Goal: Task Accomplishment & Management: Manage account settings

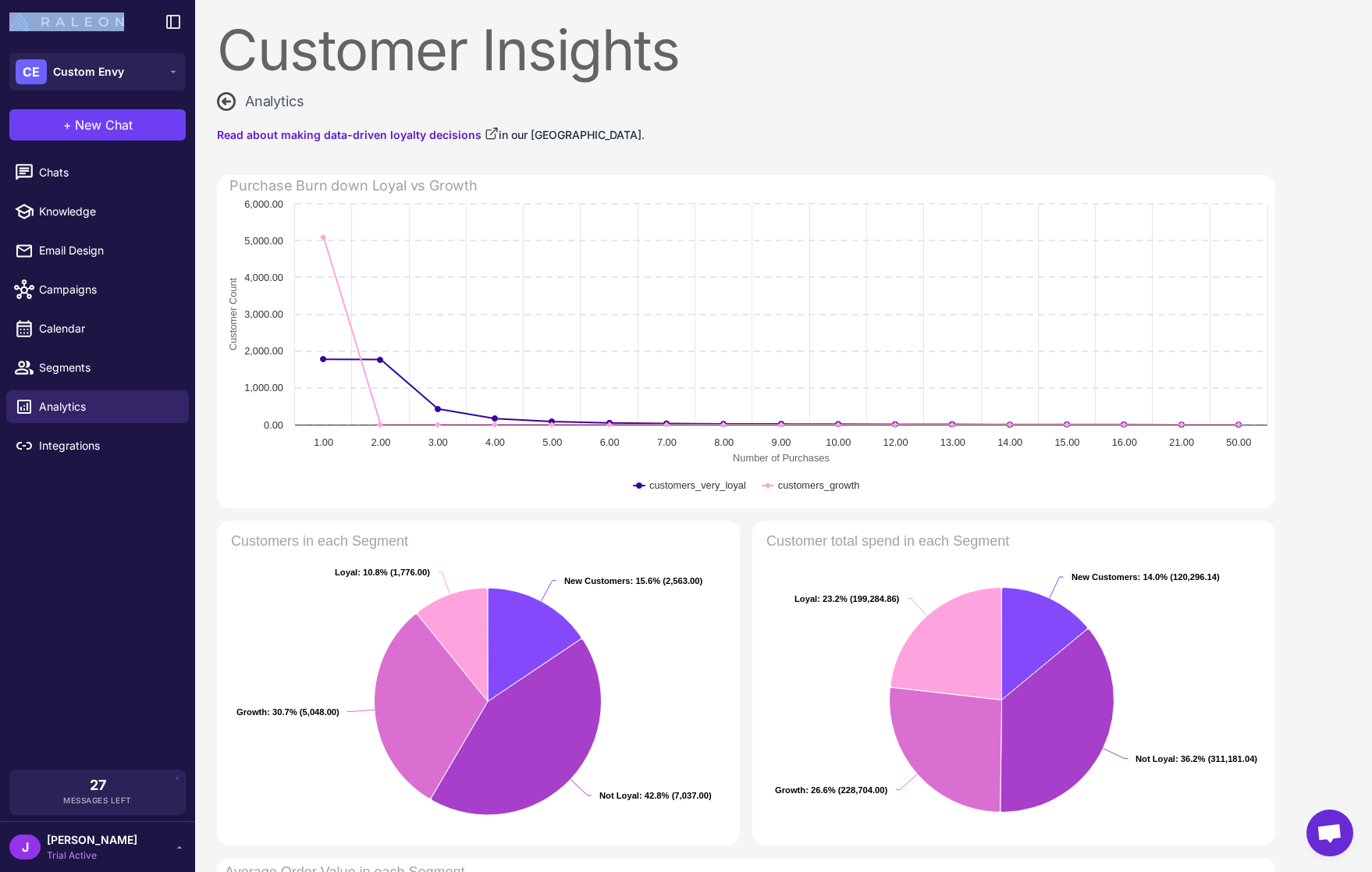
scroll to position [39, 0]
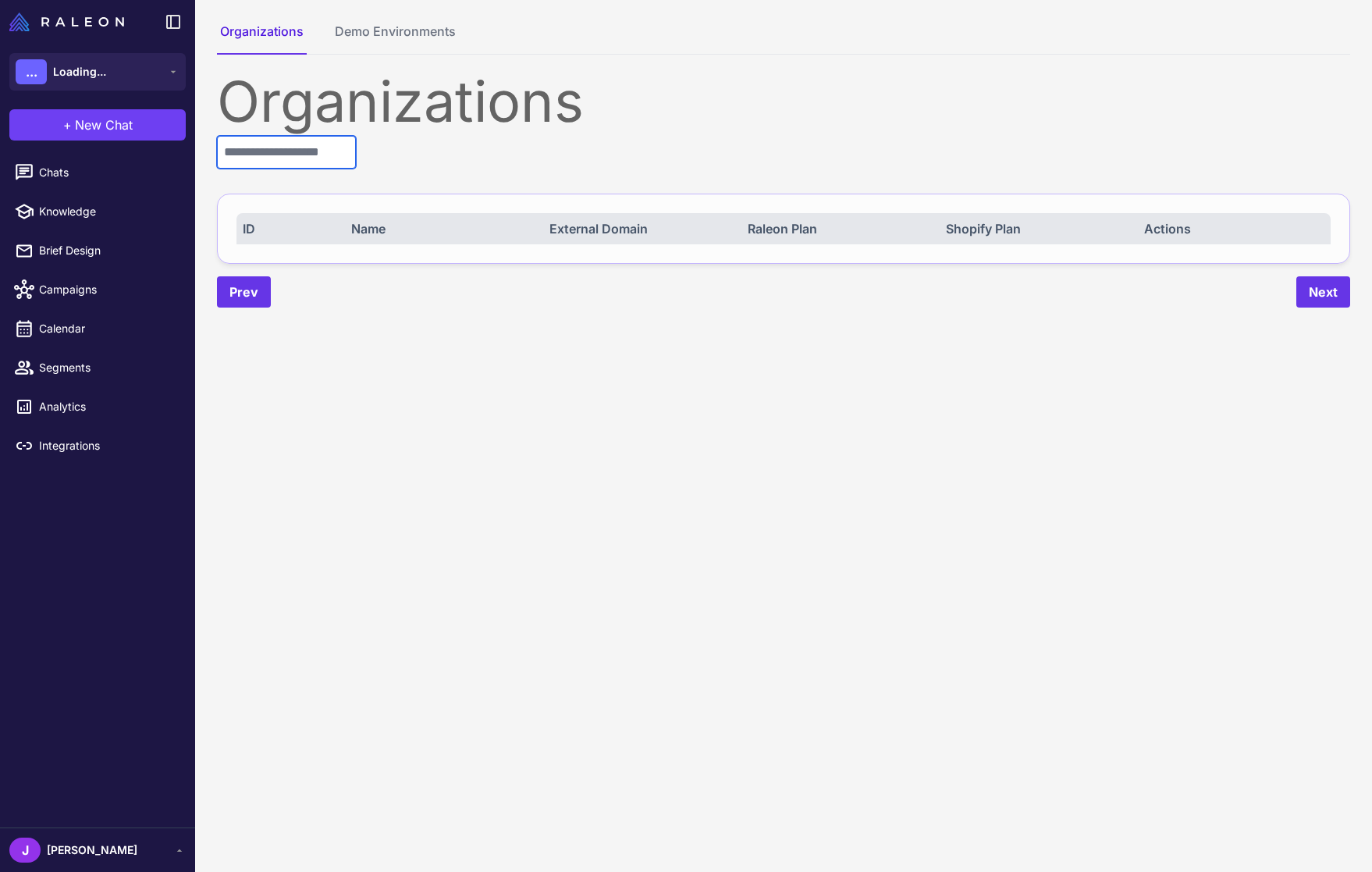
click at [261, 154] on input "text" at bounding box center [286, 152] width 139 height 33
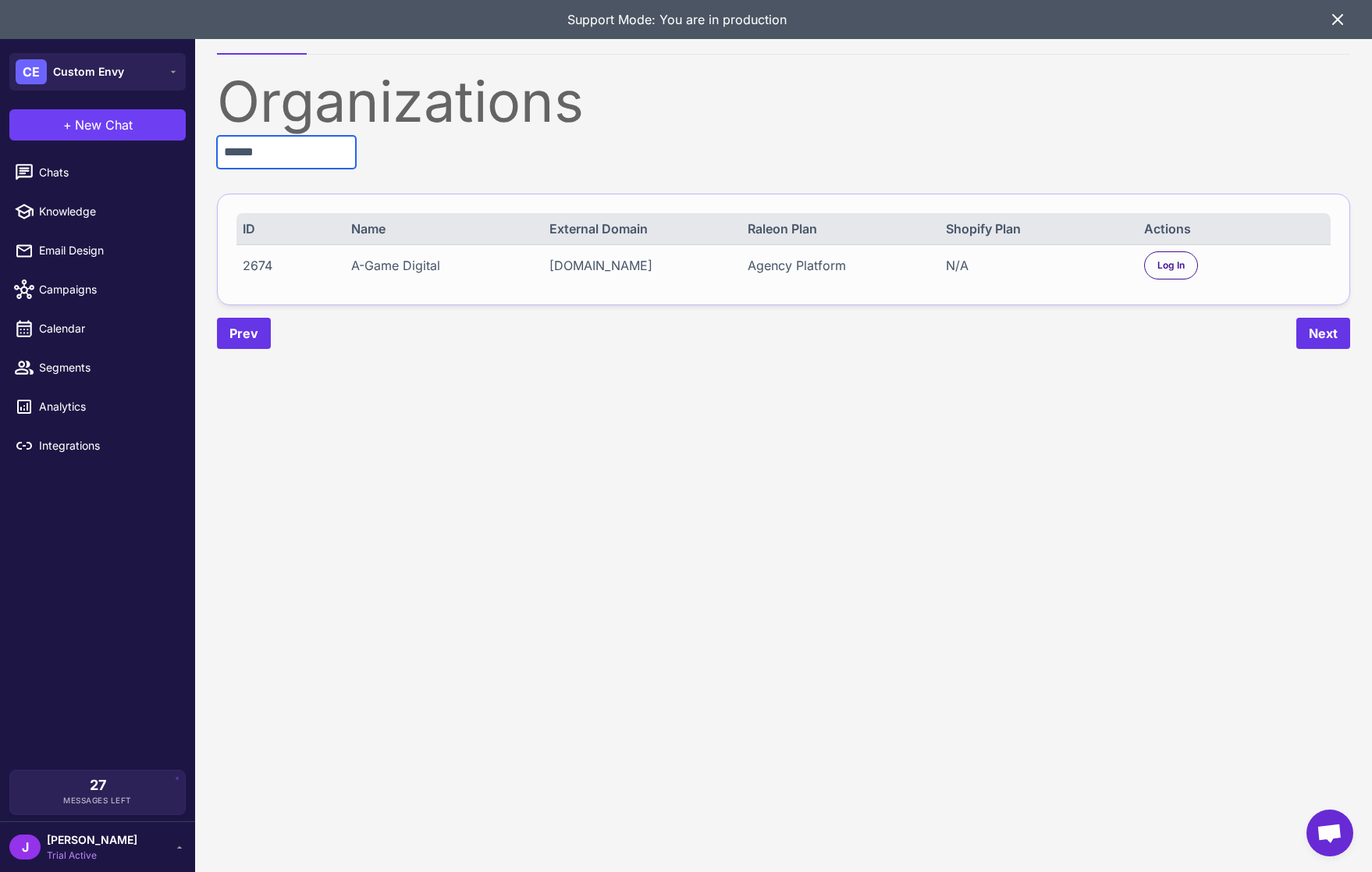
type input "******"
drag, startPoint x: 1210, startPoint y: 260, endPoint x: 1197, endPoint y: 262, distance: 13.2
click at [1208, 260] on div "Log In" at bounding box center [1234, 265] width 181 height 28
click at [1197, 263] on div "Log In" at bounding box center [1171, 265] width 54 height 28
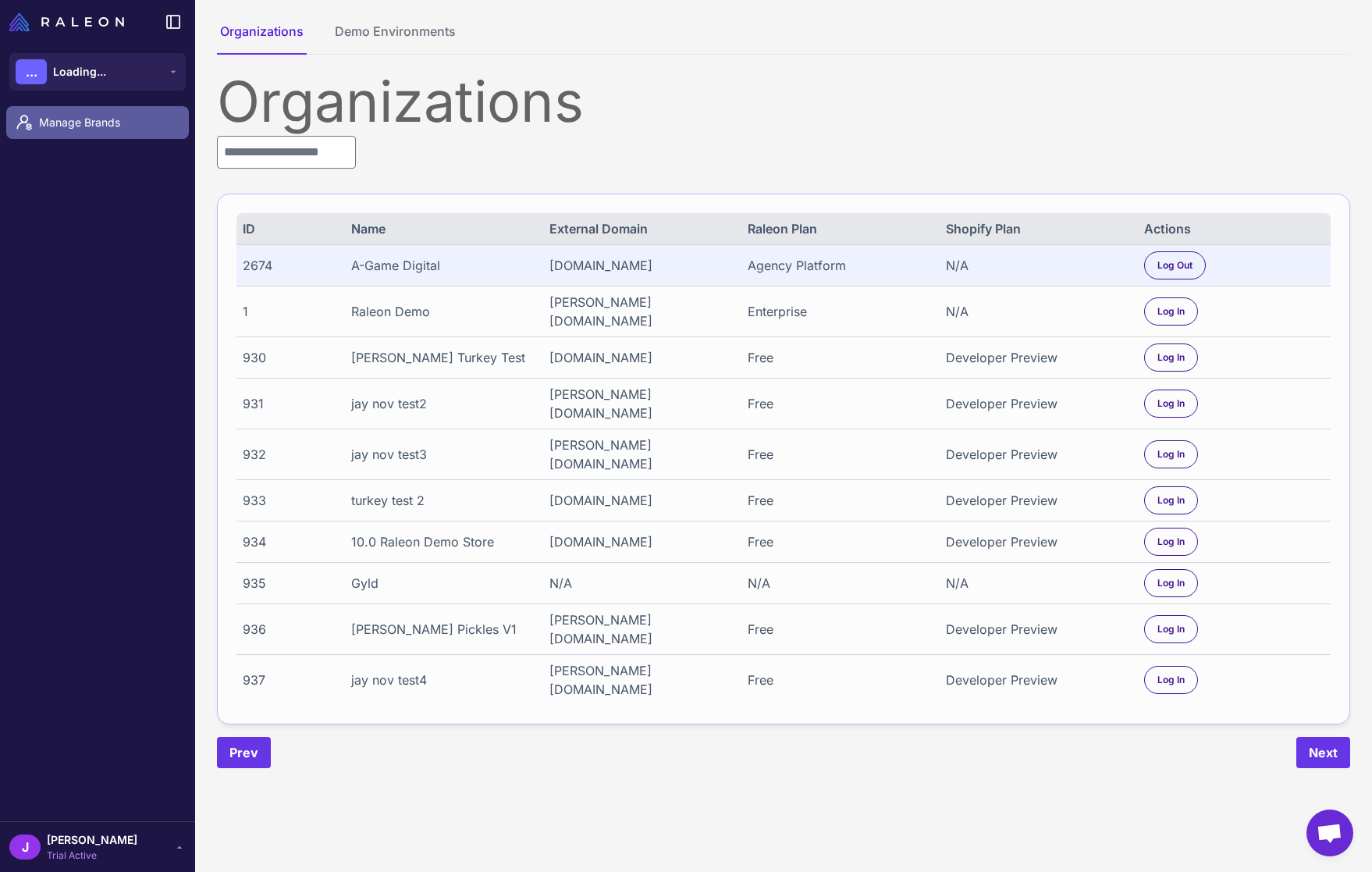
click at [91, 123] on span "Manage Brands" at bounding box center [107, 123] width 138 height 18
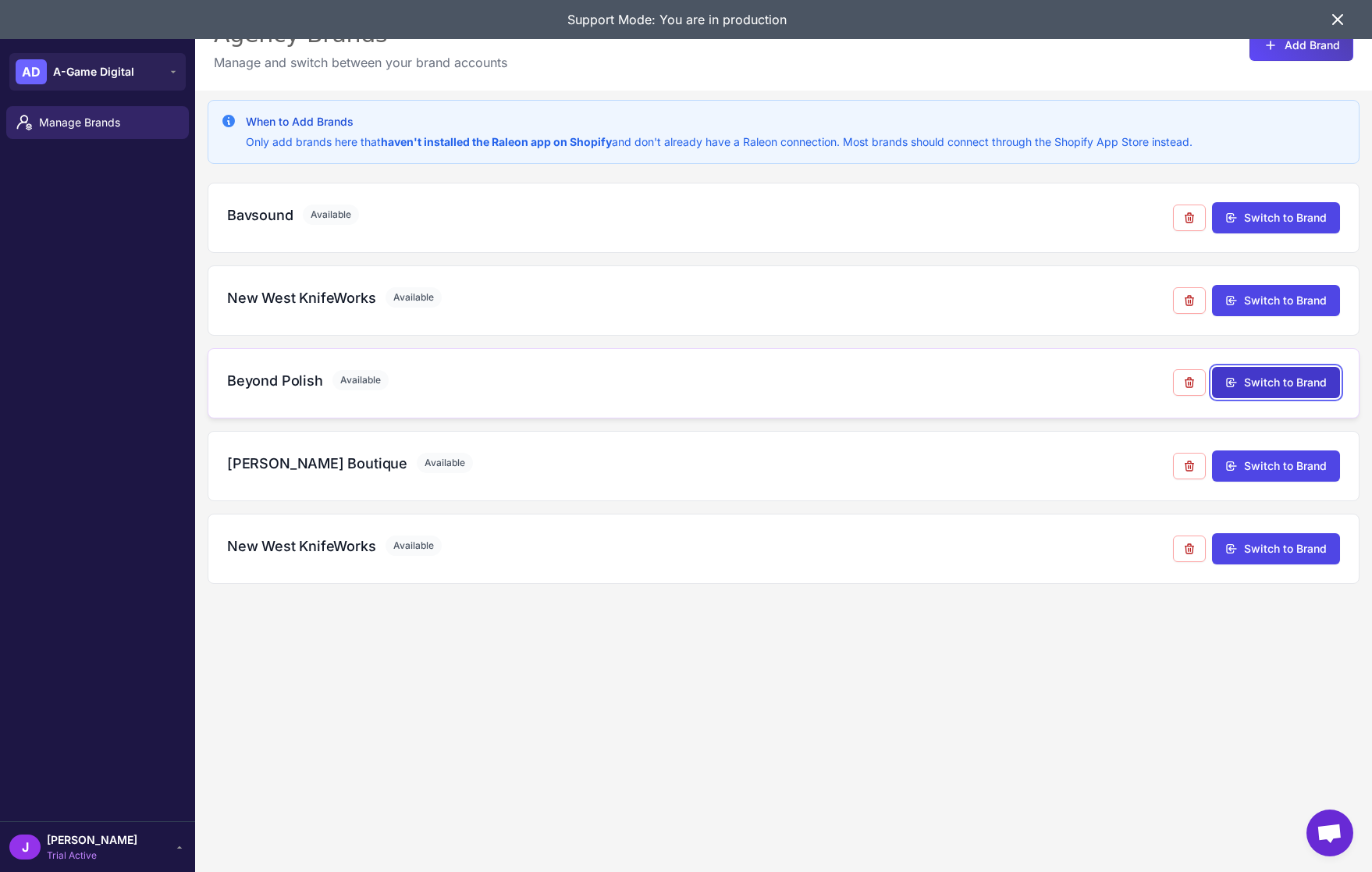
click at [1252, 381] on button "Switch to Brand" at bounding box center [1276, 382] width 128 height 31
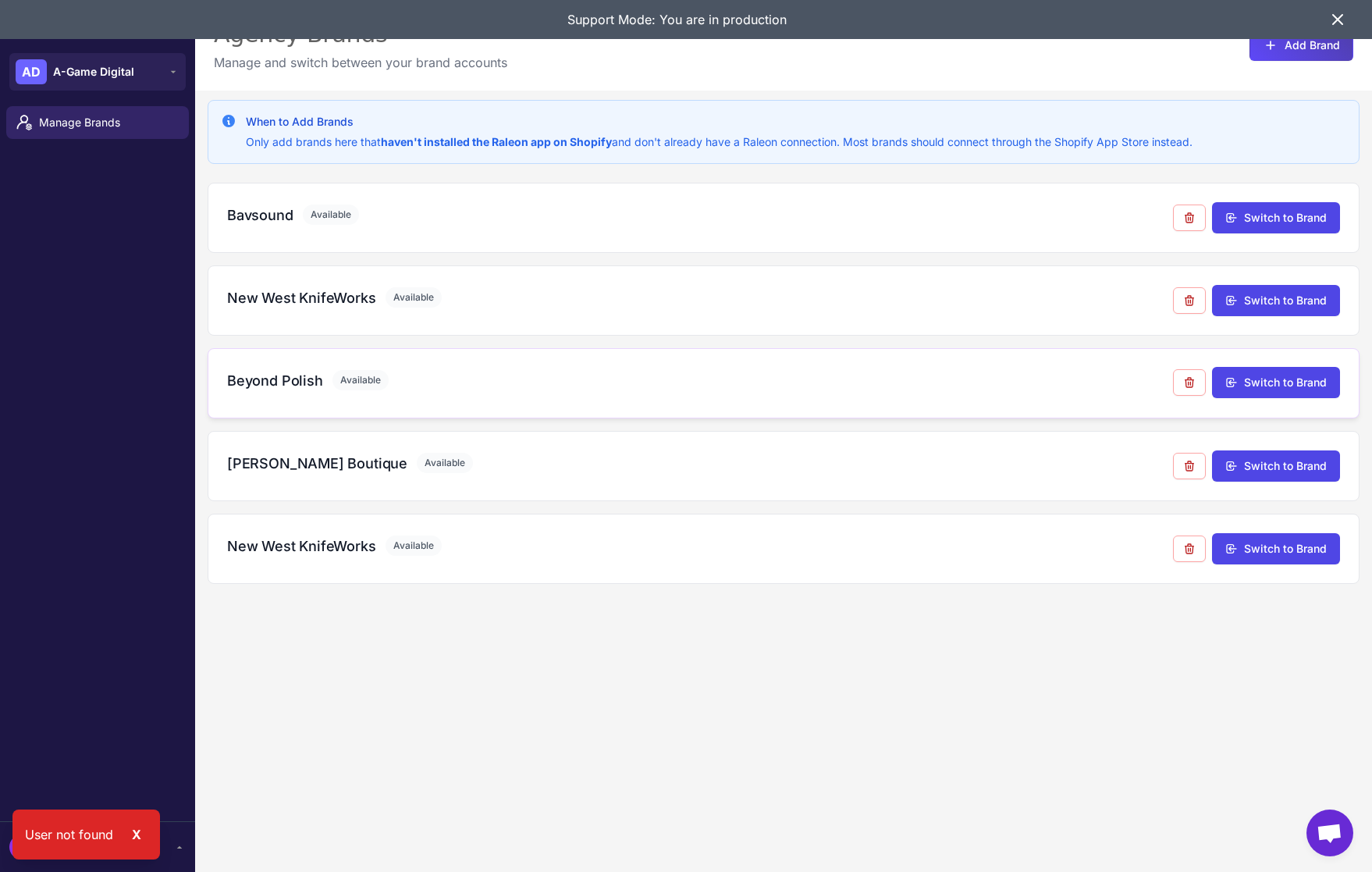
click at [279, 372] on h3 "Beyond Polish" at bounding box center [275, 380] width 96 height 21
click at [280, 371] on h3 "Beyond Polish" at bounding box center [275, 380] width 96 height 21
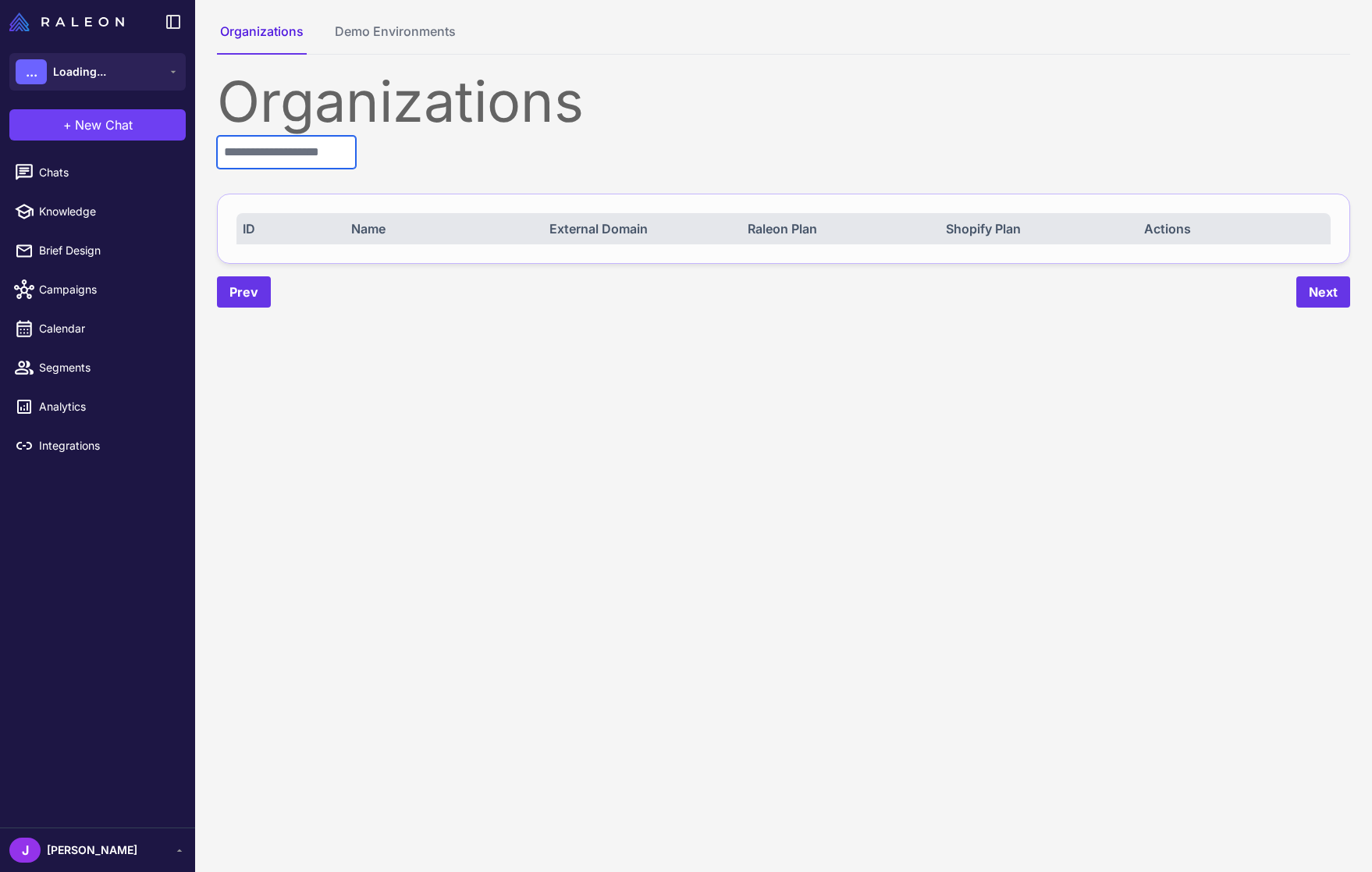
click at [303, 149] on input "text" at bounding box center [286, 152] width 139 height 33
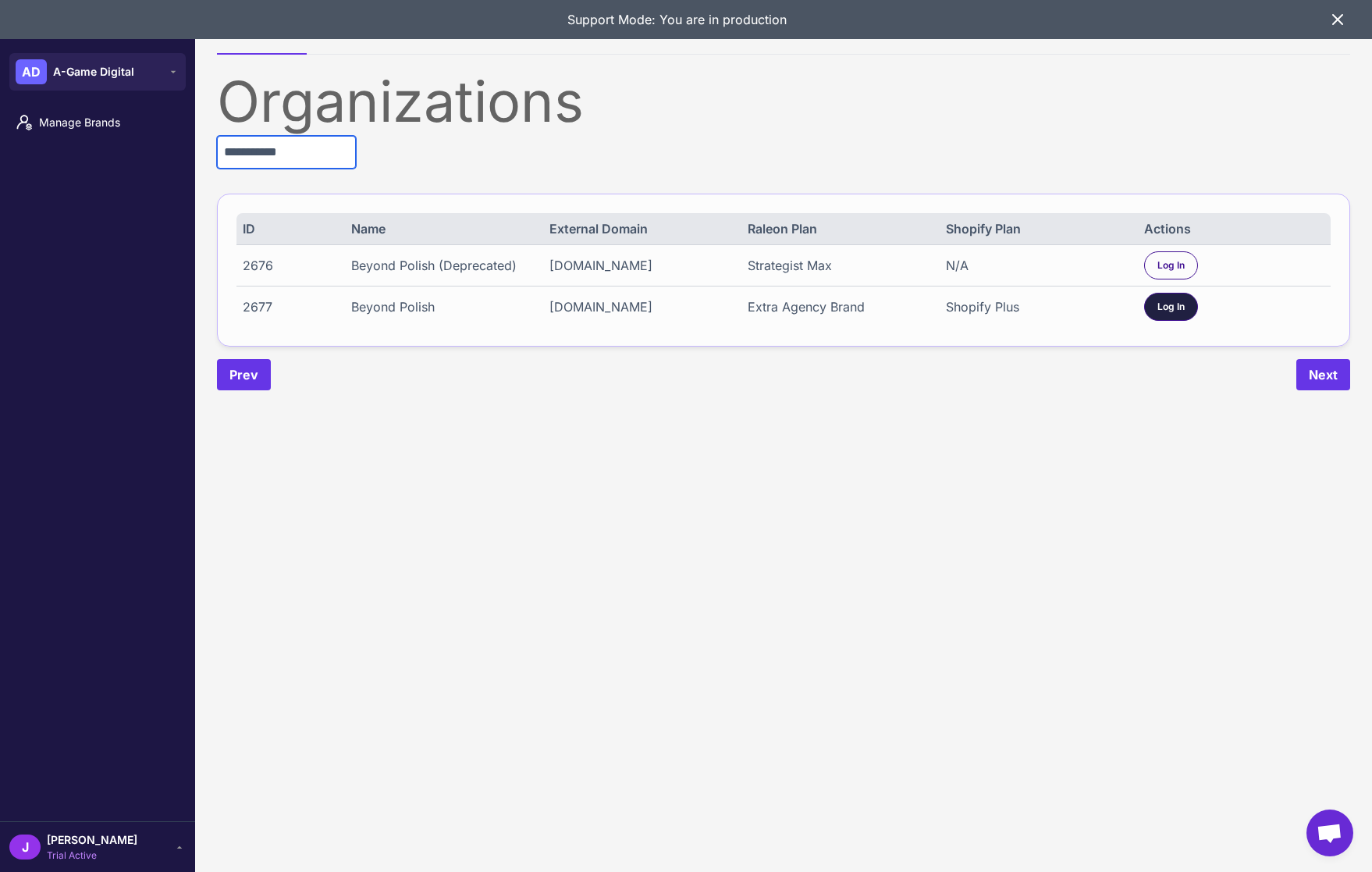
type input "**********"
click at [1176, 306] on span "Log In" at bounding box center [1171, 307] width 27 height 14
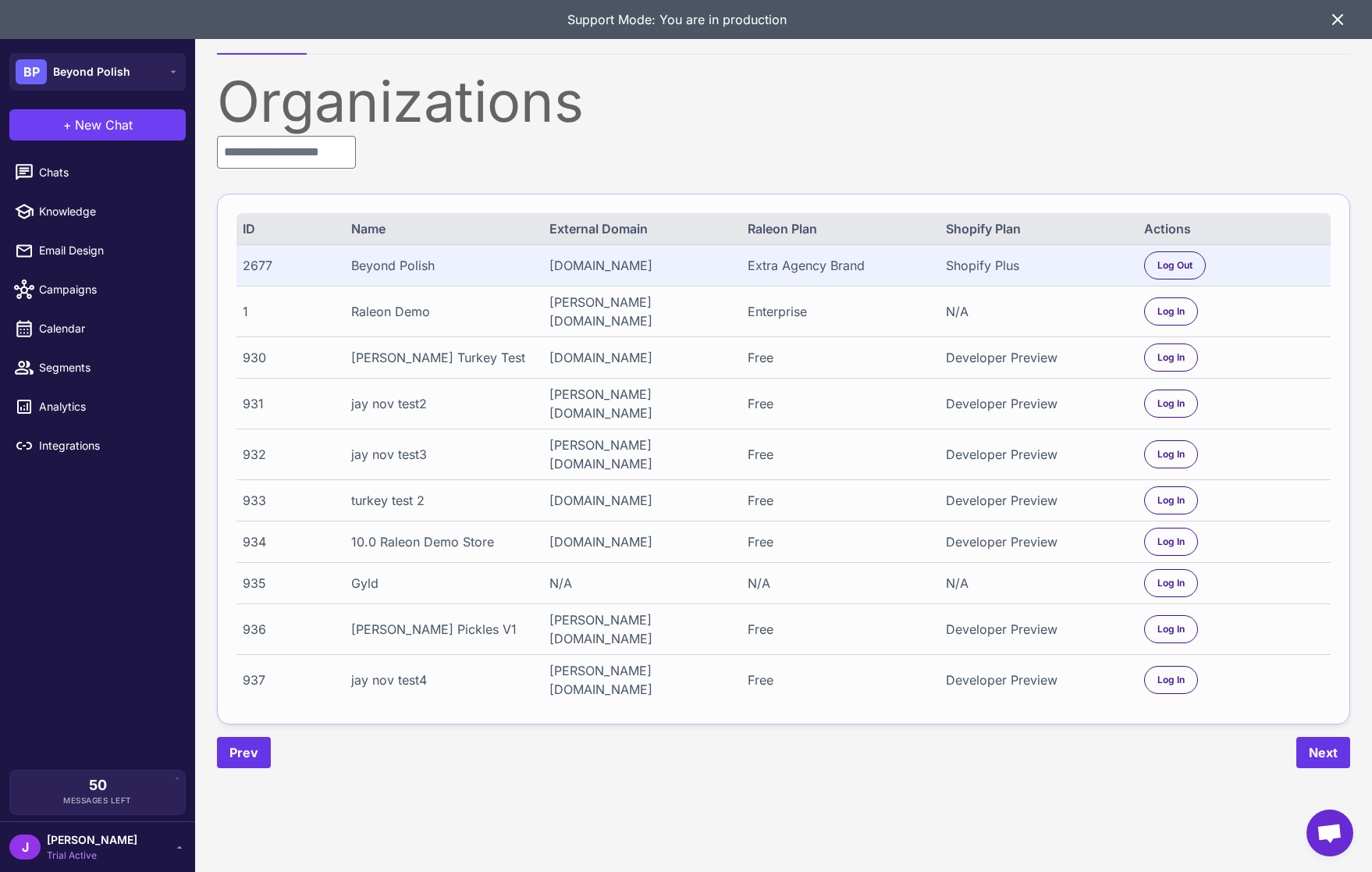
click at [89, 856] on span "Trial Active" at bounding box center [92, 855] width 91 height 14
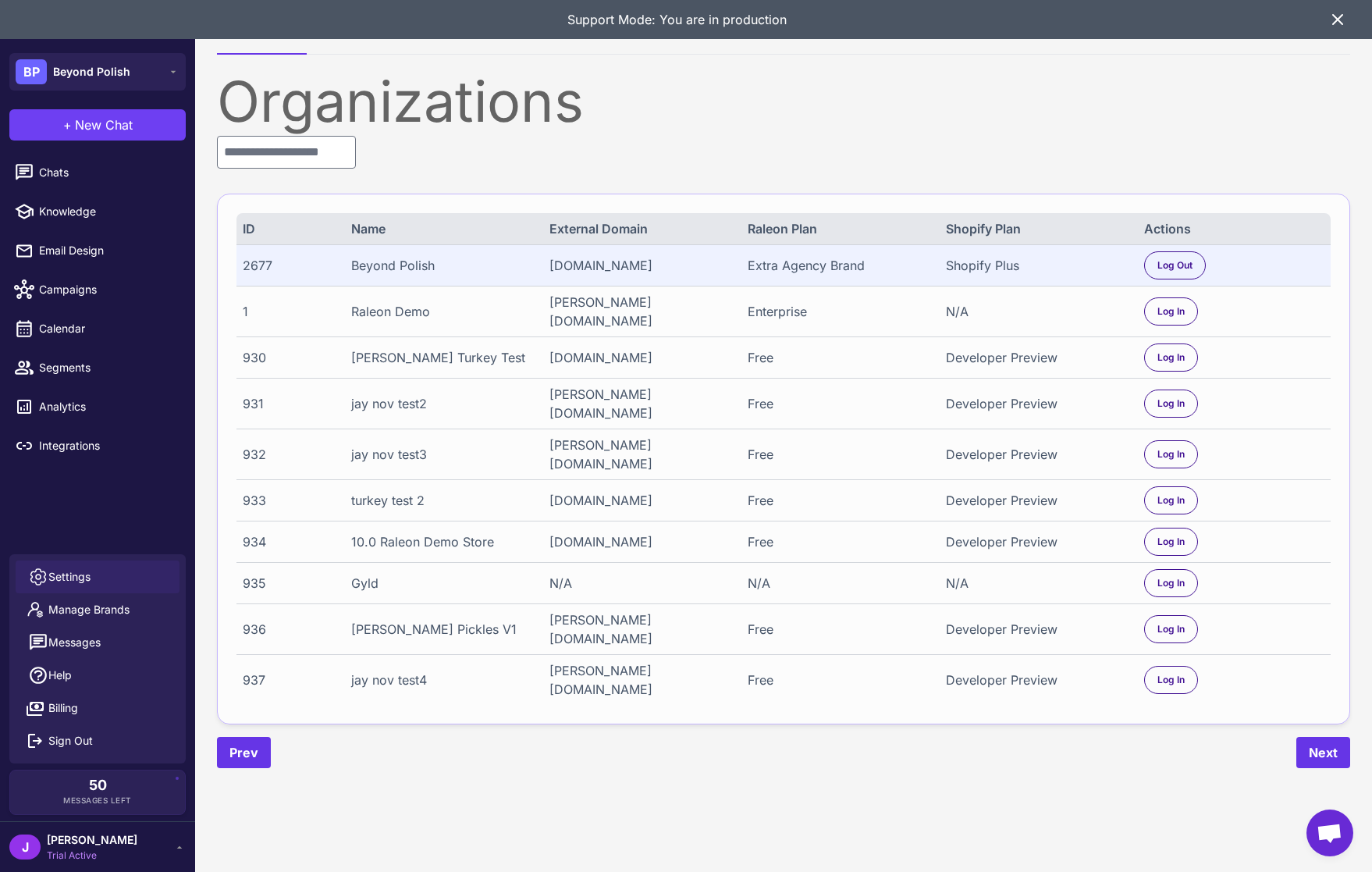
click at [80, 576] on span "Settings" at bounding box center [69, 577] width 42 height 18
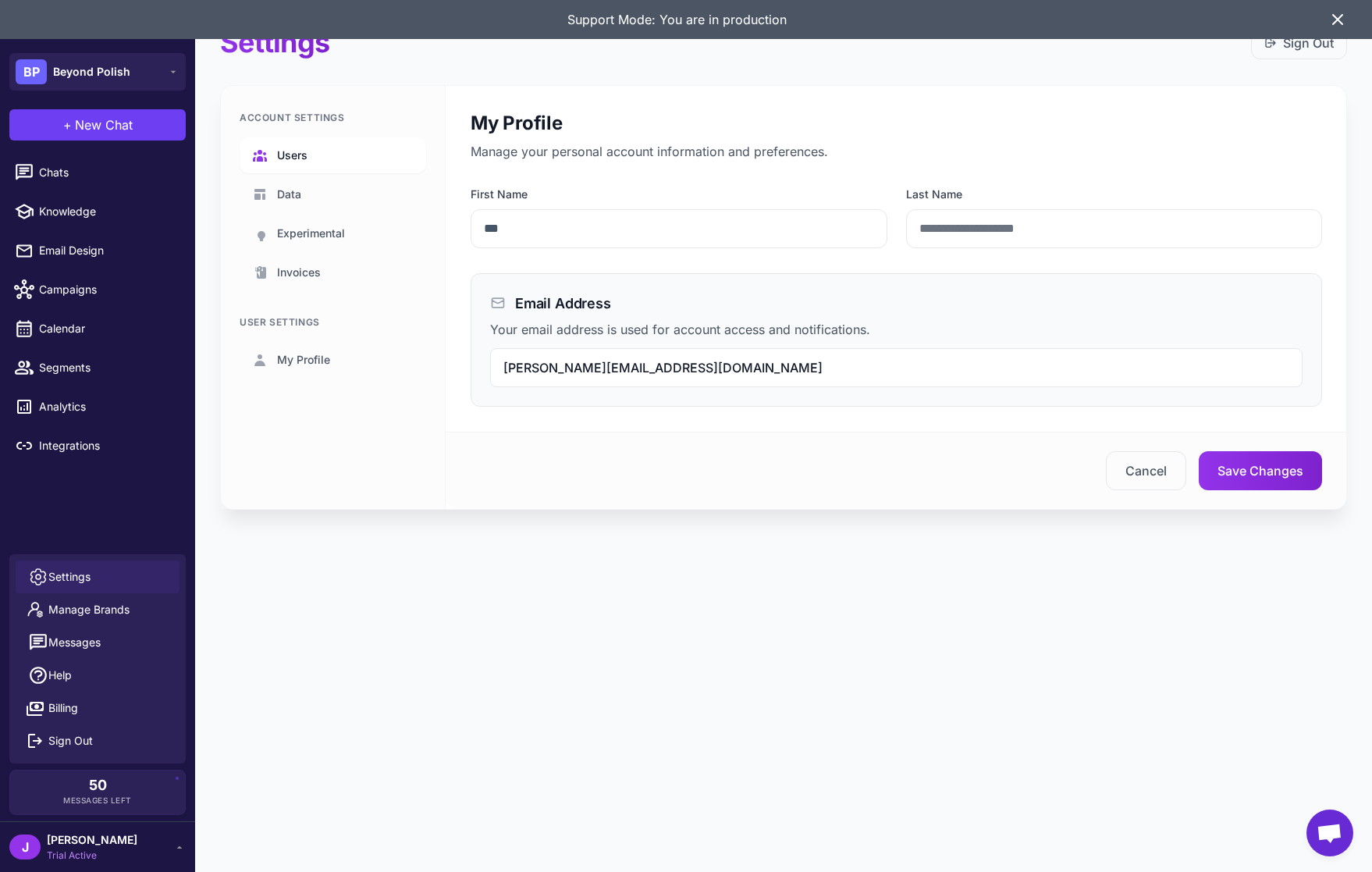
click at [310, 156] on link "Users" at bounding box center [333, 155] width 186 height 36
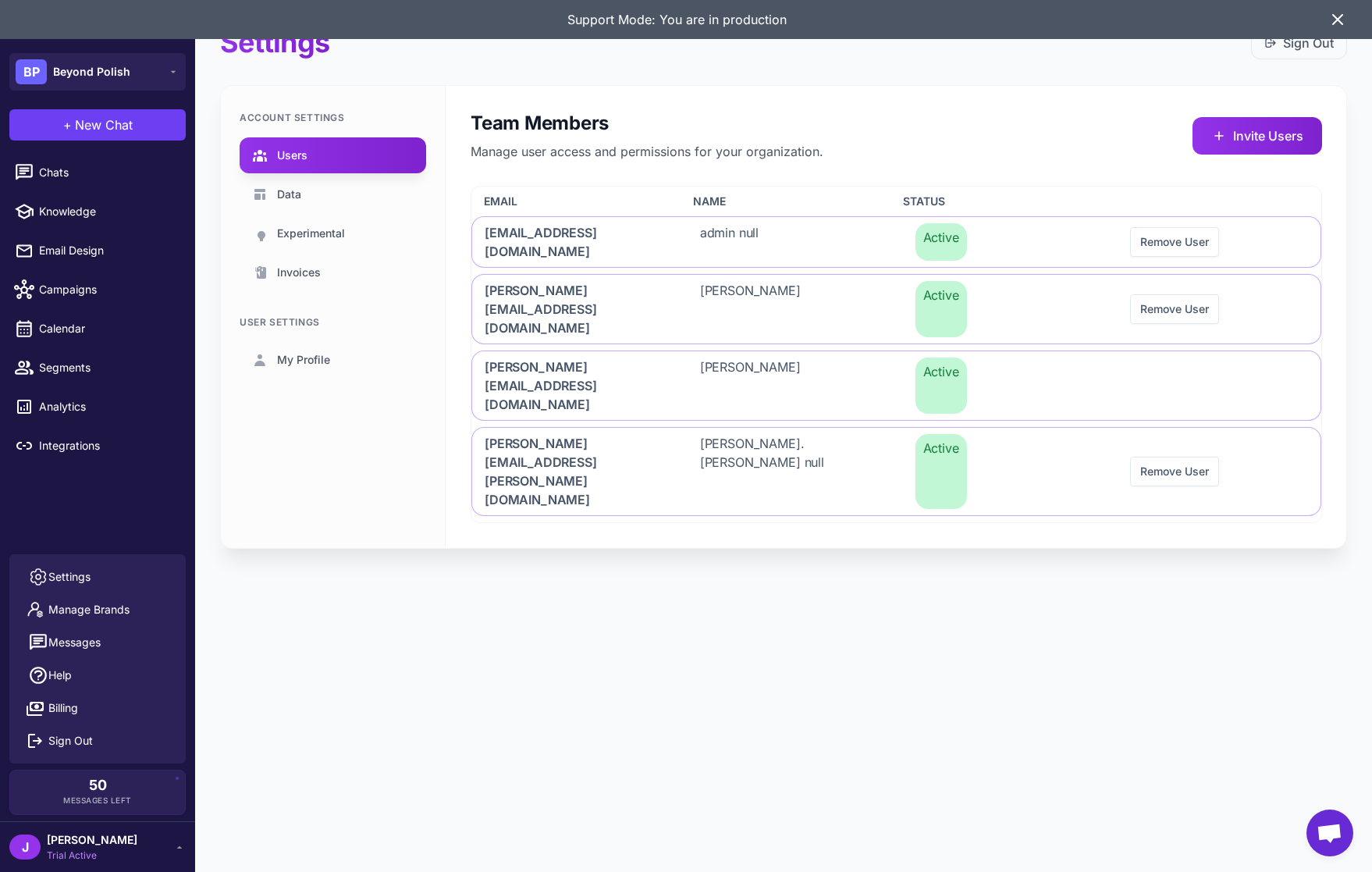
click at [529, 549] on div "Settings Sign Out Account Settings Users Data Experimental Invoices User Settin…" at bounding box center [783, 436] width 1177 height 872
click at [1350, 21] on div "Support Mode: You are in production" at bounding box center [686, 19] width 1372 height 39
click at [1340, 21] on icon at bounding box center [1338, 20] width 19 height 19
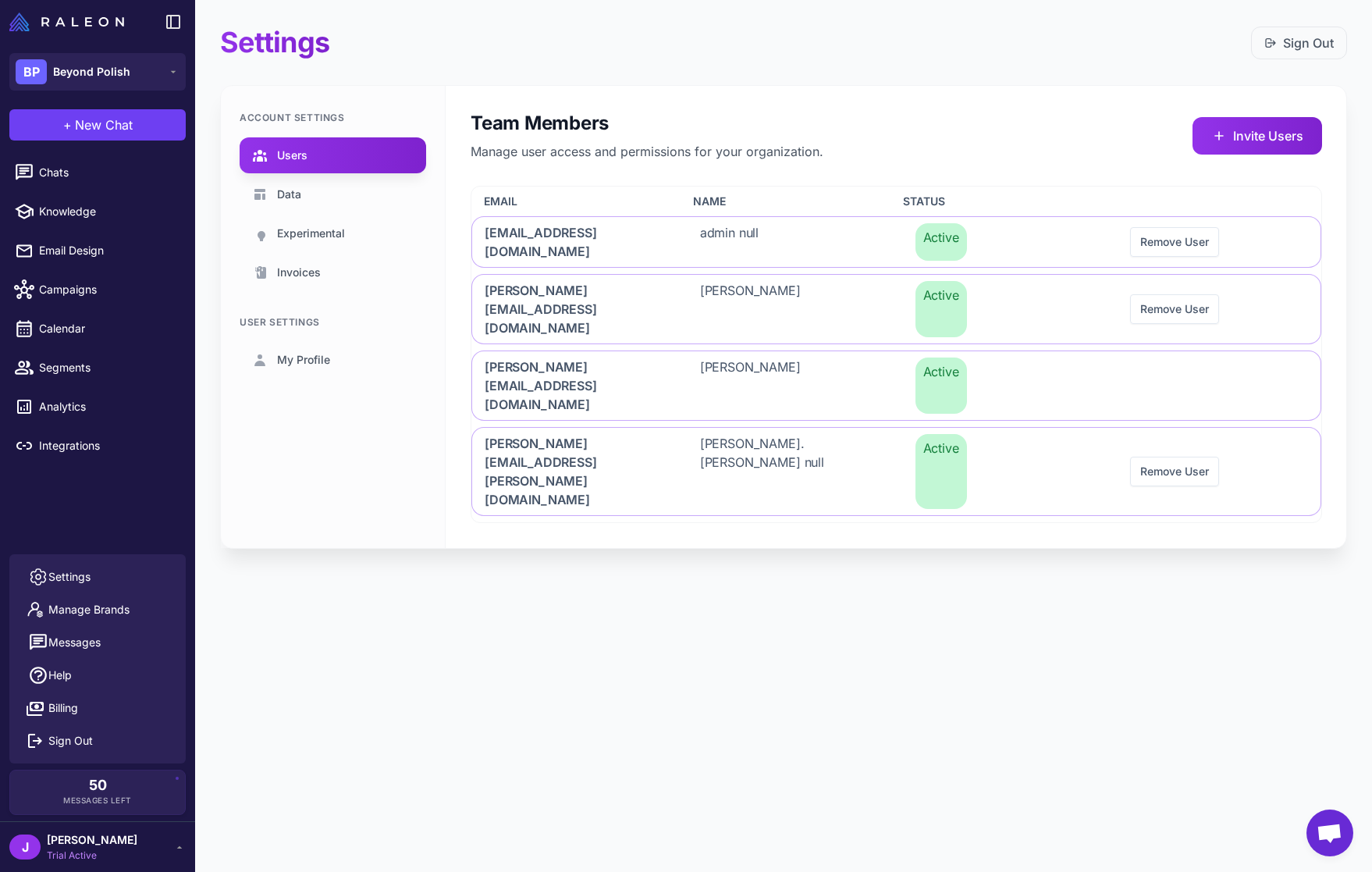
click at [567, 574] on div "Settings Sign Out Account Settings Users Data Experimental Invoices User Settin…" at bounding box center [783, 436] width 1177 height 872
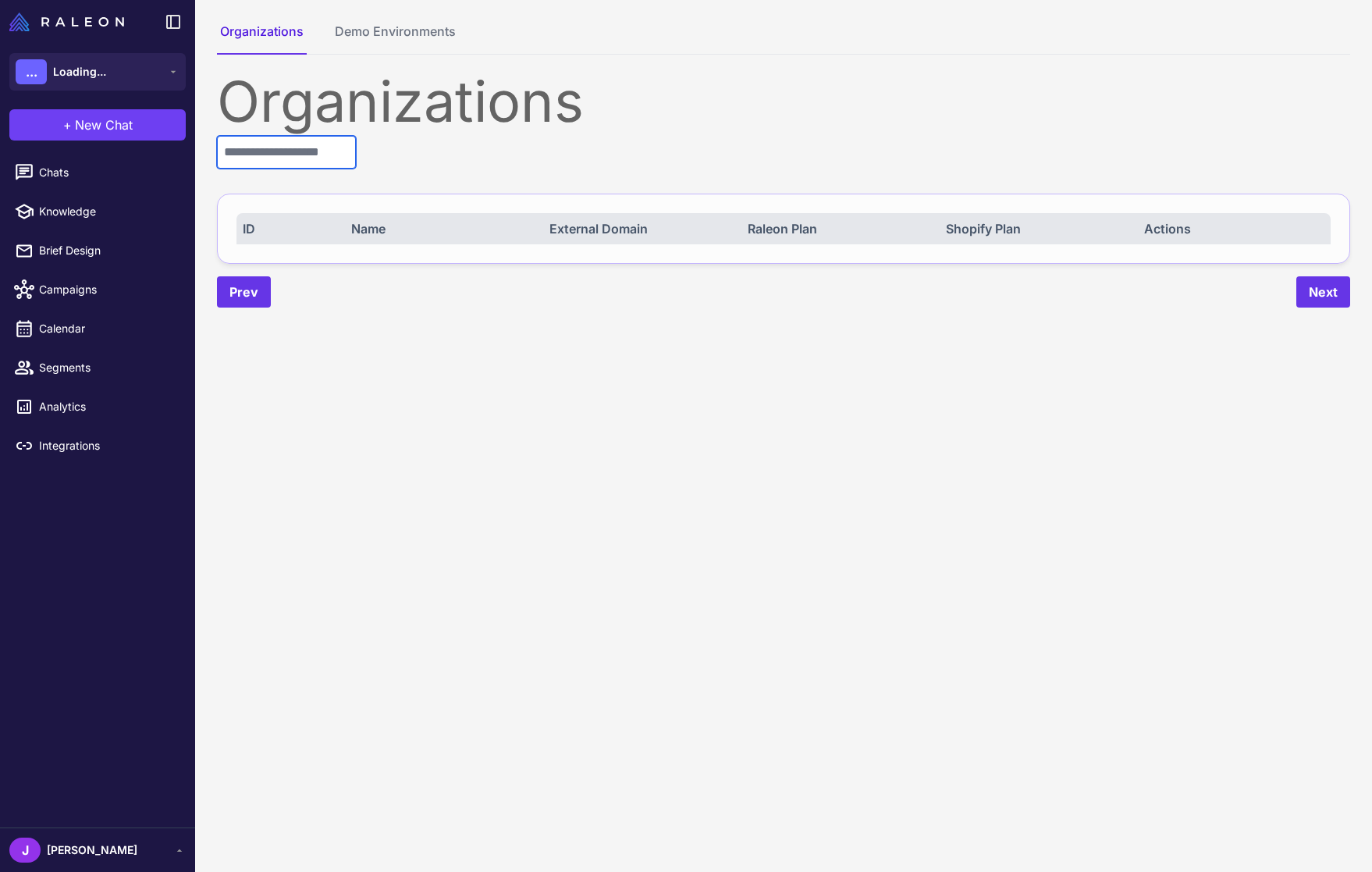
click at [286, 137] on input "text" at bounding box center [286, 152] width 139 height 33
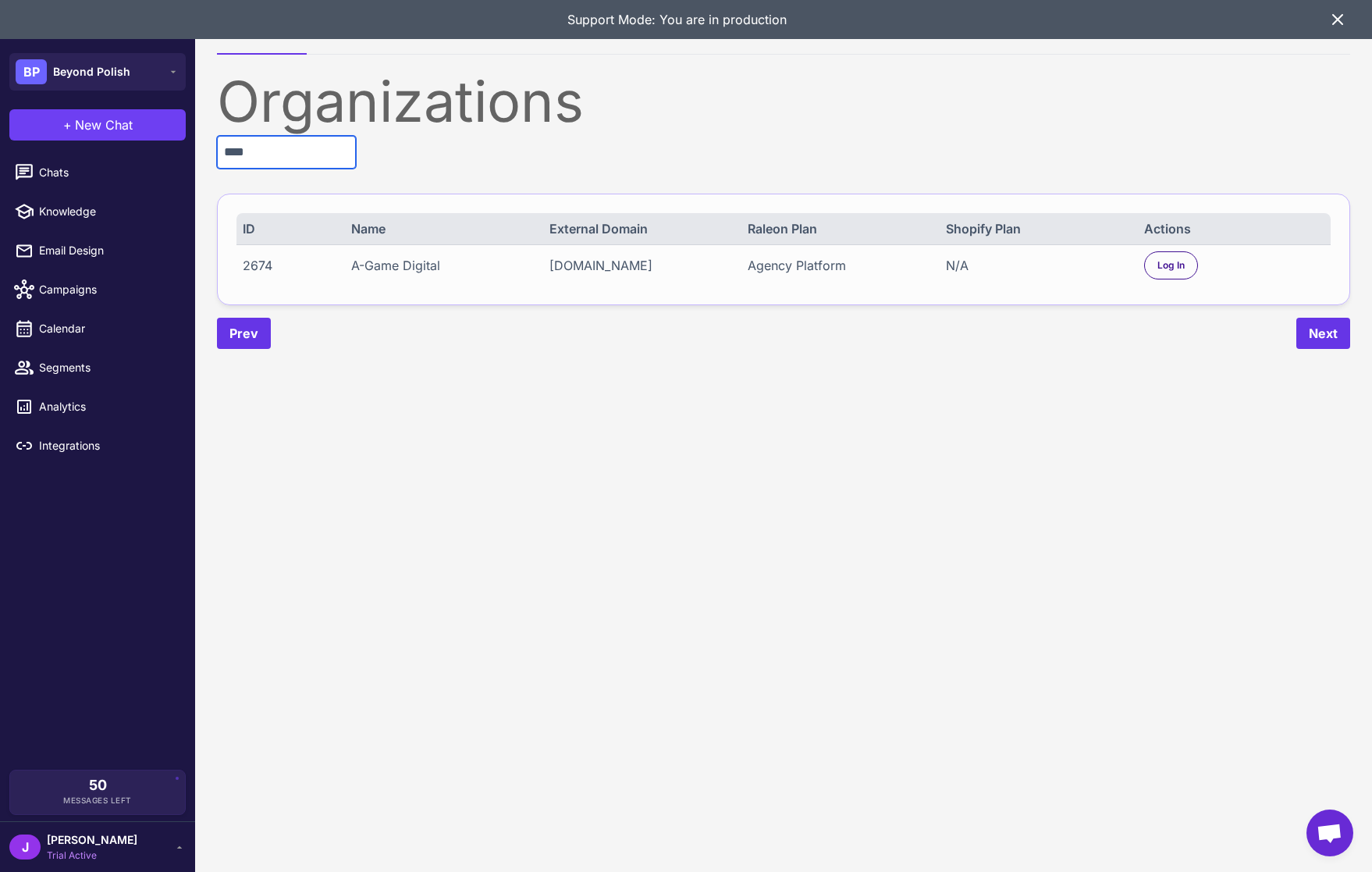
type input "****"
click at [1176, 263] on span "Log In" at bounding box center [1171, 266] width 27 height 14
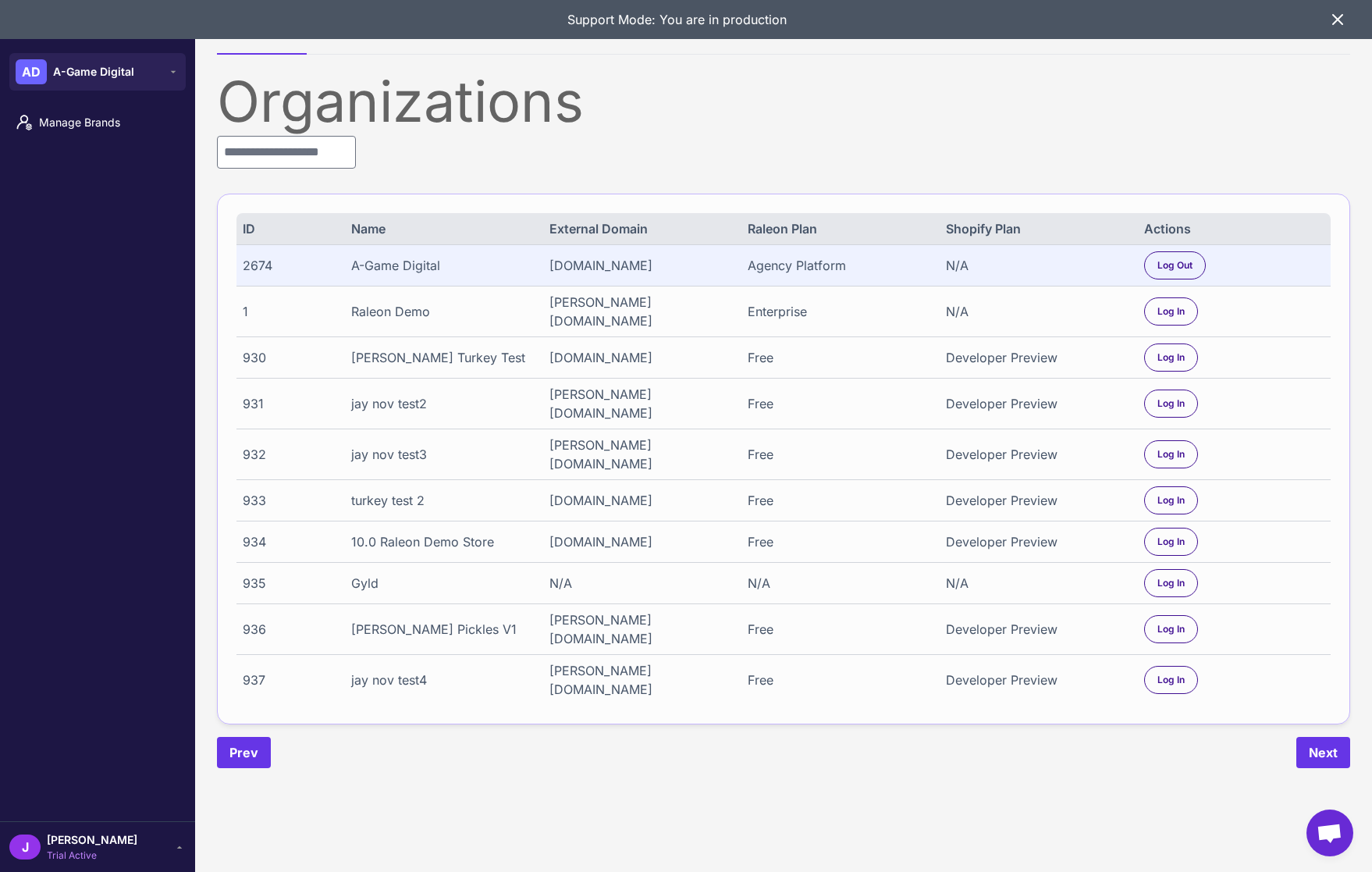
click at [75, 838] on span "[PERSON_NAME]" at bounding box center [92, 840] width 91 height 18
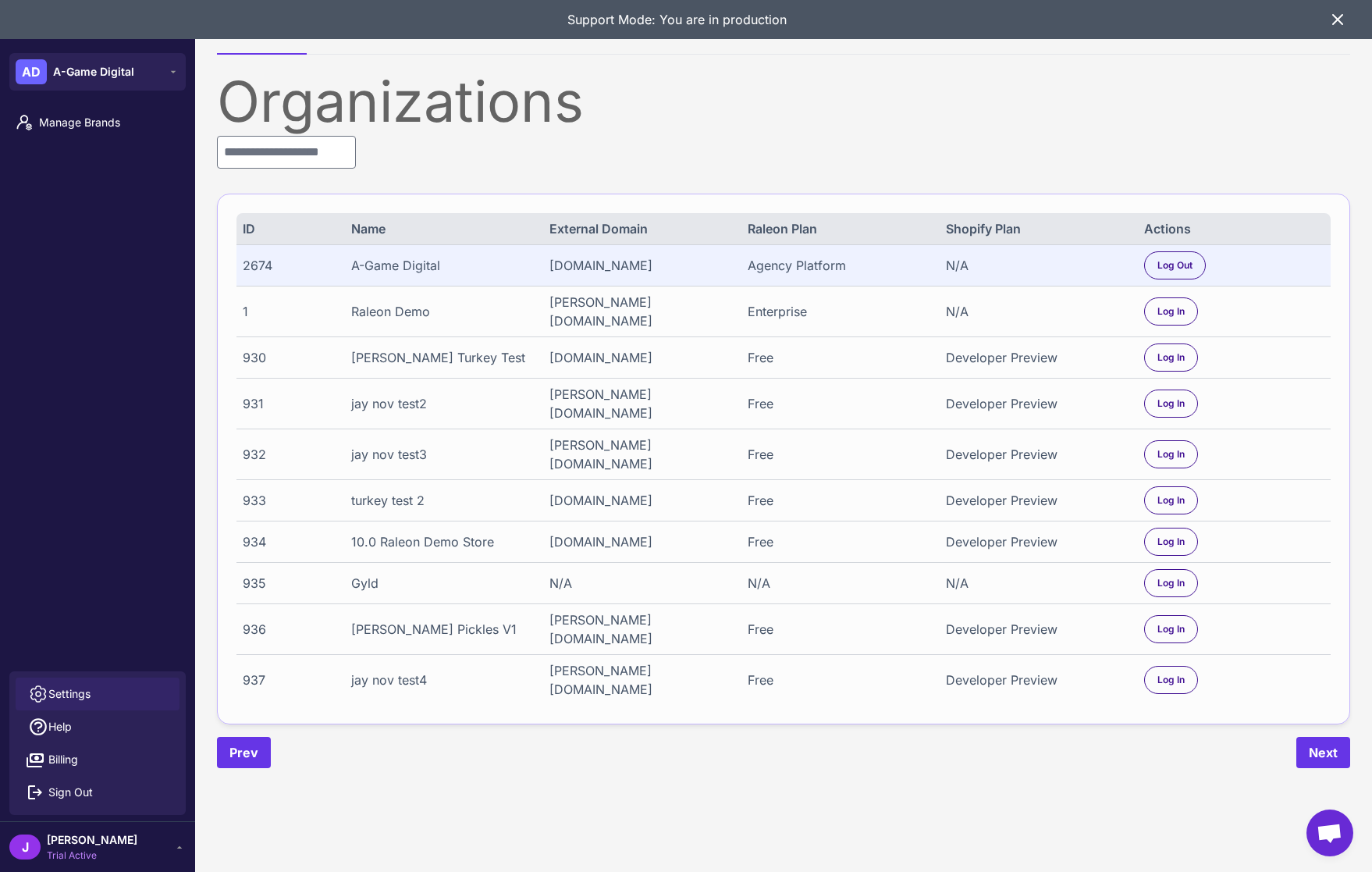
click at [73, 691] on span "Settings" at bounding box center [69, 694] width 42 height 18
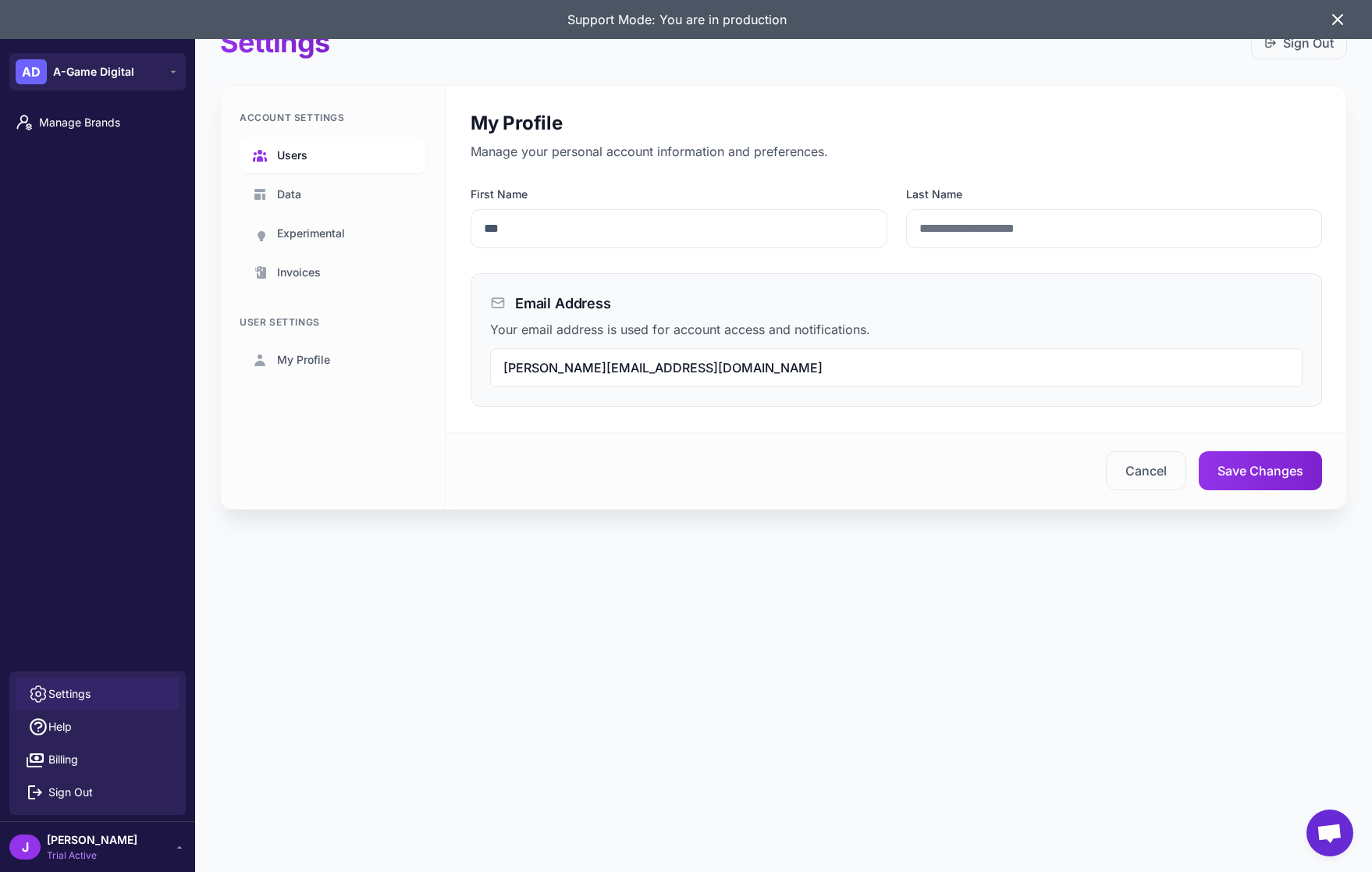
click at [313, 155] on link "Users" at bounding box center [333, 155] width 186 height 36
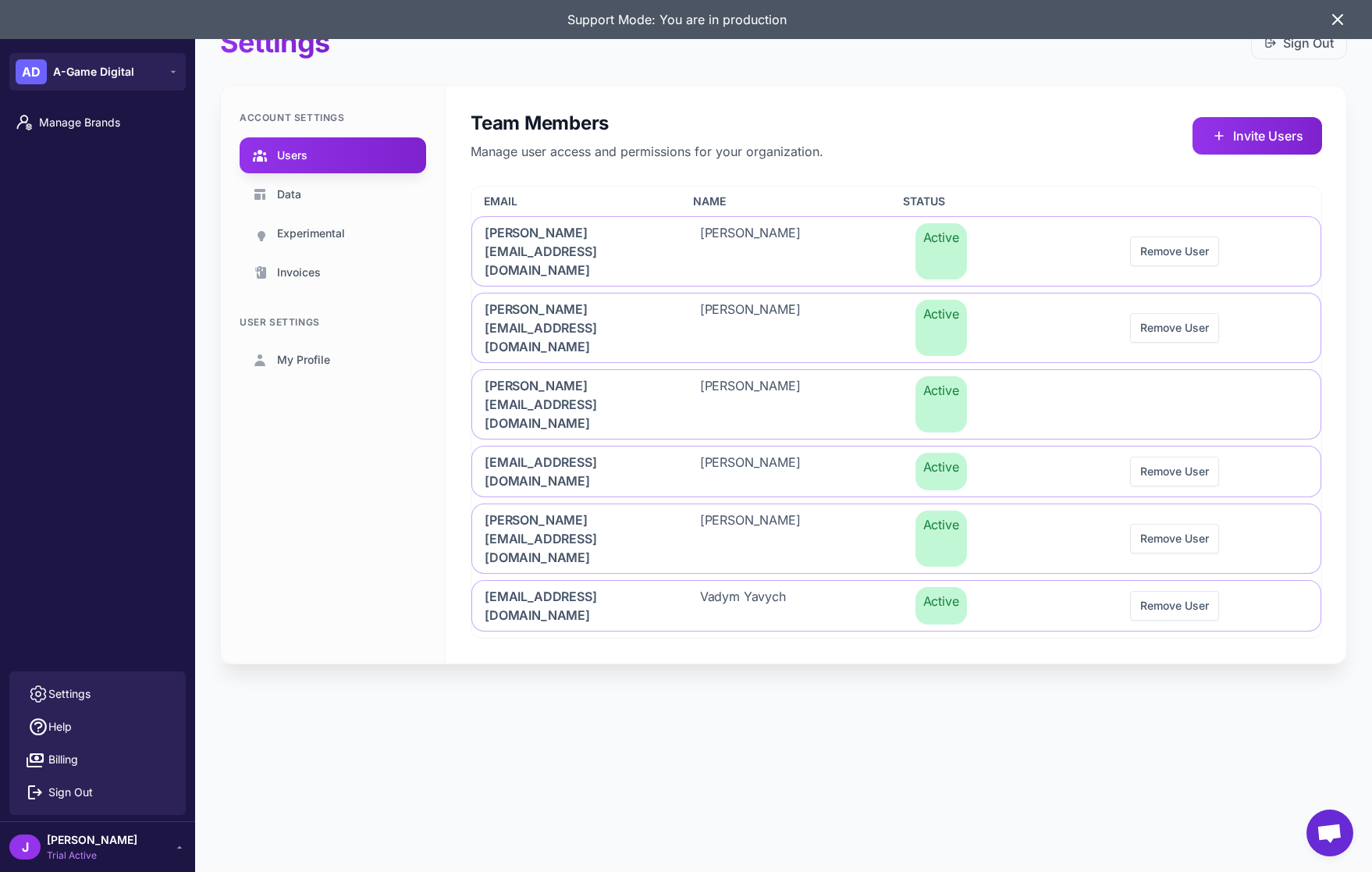
click at [1336, 21] on icon at bounding box center [1338, 20] width 10 height 10
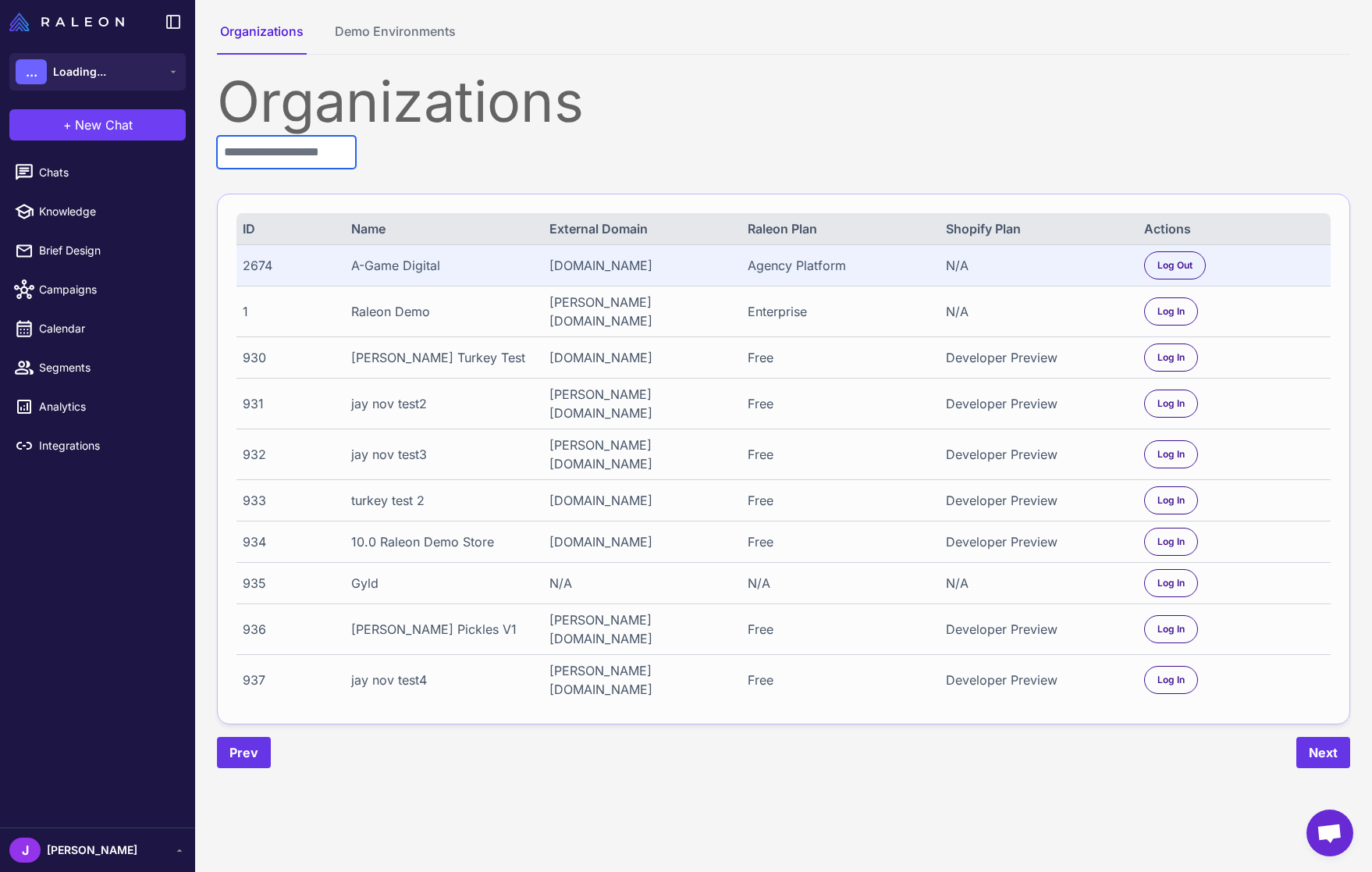
click at [287, 148] on input "text" at bounding box center [286, 152] width 139 height 33
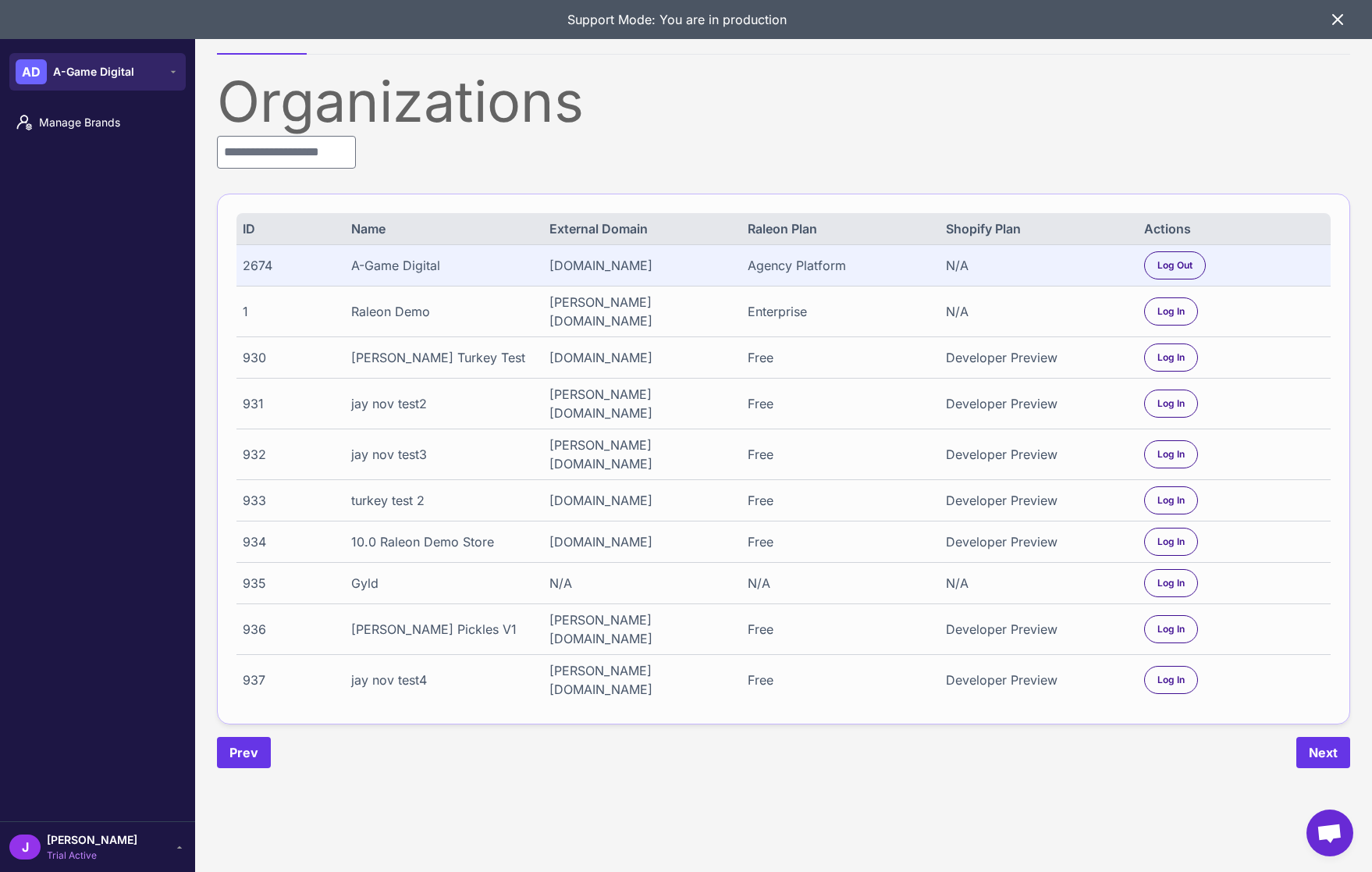
click at [41, 76] on div "AD" at bounding box center [31, 72] width 31 height 25
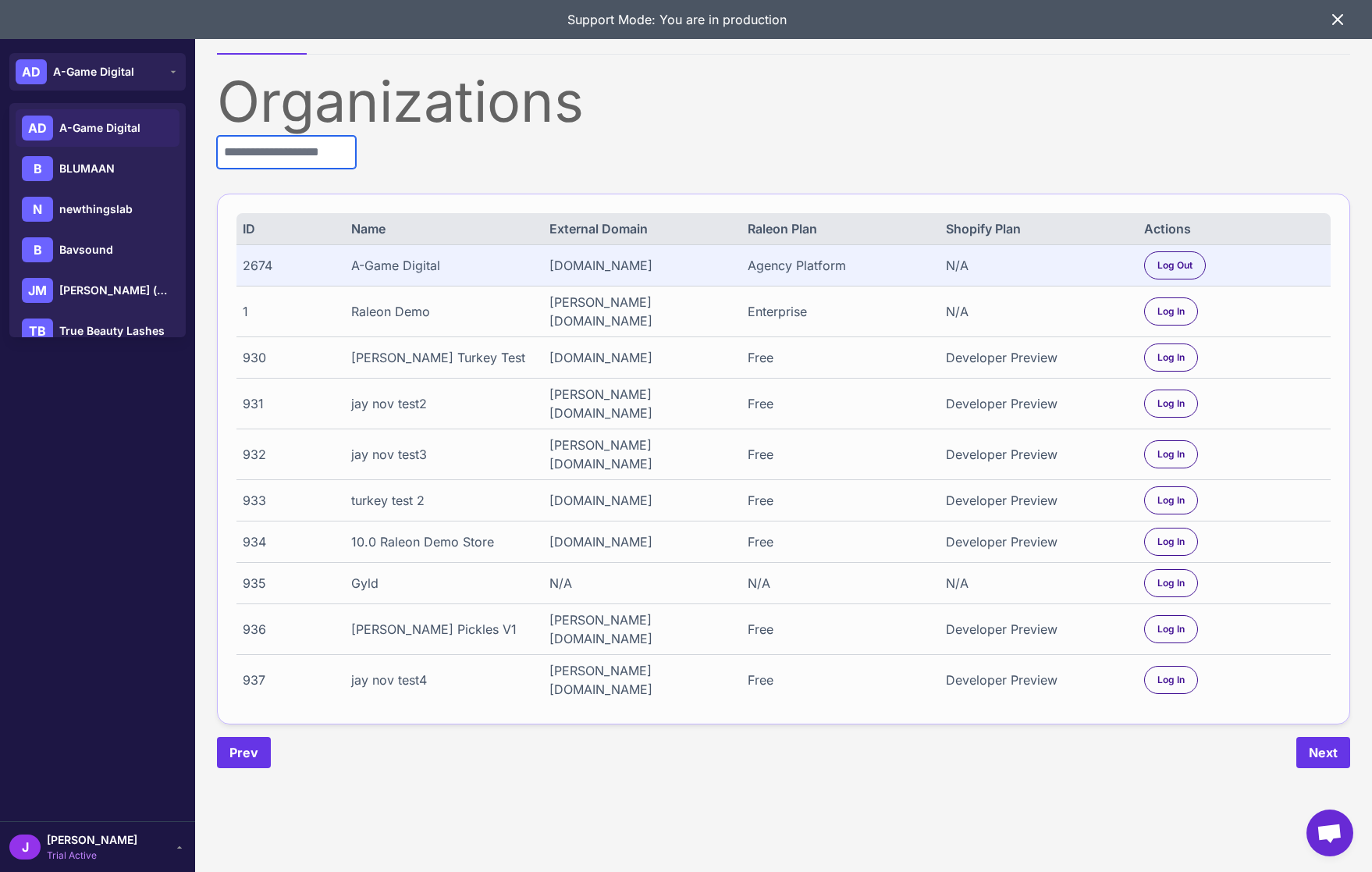
drag, startPoint x: 376, startPoint y: 166, endPoint x: 65, endPoint y: 154, distance: 311.2
click at [376, 167] on div "Organizations ID Name External Domain Raleon Plan Shopify Plan Actions 2674 A-G…" at bounding box center [784, 420] width 1133 height 695
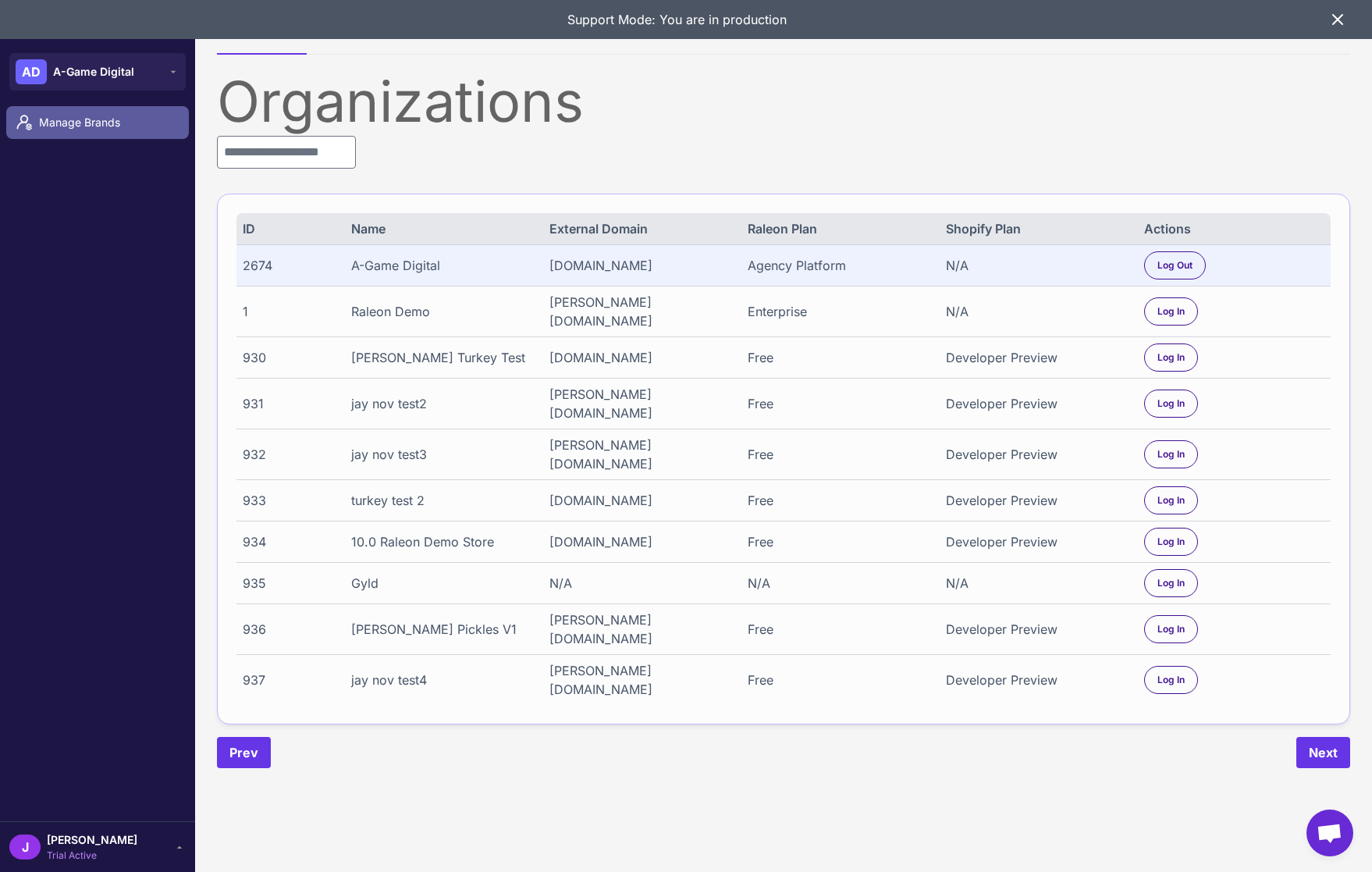
click at [70, 111] on link "Manage Brands" at bounding box center [98, 122] width 183 height 33
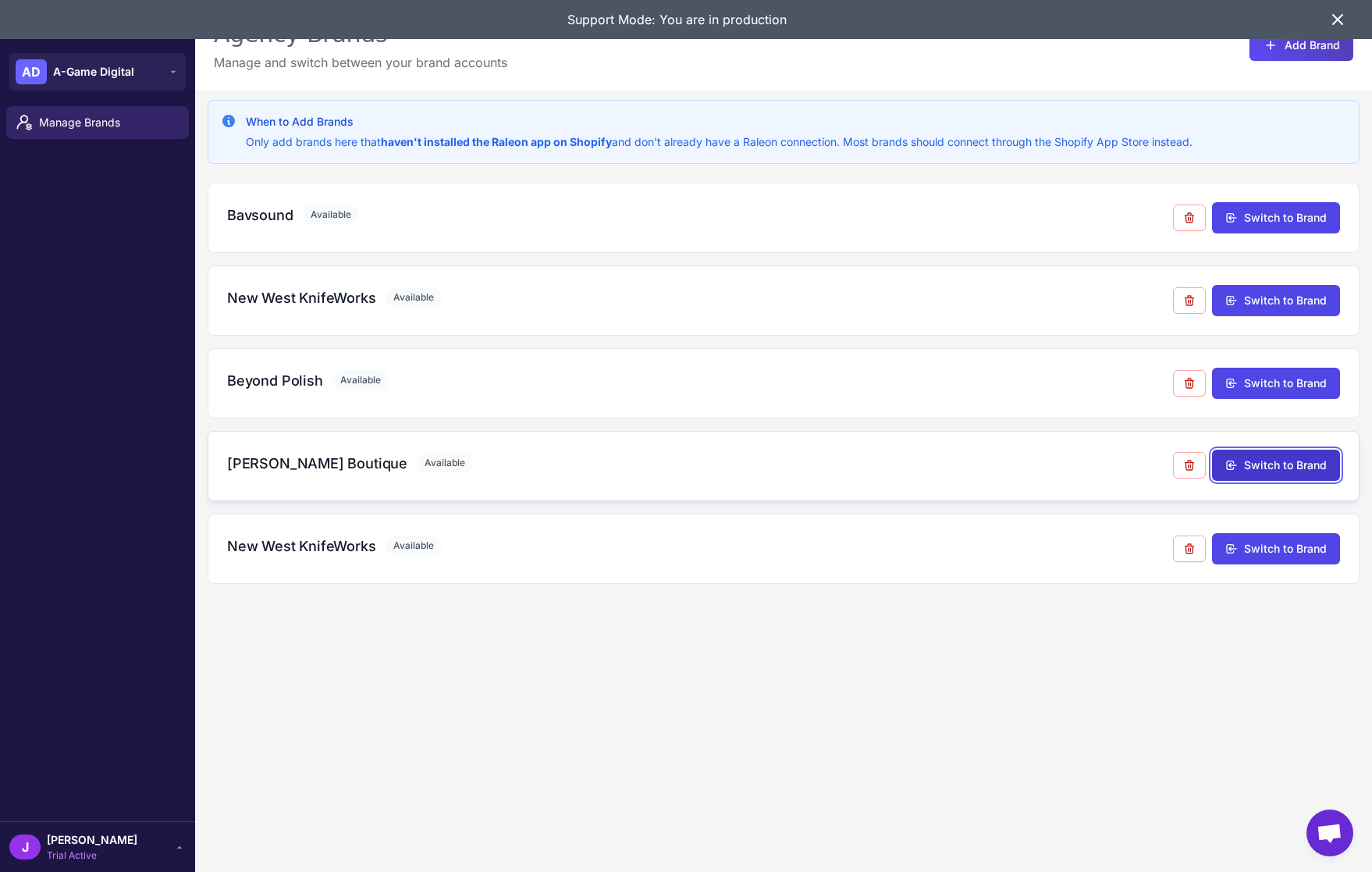
click at [1277, 467] on button "Switch to Brand" at bounding box center [1276, 465] width 128 height 31
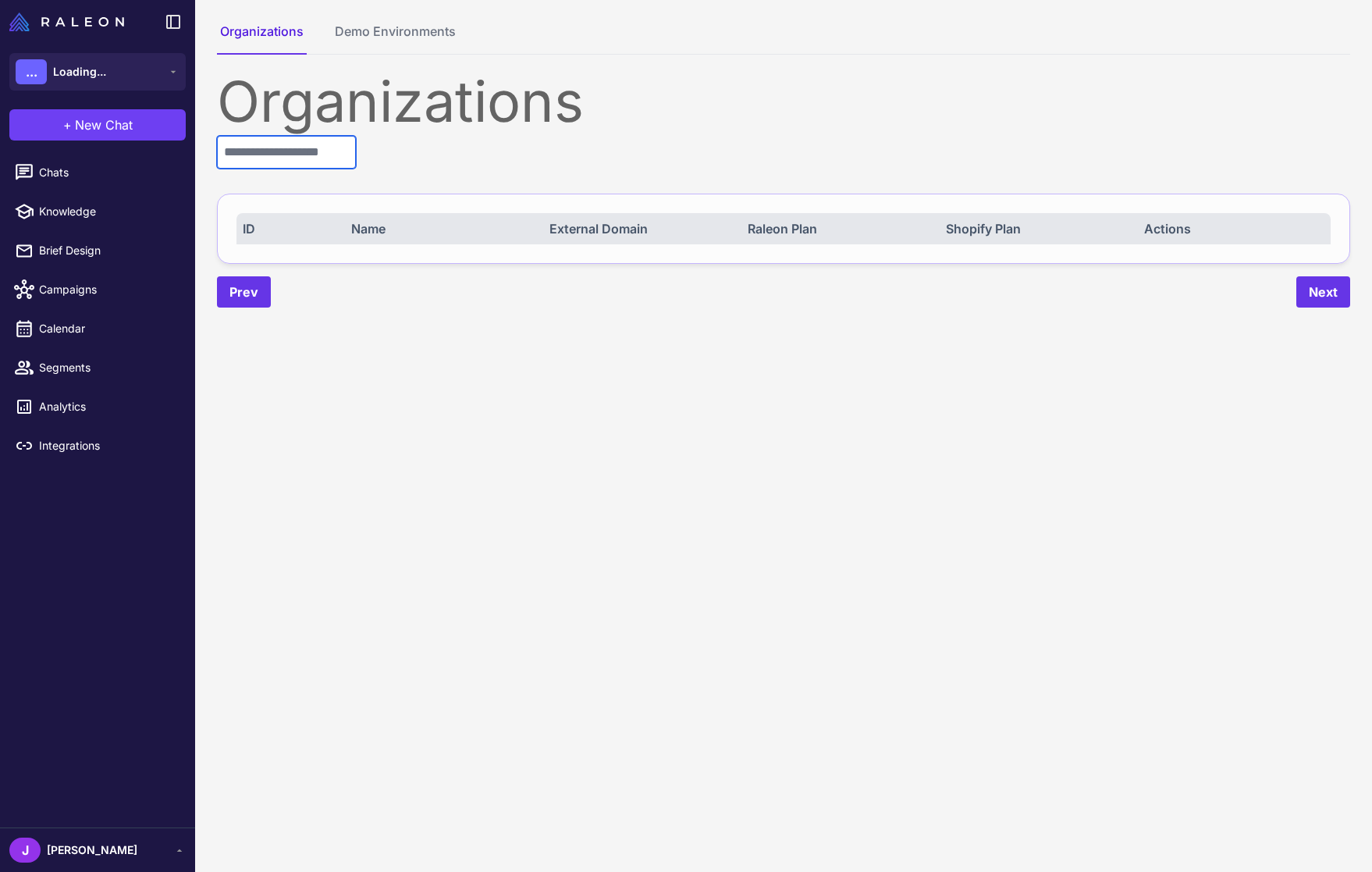
click at [272, 147] on input "text" at bounding box center [286, 152] width 139 height 33
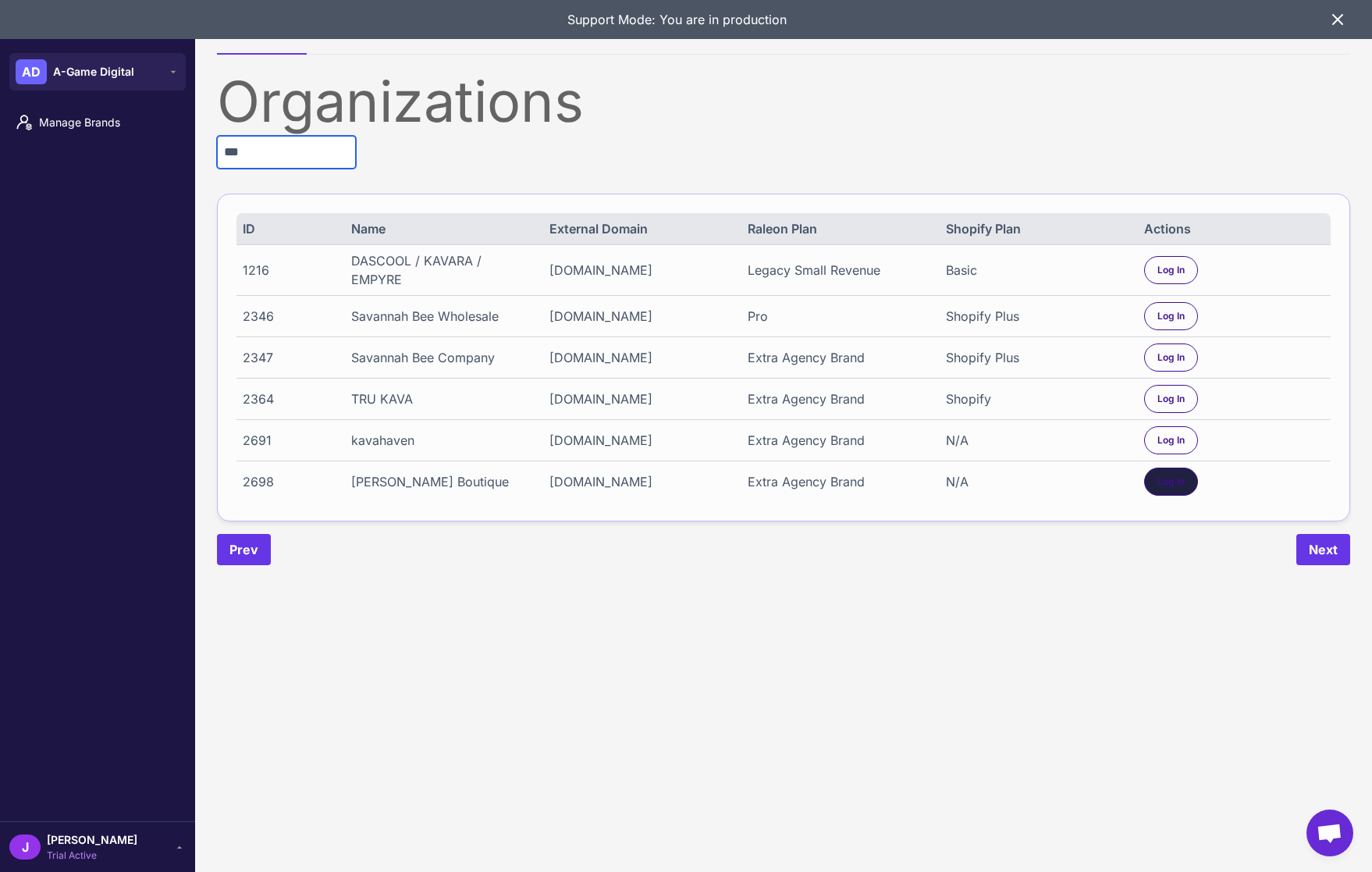
type input "***"
click at [1192, 496] on div "Log In" at bounding box center [1171, 481] width 54 height 28
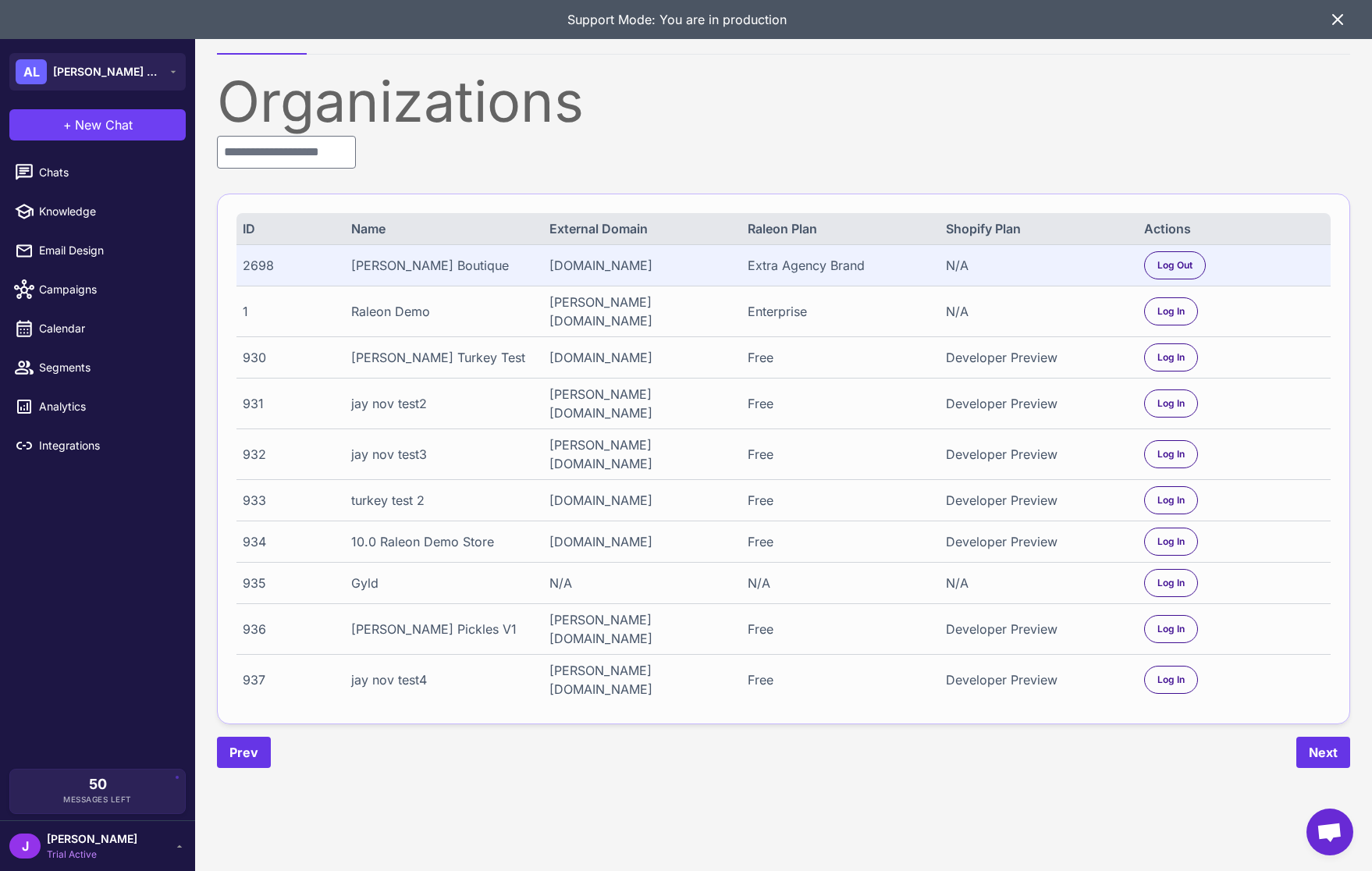
click at [134, 853] on div "J Jay Trial Active" at bounding box center [98, 846] width 177 height 31
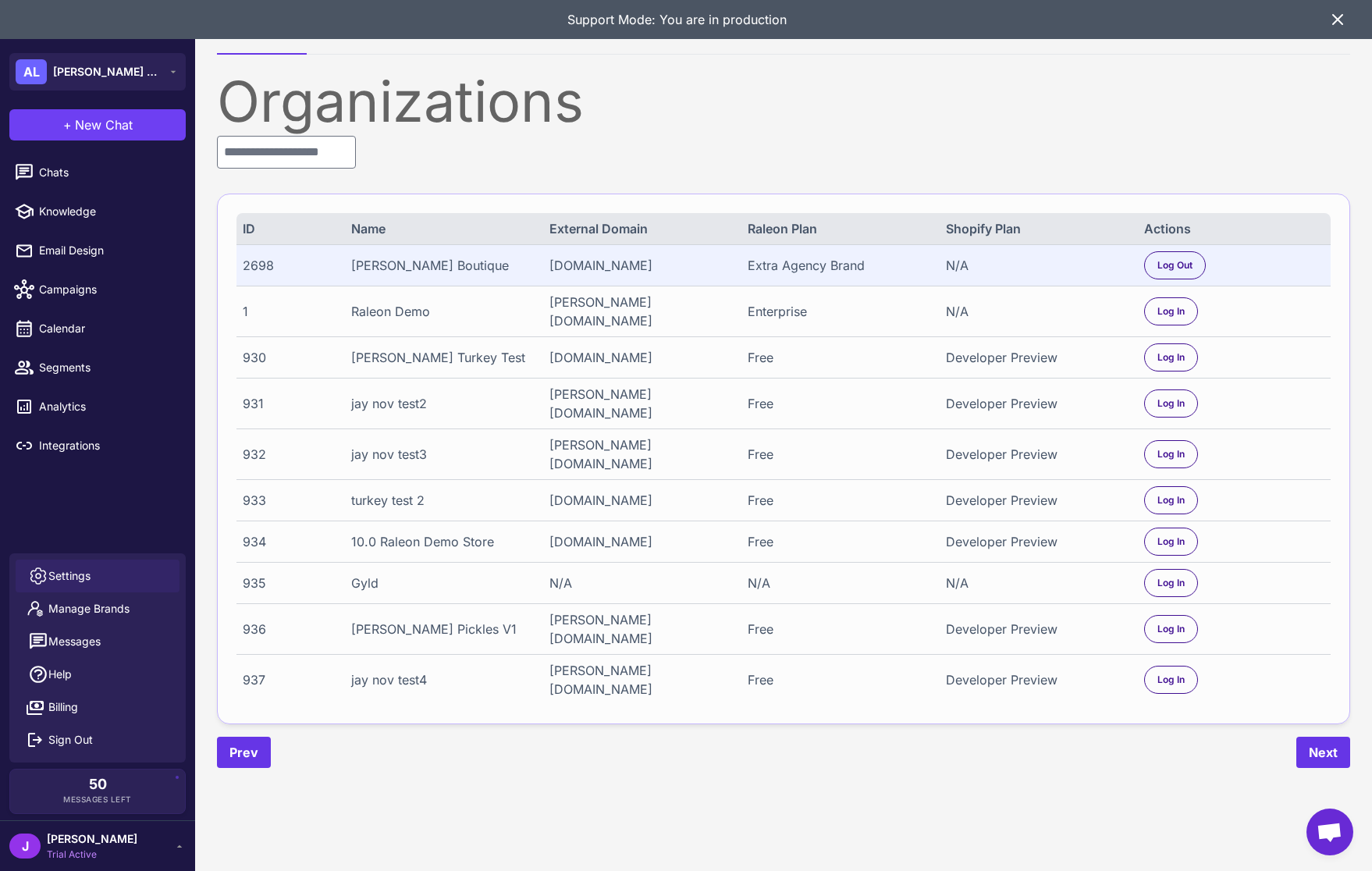
click at [92, 581] on link "Settings" at bounding box center [98, 575] width 164 height 33
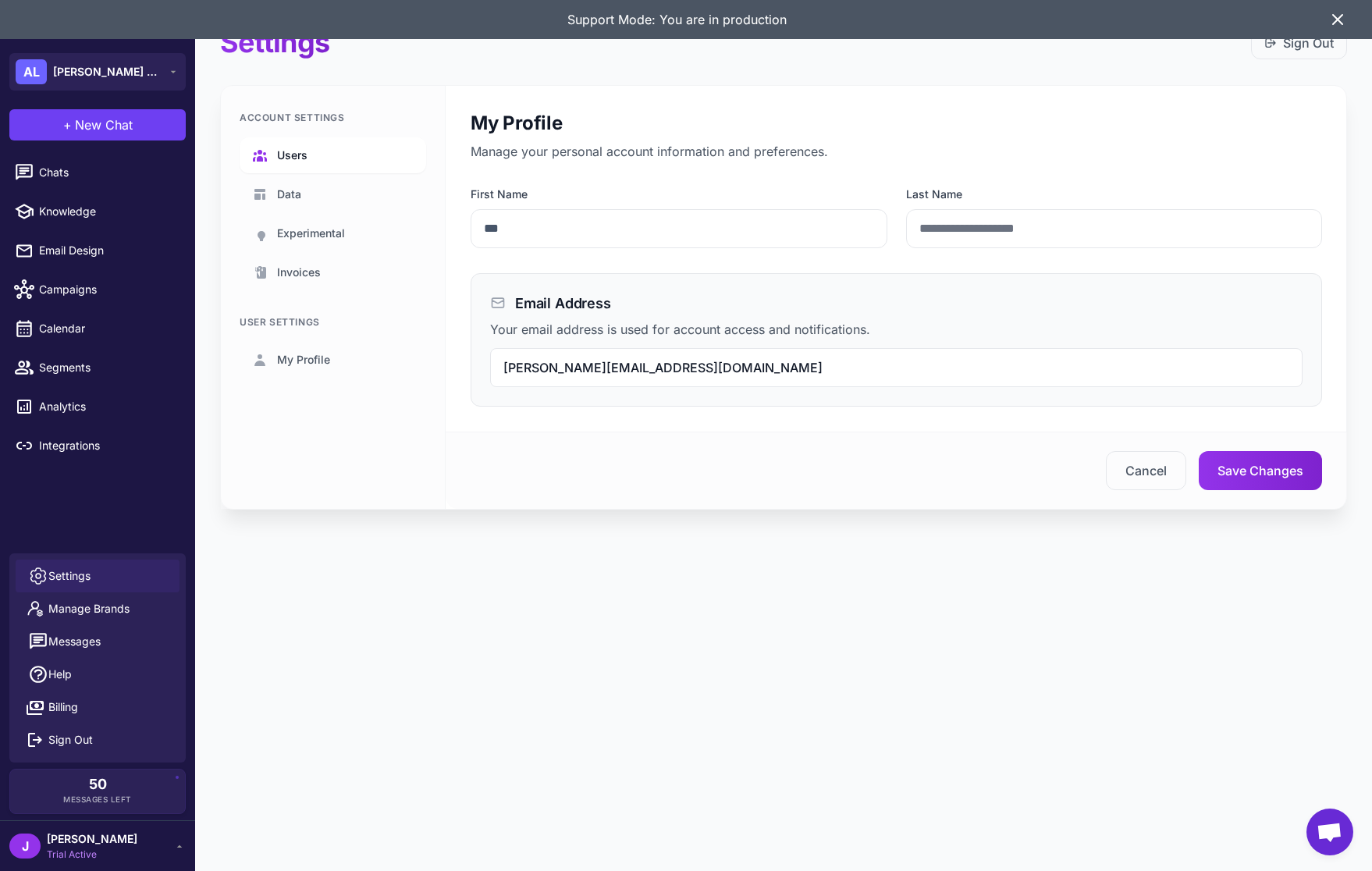
click at [283, 147] on span "Users" at bounding box center [292, 155] width 30 height 17
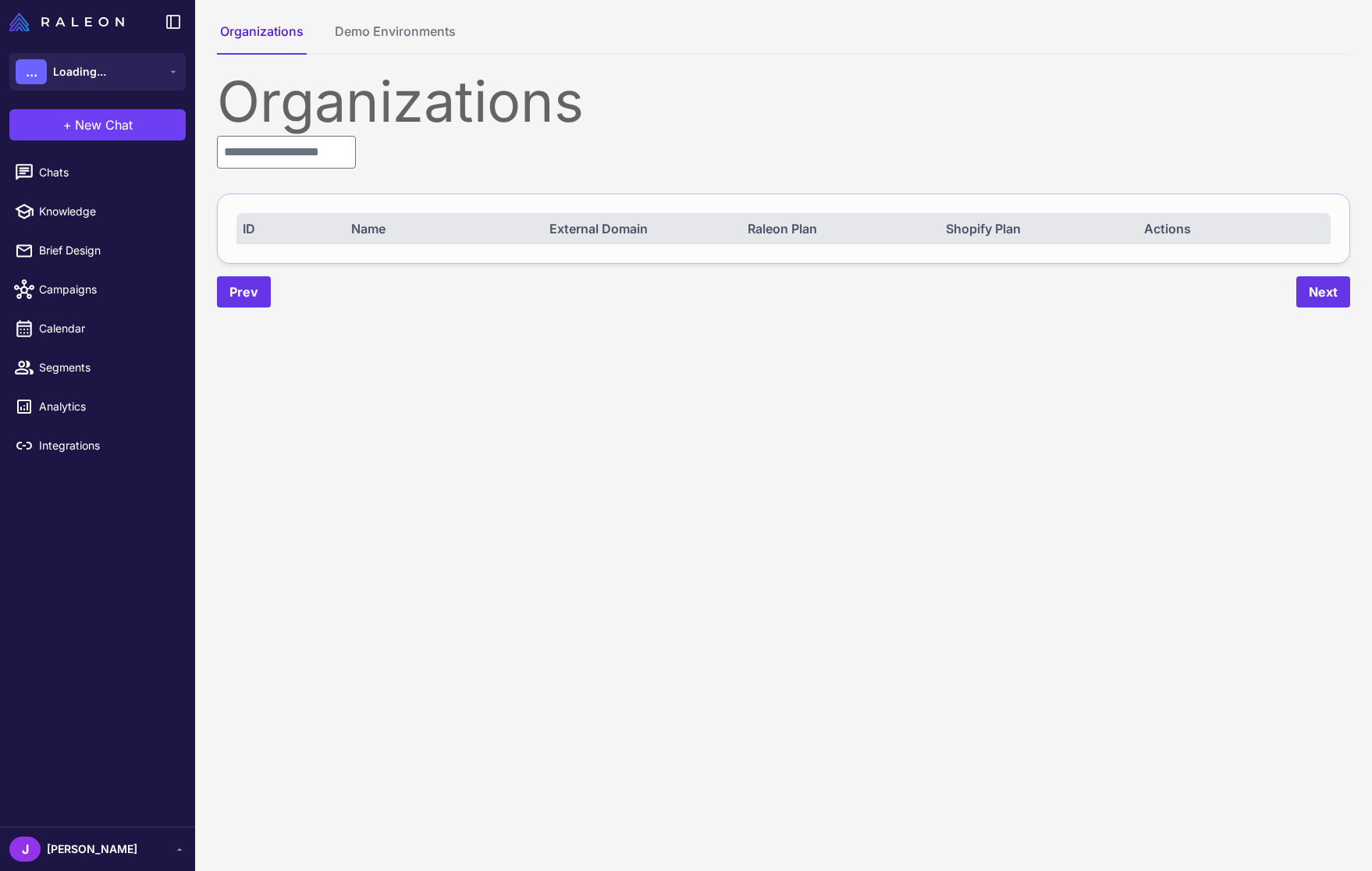
click at [317, 150] on input "text" at bounding box center [286, 152] width 139 height 33
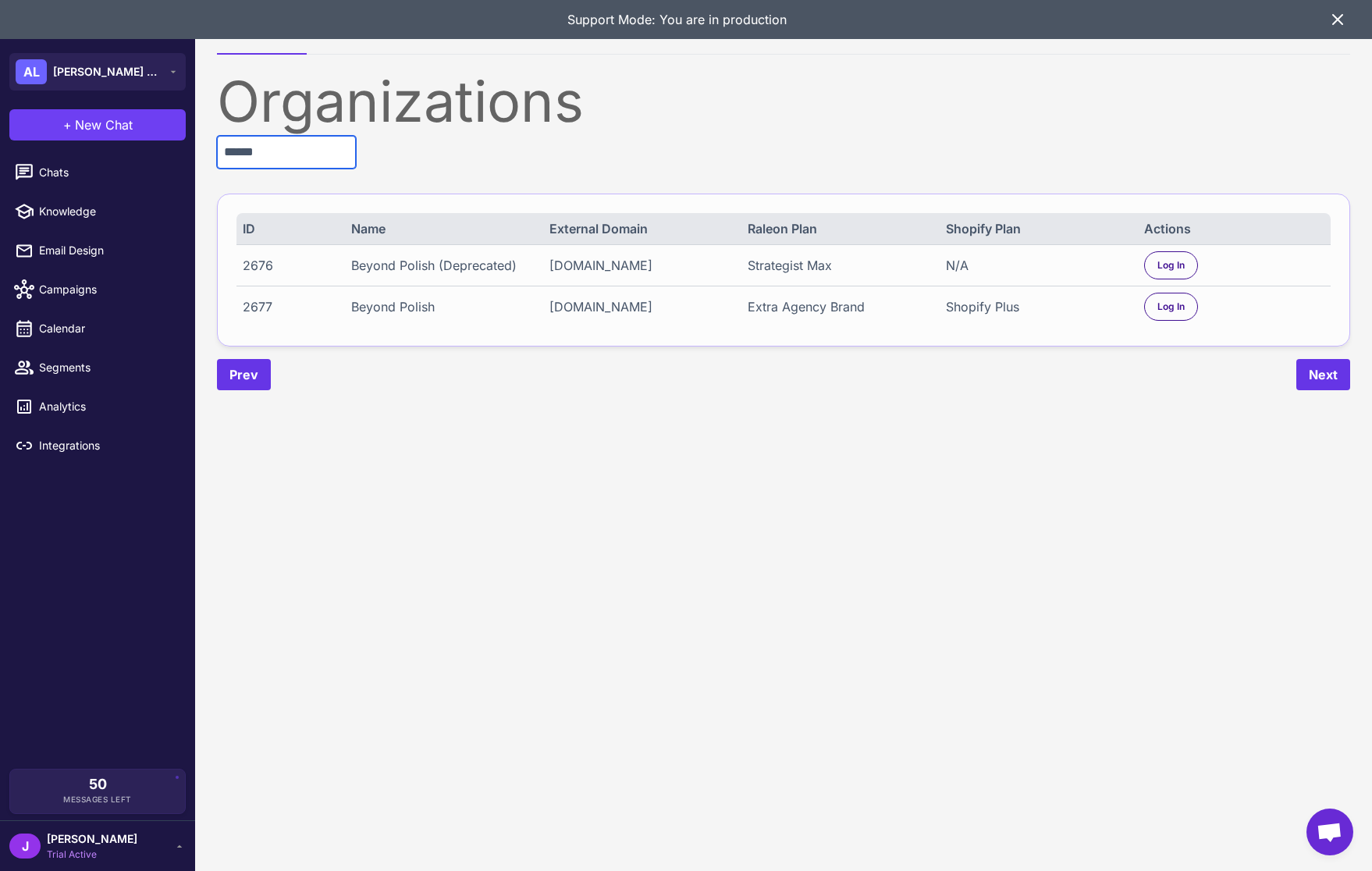
click at [313, 161] on input "******" at bounding box center [286, 152] width 139 height 33
drag, startPoint x: 313, startPoint y: 161, endPoint x: 300, endPoint y: 161, distance: 13.0
click at [309, 161] on input "******" at bounding box center [286, 152] width 139 height 33
type input "*****"
click at [606, 309] on div "[DOMAIN_NAME]" at bounding box center [640, 307] width 181 height 19
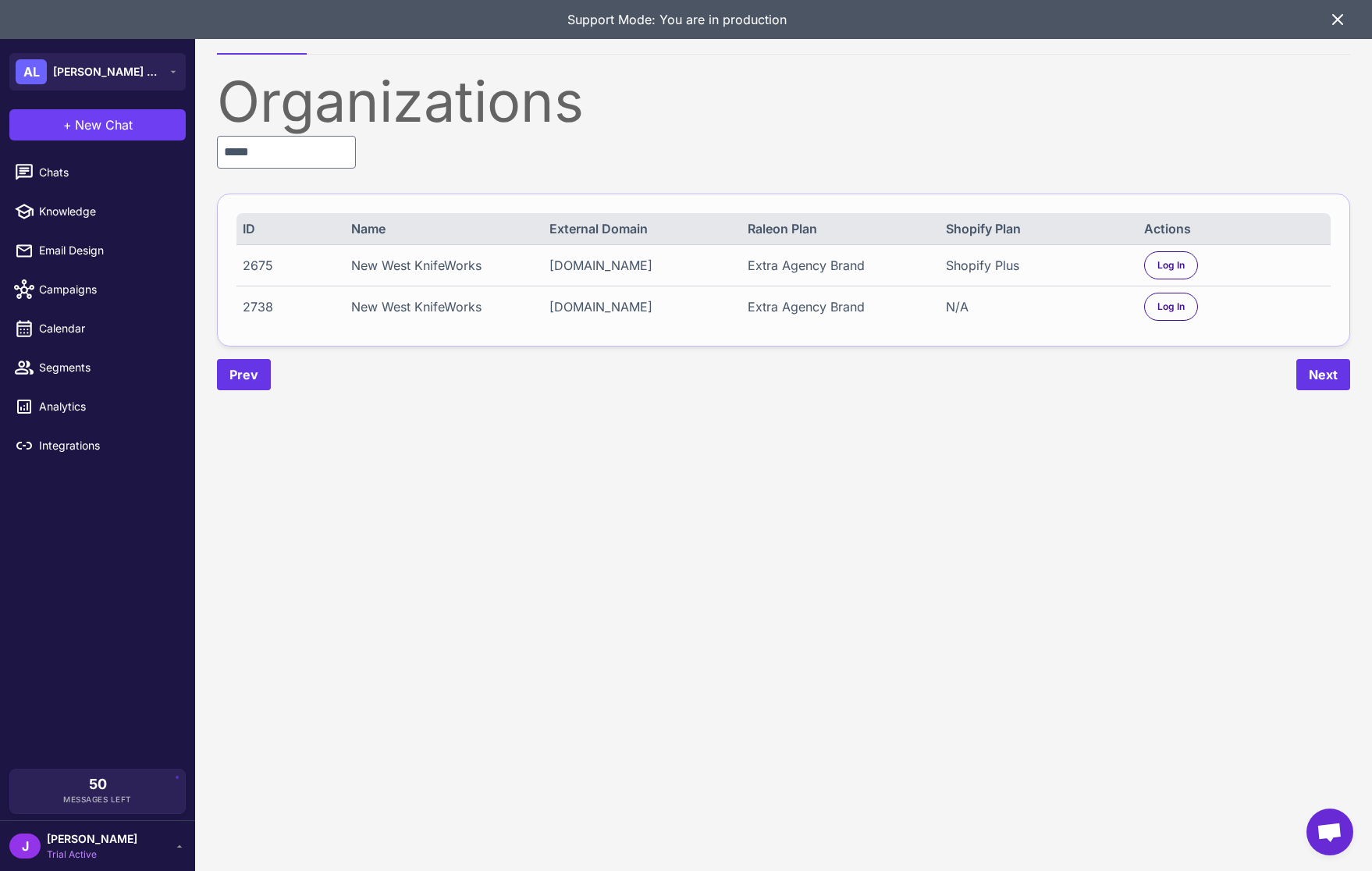
click at [606, 309] on div "[DOMAIN_NAME]" at bounding box center [640, 307] width 181 height 19
click at [599, 316] on div "[DOMAIN_NAME]" at bounding box center [640, 307] width 181 height 19
click at [1167, 267] on span "Log In" at bounding box center [1171, 266] width 27 height 14
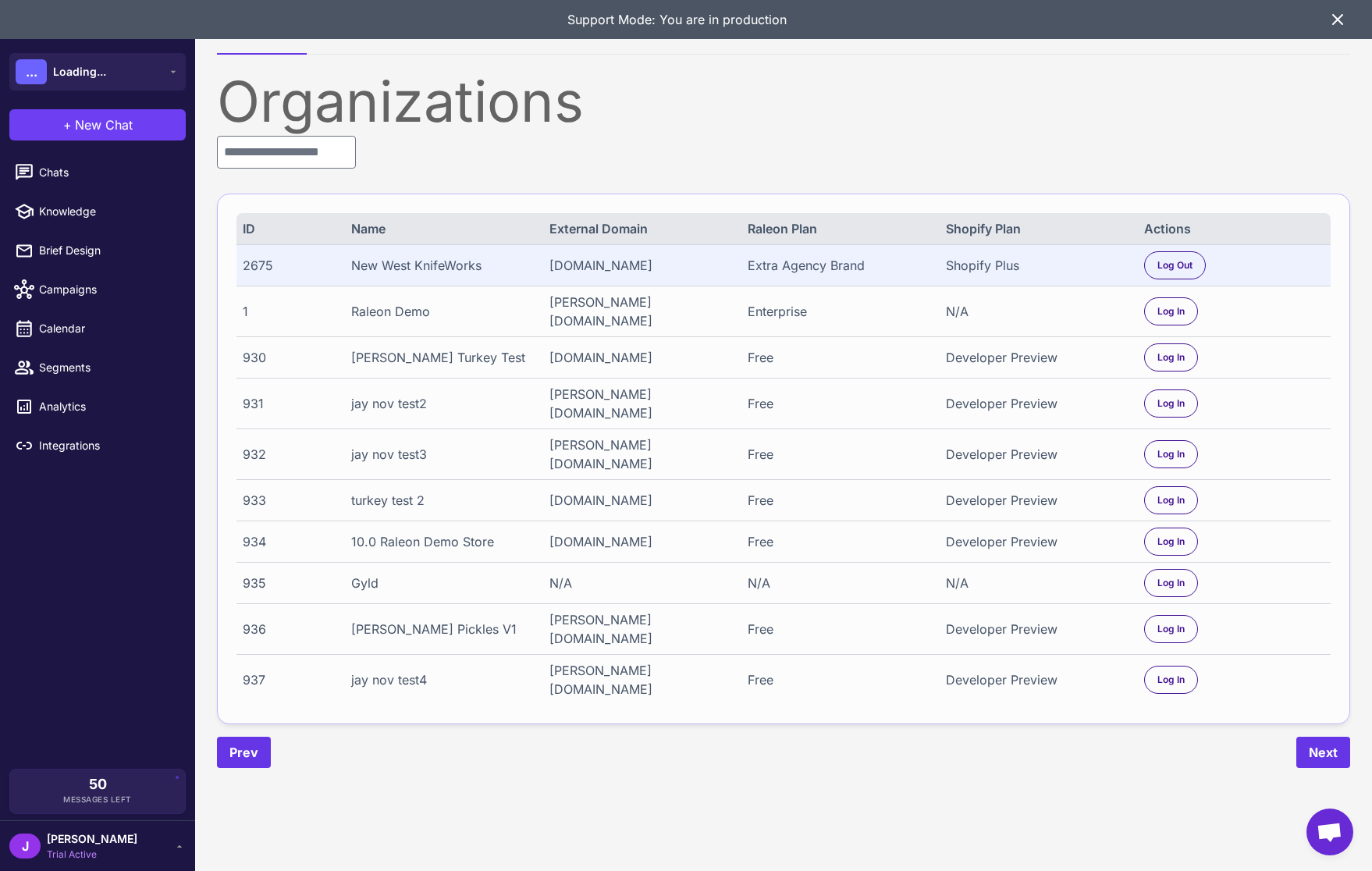
click at [68, 846] on span "[PERSON_NAME]" at bounding box center [92, 839] width 91 height 17
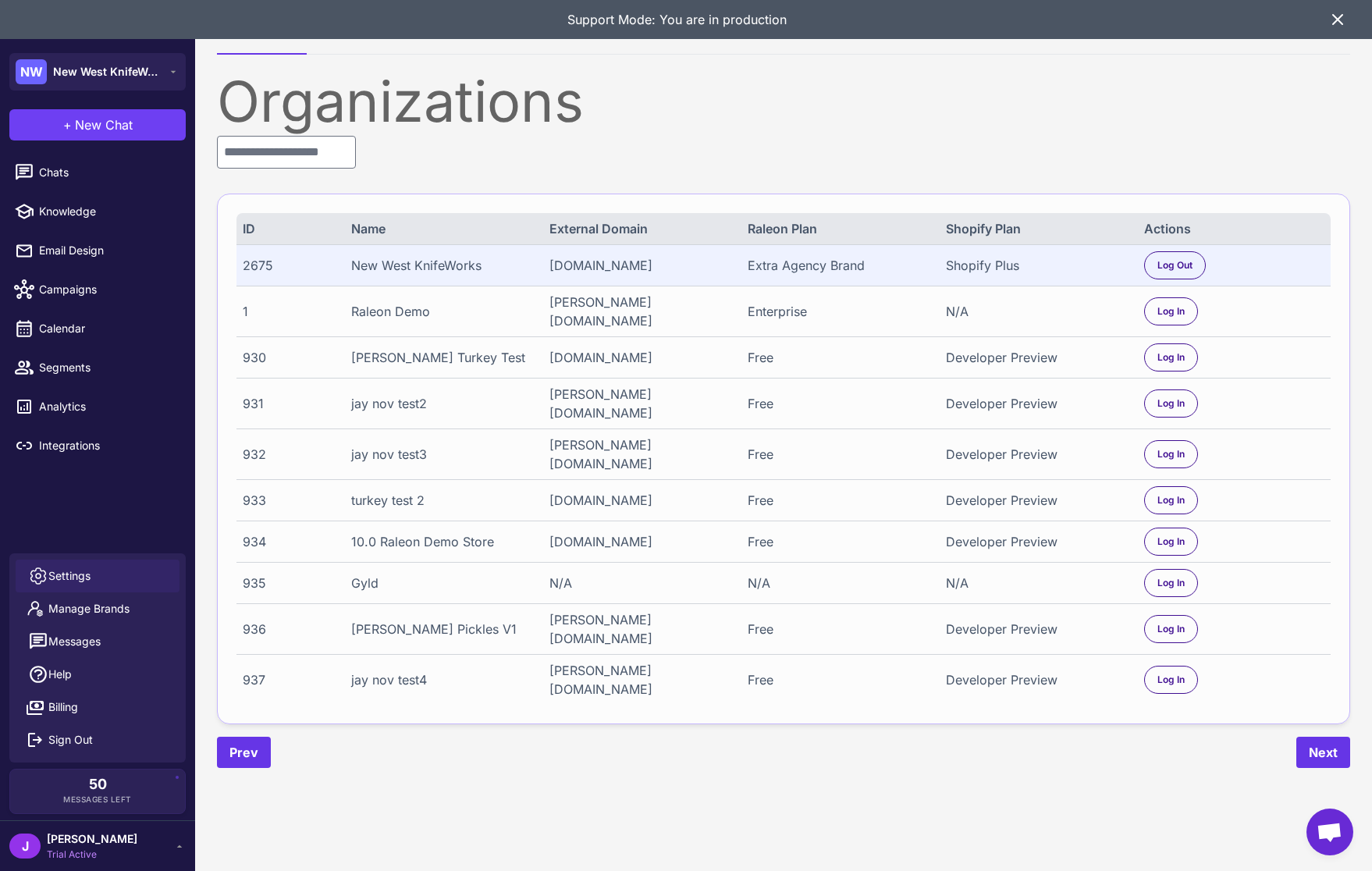
click at [90, 574] on span "Settings" at bounding box center [69, 576] width 42 height 17
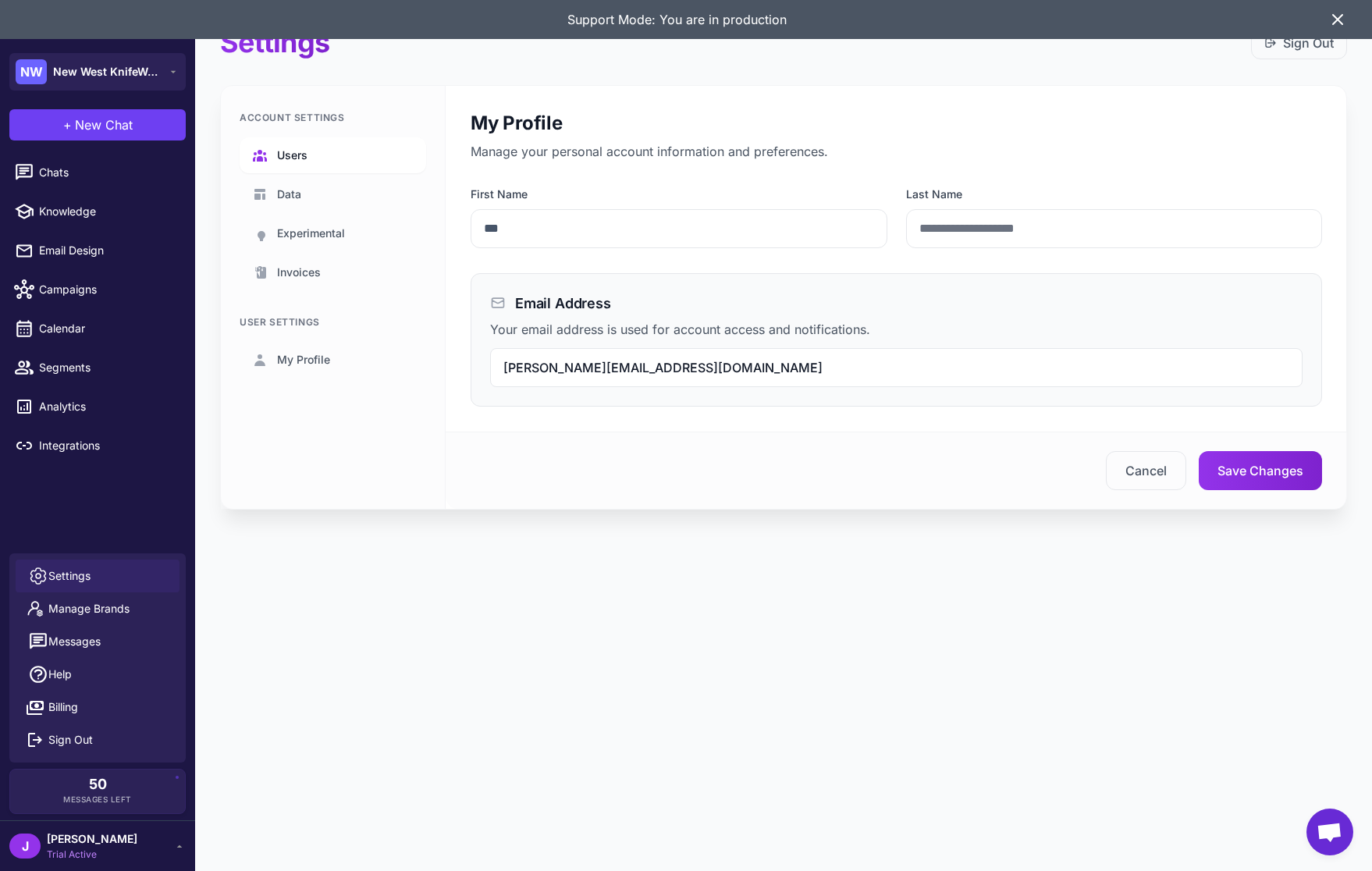
click at [300, 158] on span "Users" at bounding box center [292, 155] width 30 height 17
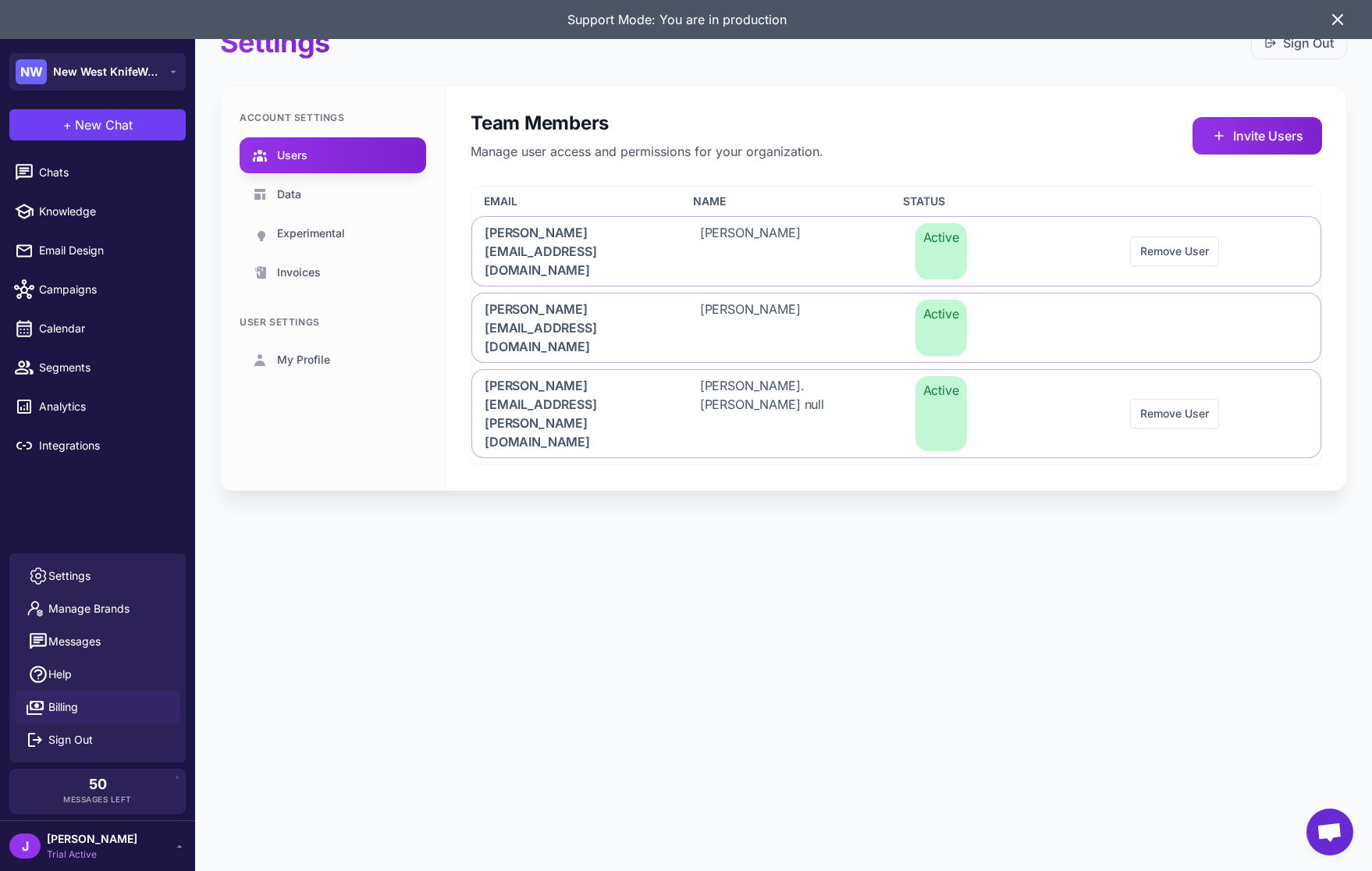
click at [59, 699] on span "Billing" at bounding box center [63, 707] width 29 height 17
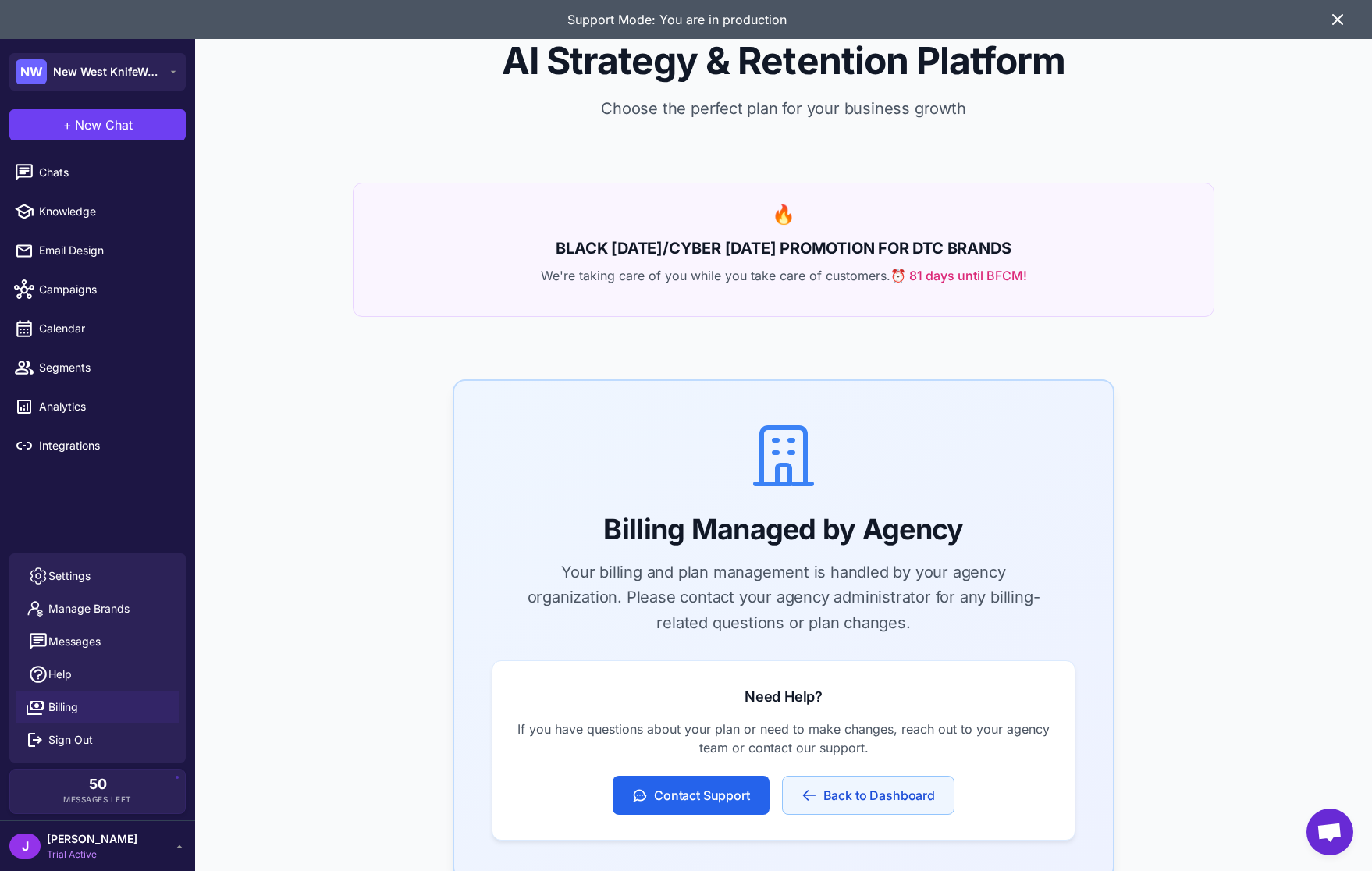
click at [941, 799] on button "Back to Dashboard" at bounding box center [868, 795] width 173 height 39
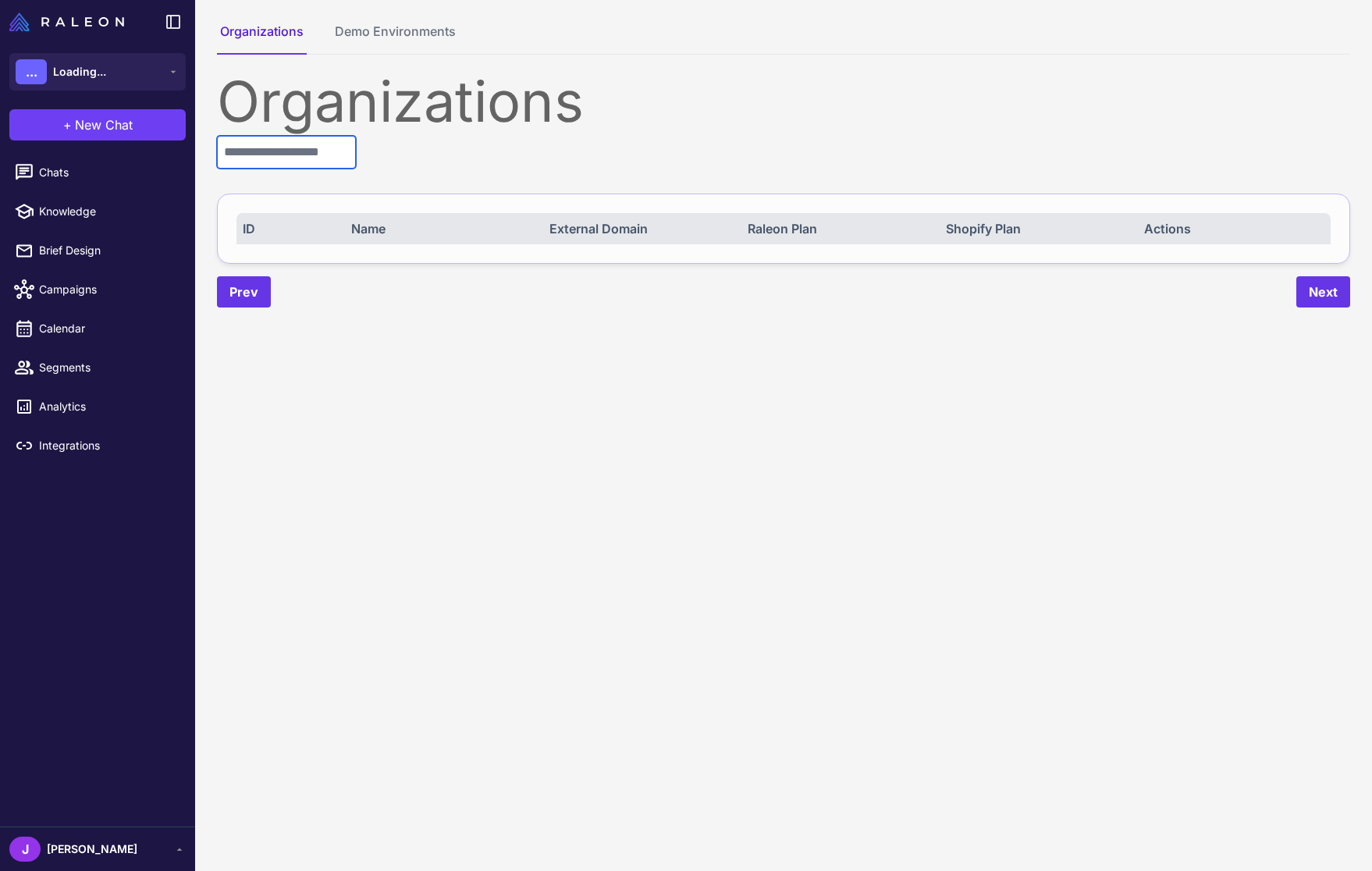
click at [342, 161] on input "text" at bounding box center [286, 152] width 139 height 33
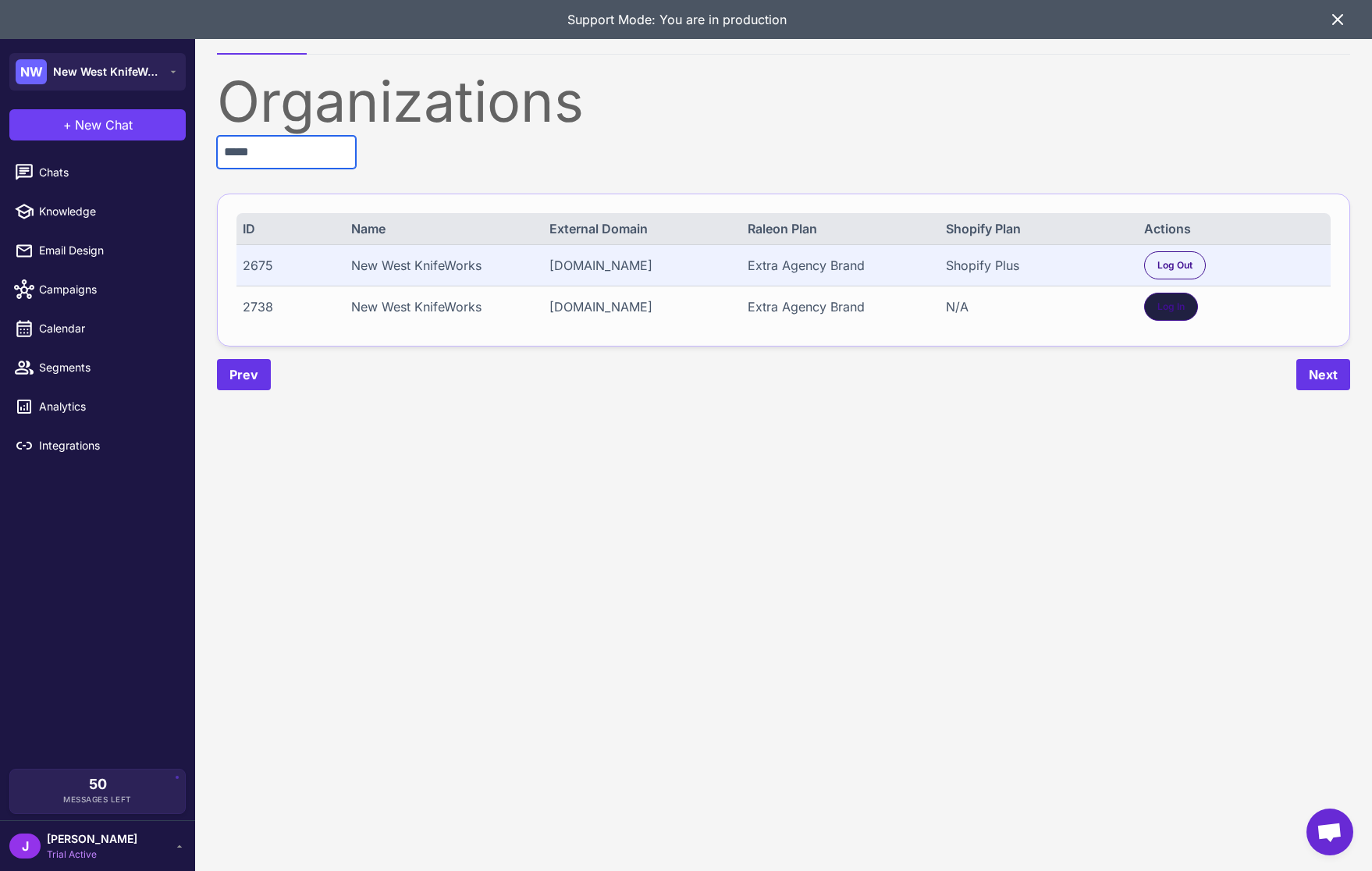
type input "*****"
click at [1188, 313] on div "Log In" at bounding box center [1171, 306] width 54 height 28
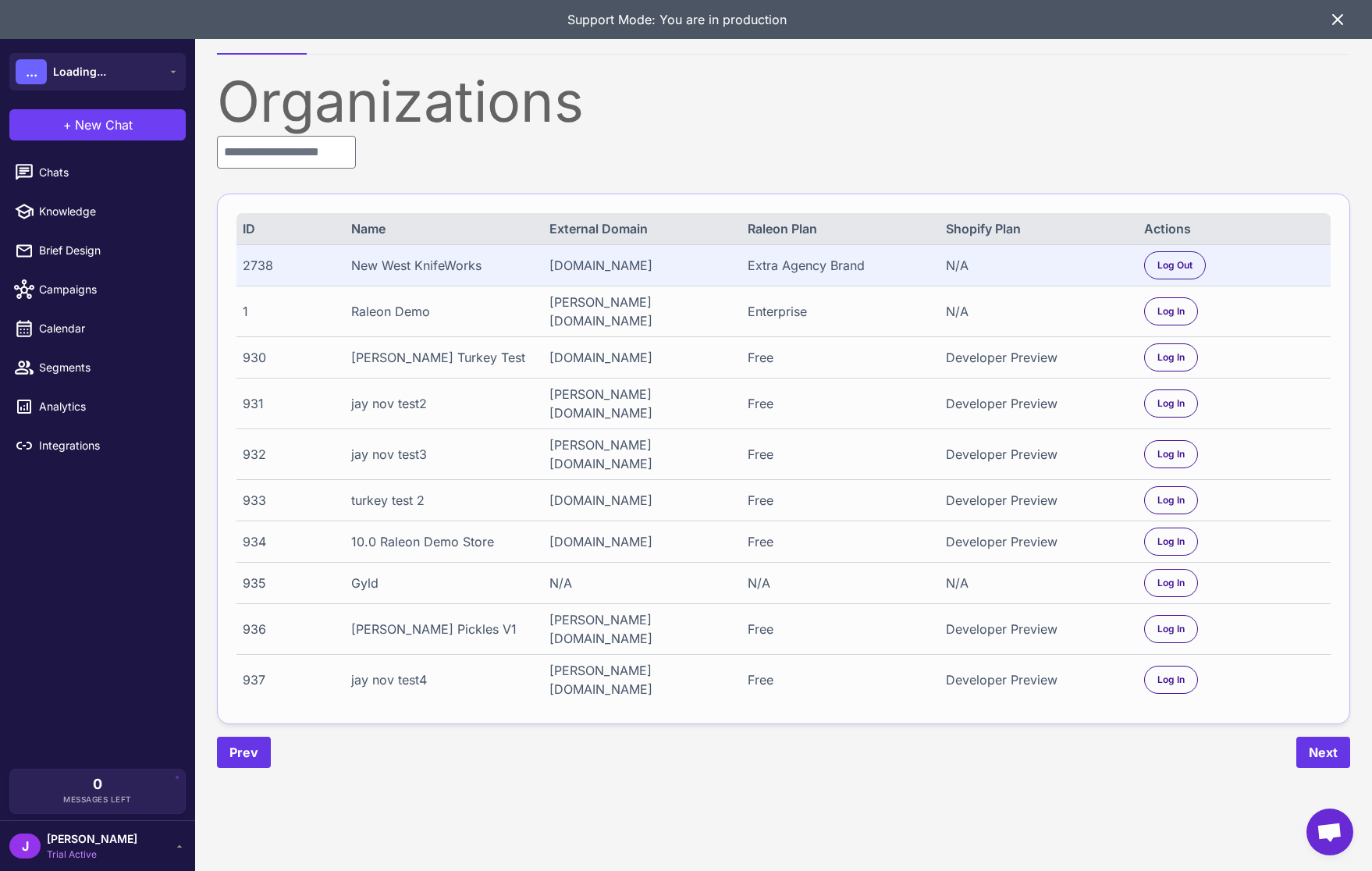
drag, startPoint x: 81, startPoint y: 842, endPoint x: 83, endPoint y: 834, distance: 8.2
click at [80, 841] on span "[PERSON_NAME]" at bounding box center [92, 839] width 91 height 17
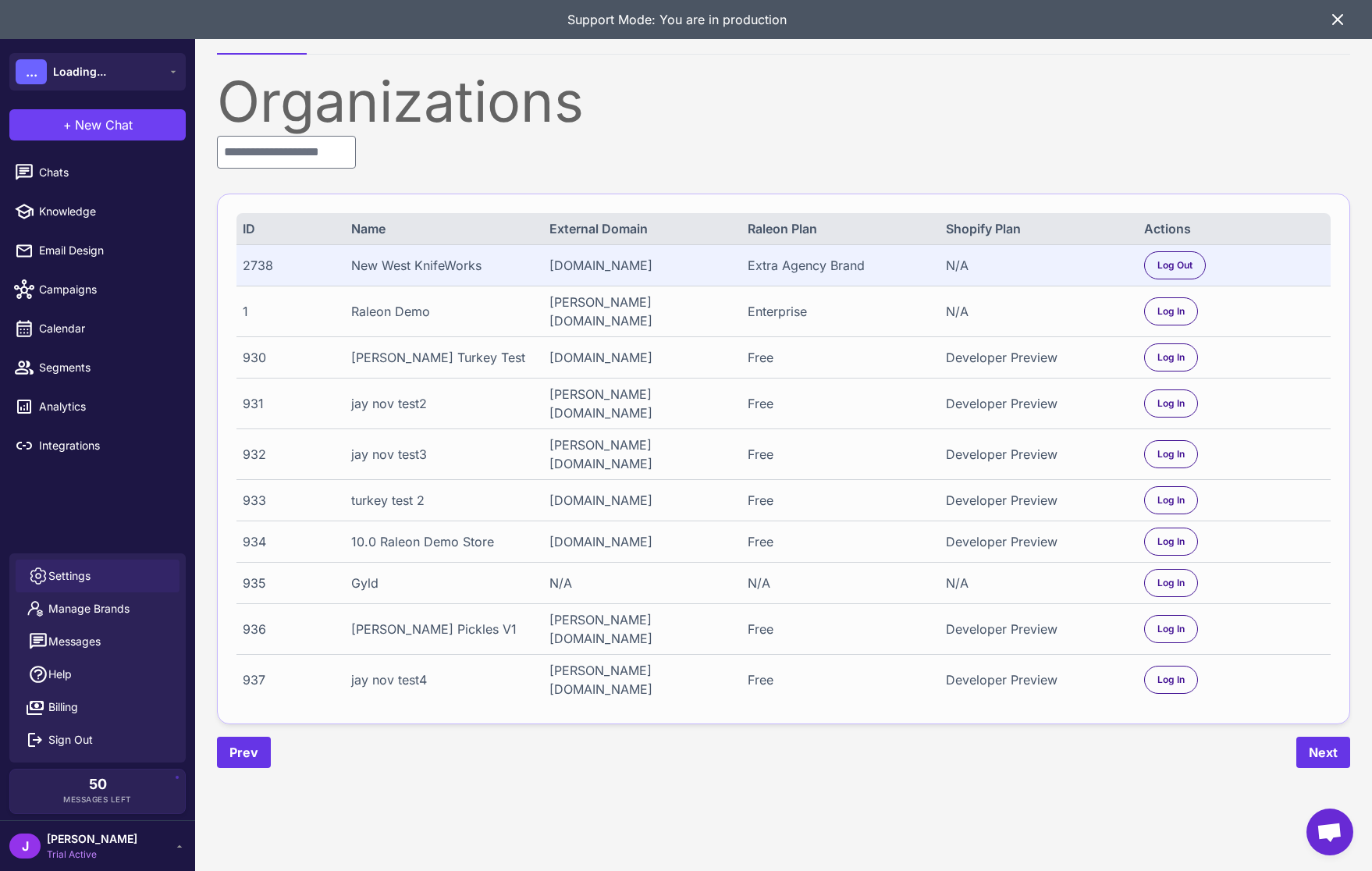
click at [112, 578] on link "Settings" at bounding box center [98, 575] width 164 height 33
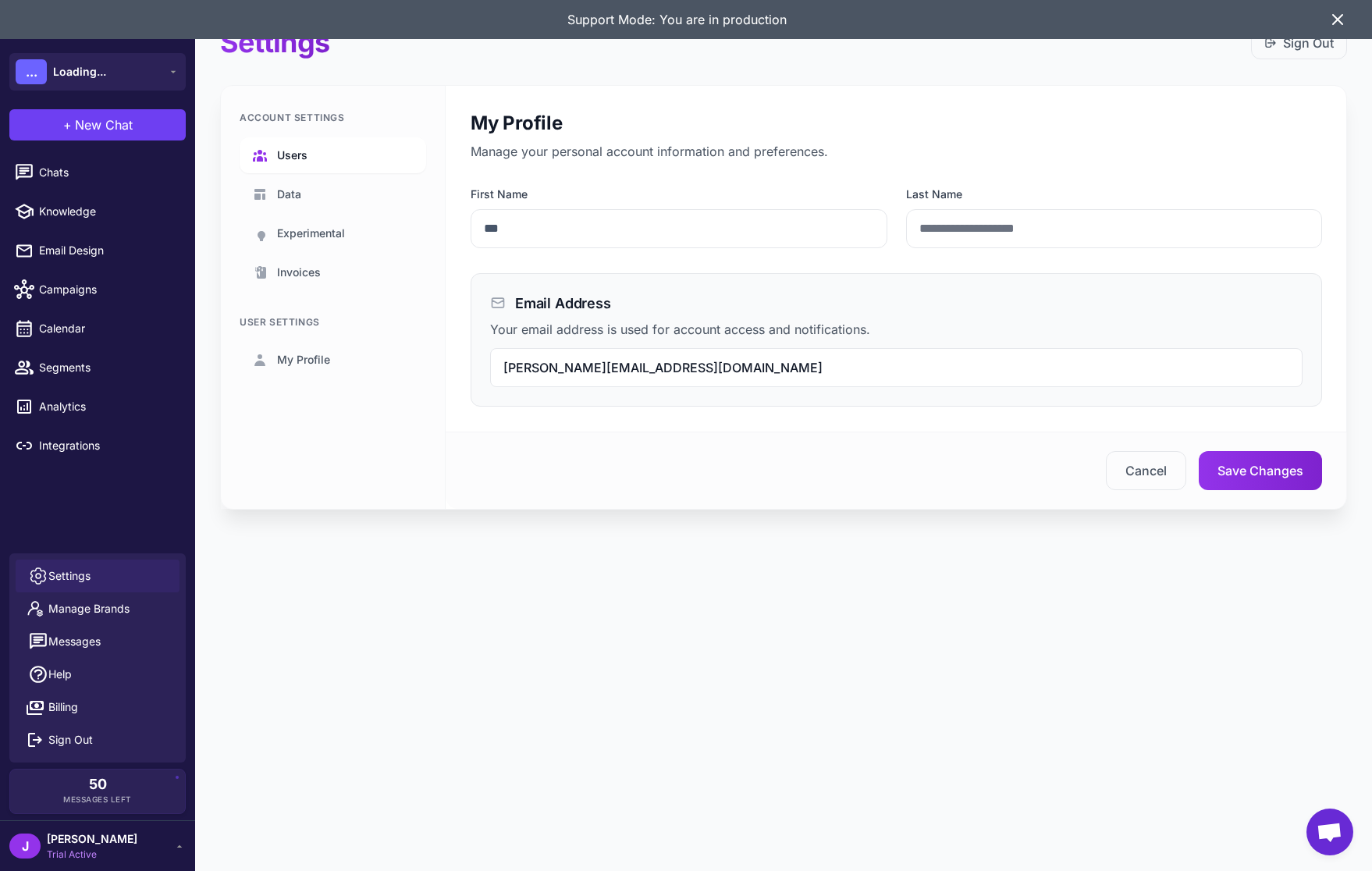
click at [289, 169] on link "Users" at bounding box center [333, 155] width 186 height 36
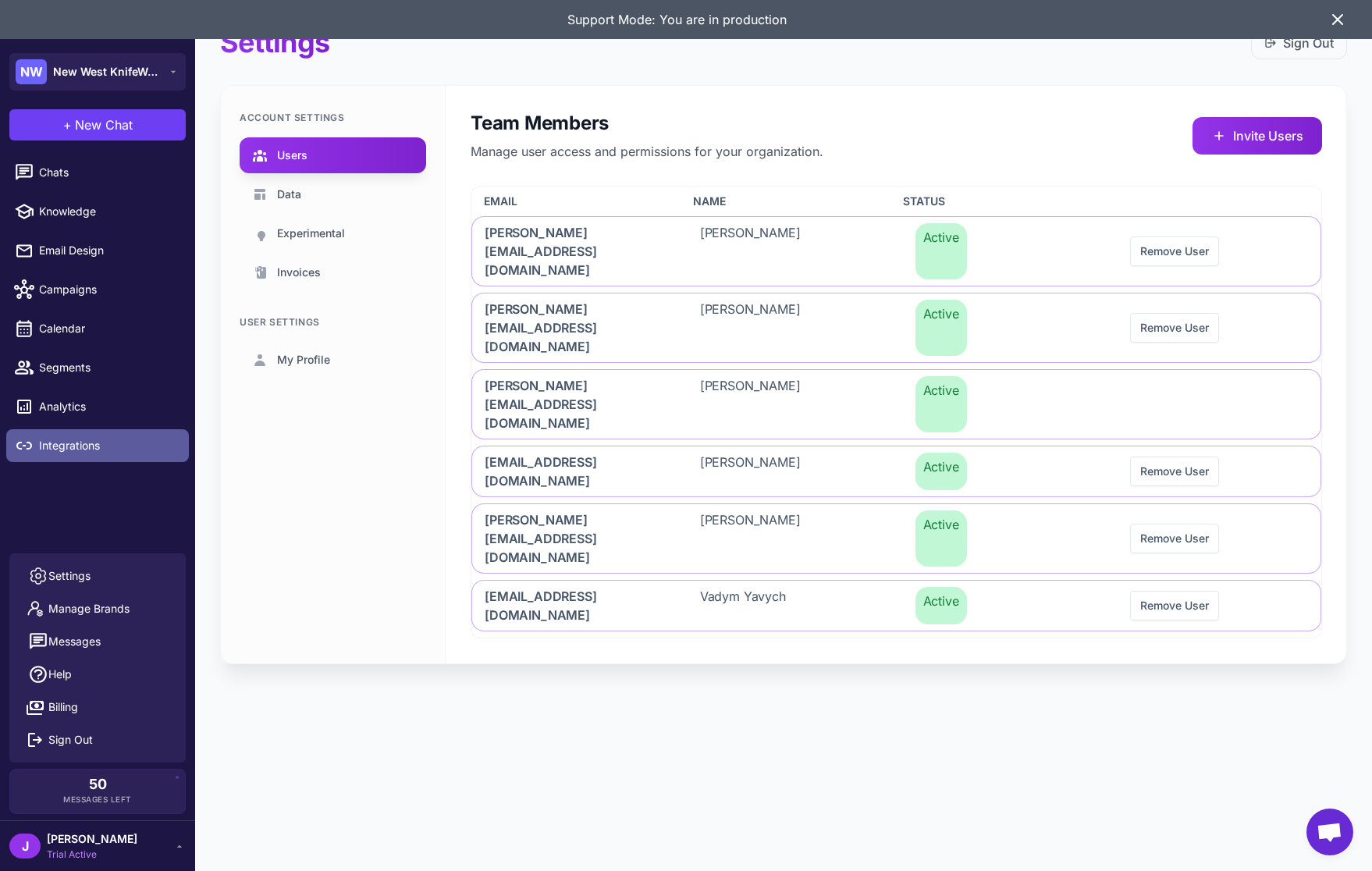
click at [117, 430] on link "Integrations" at bounding box center [98, 445] width 183 height 33
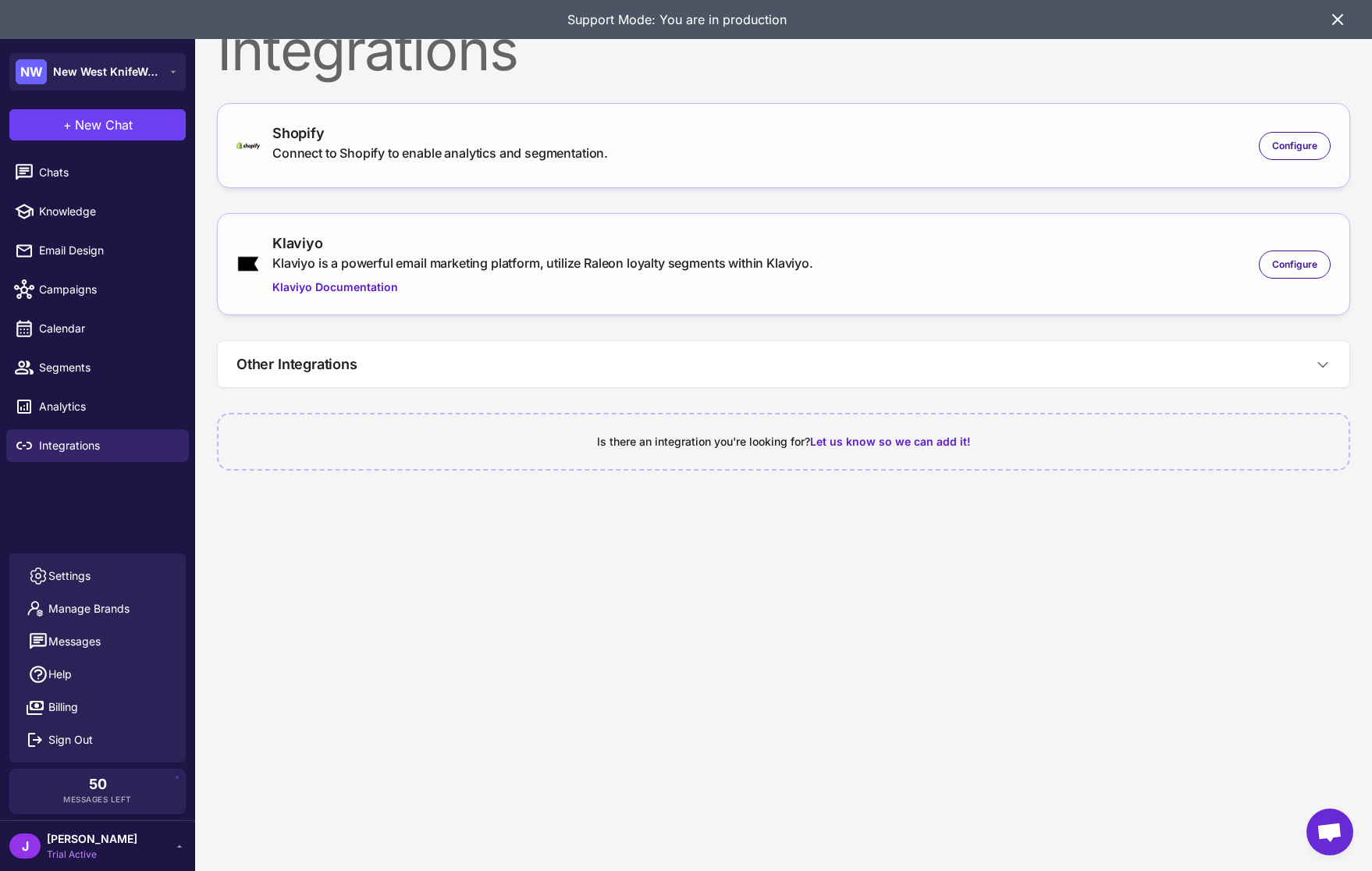
click at [451, 135] on div "Shopify" at bounding box center [440, 133] width 336 height 21
click at [1304, 126] on div "Shopify Connect to Shopify to enable analytics and segmentation. Configure" at bounding box center [783, 146] width 1094 height 46
drag, startPoint x: 1297, startPoint y: 130, endPoint x: 1277, endPoint y: 142, distance: 23.3
click at [1292, 135] on div "Configure" at bounding box center [1295, 146] width 72 height 28
click at [1277, 142] on span "Configure" at bounding box center [1295, 146] width 45 height 14
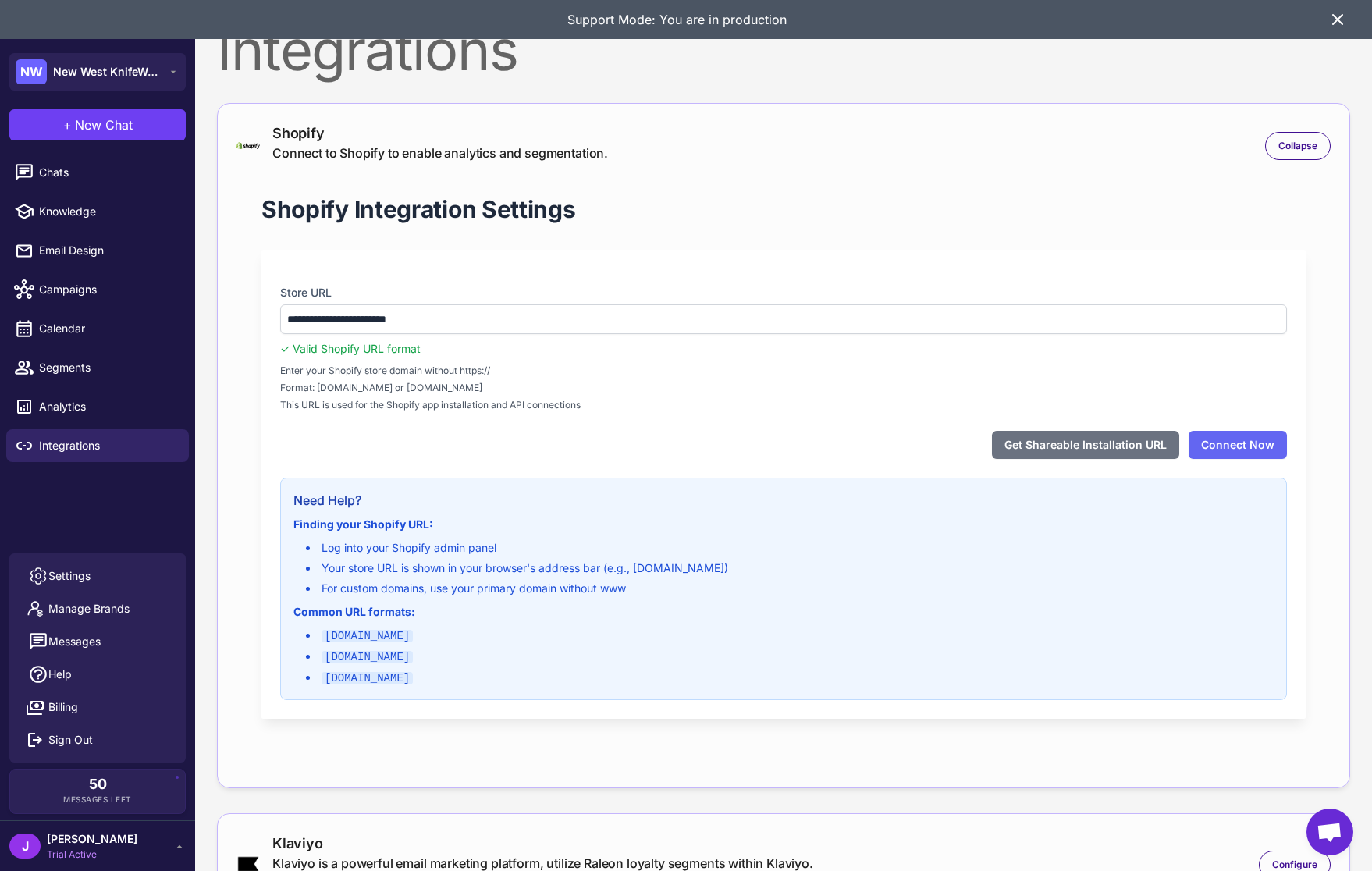
click at [233, 522] on div "**********" at bounding box center [784, 445] width 1133 height 685
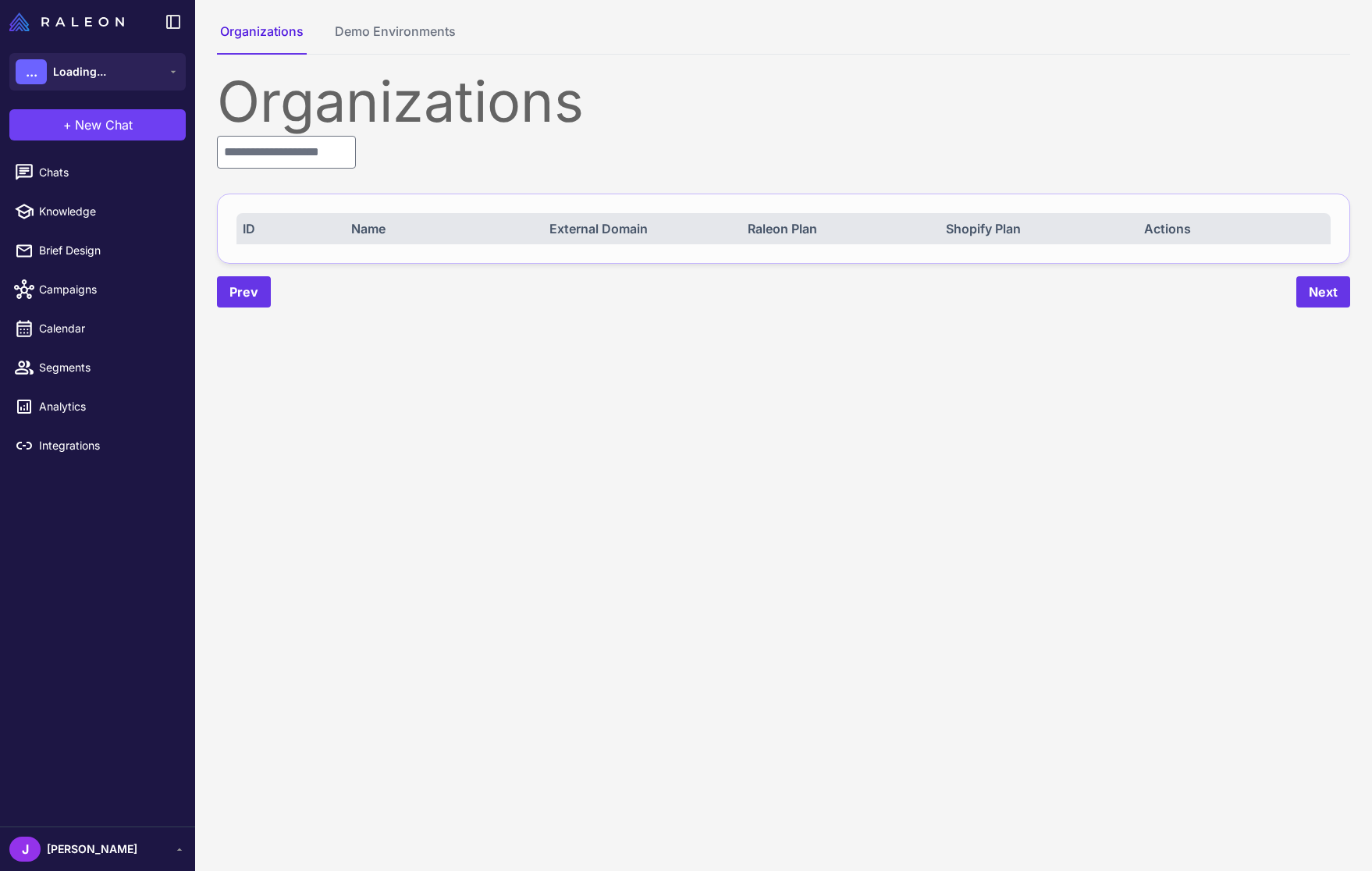
click at [331, 127] on div "Organizations" at bounding box center [784, 101] width 1133 height 56
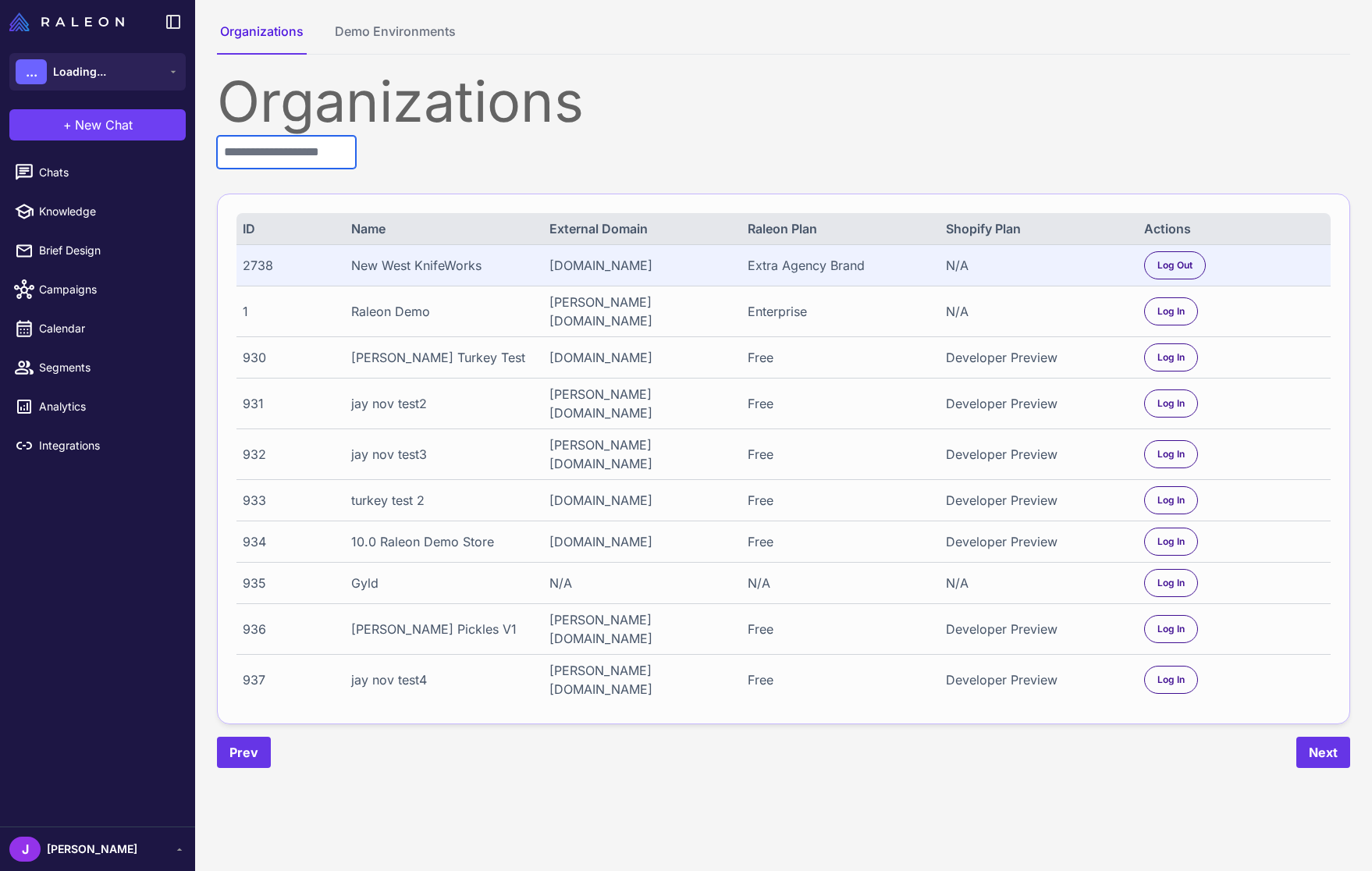
click at [327, 153] on input "text" at bounding box center [286, 152] width 139 height 33
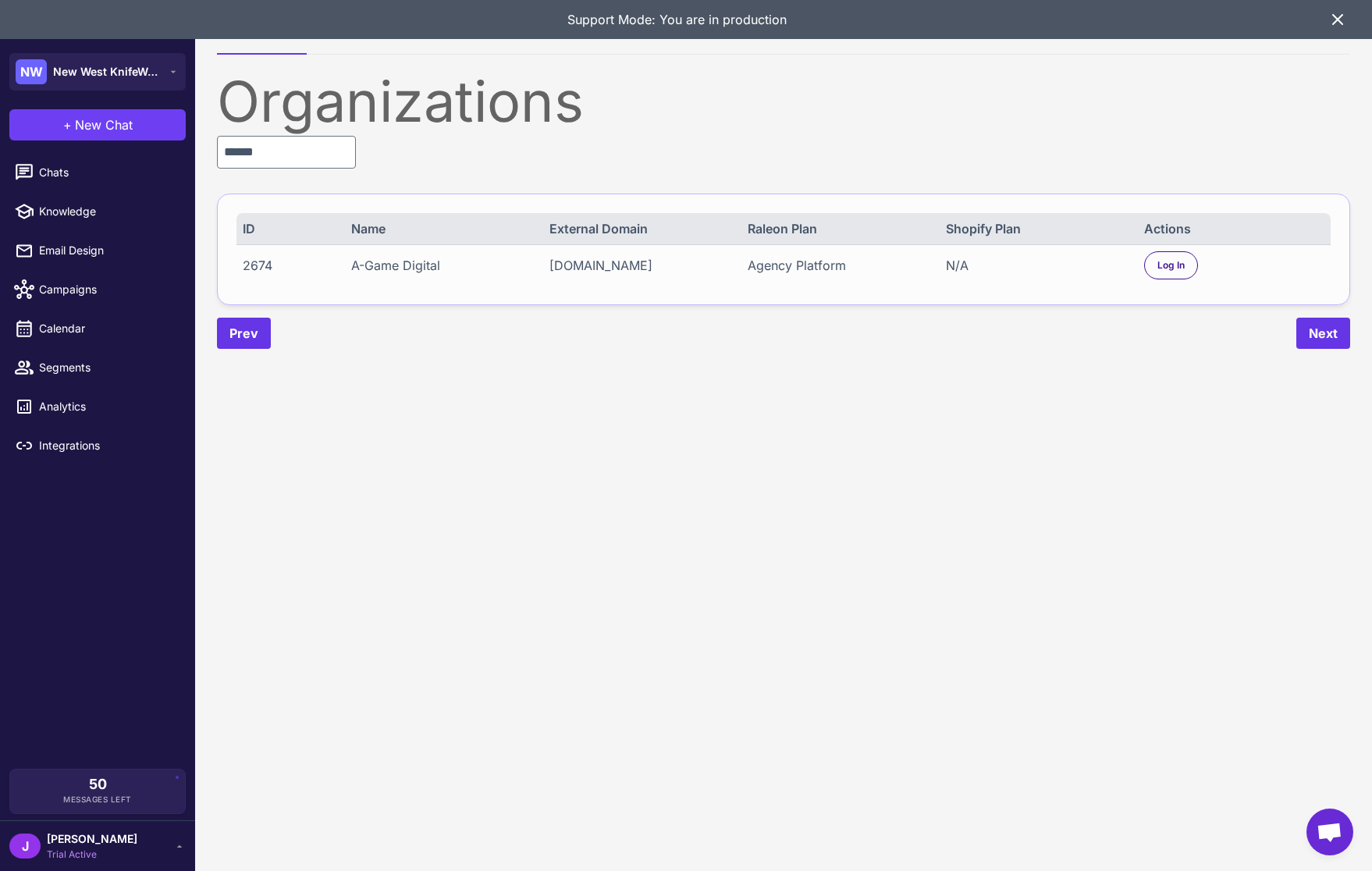
click at [259, 266] on div "2674" at bounding box center [288, 266] width 91 height 19
copy div "2674"
click at [310, 148] on input "******" at bounding box center [286, 152] width 139 height 33
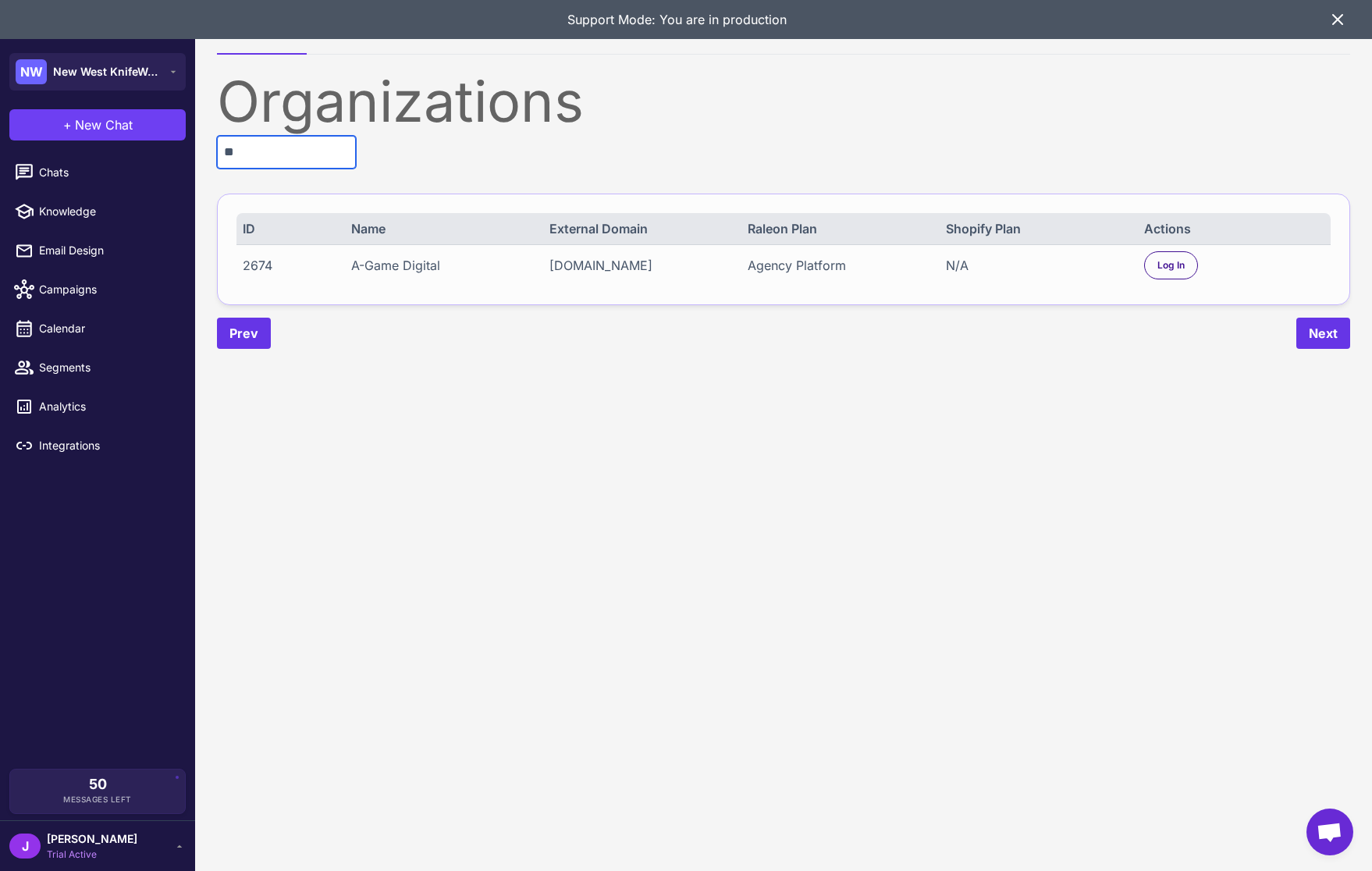
type input "*"
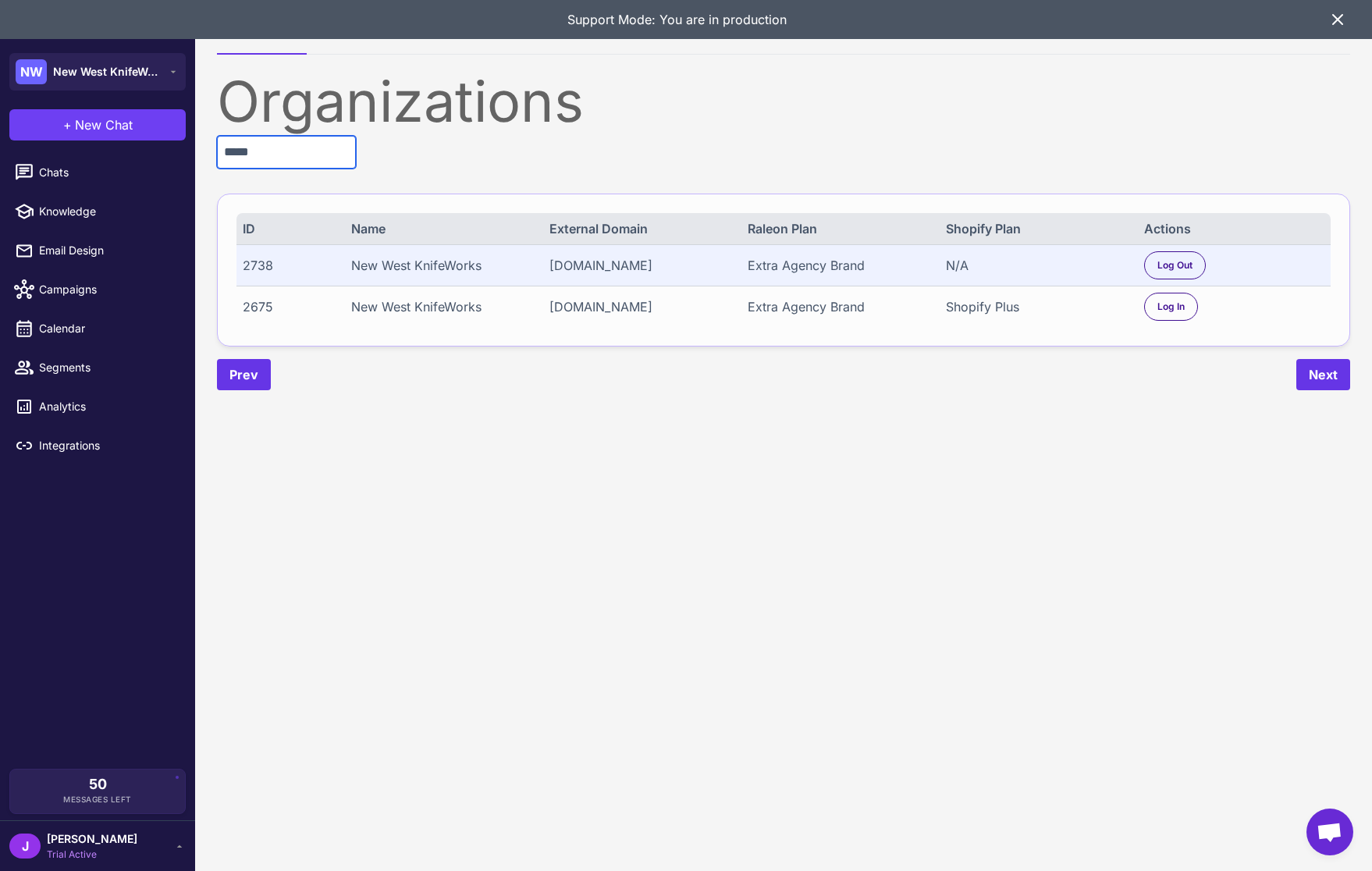
type input "*****"
click at [1342, 21] on icon at bounding box center [1338, 20] width 19 height 19
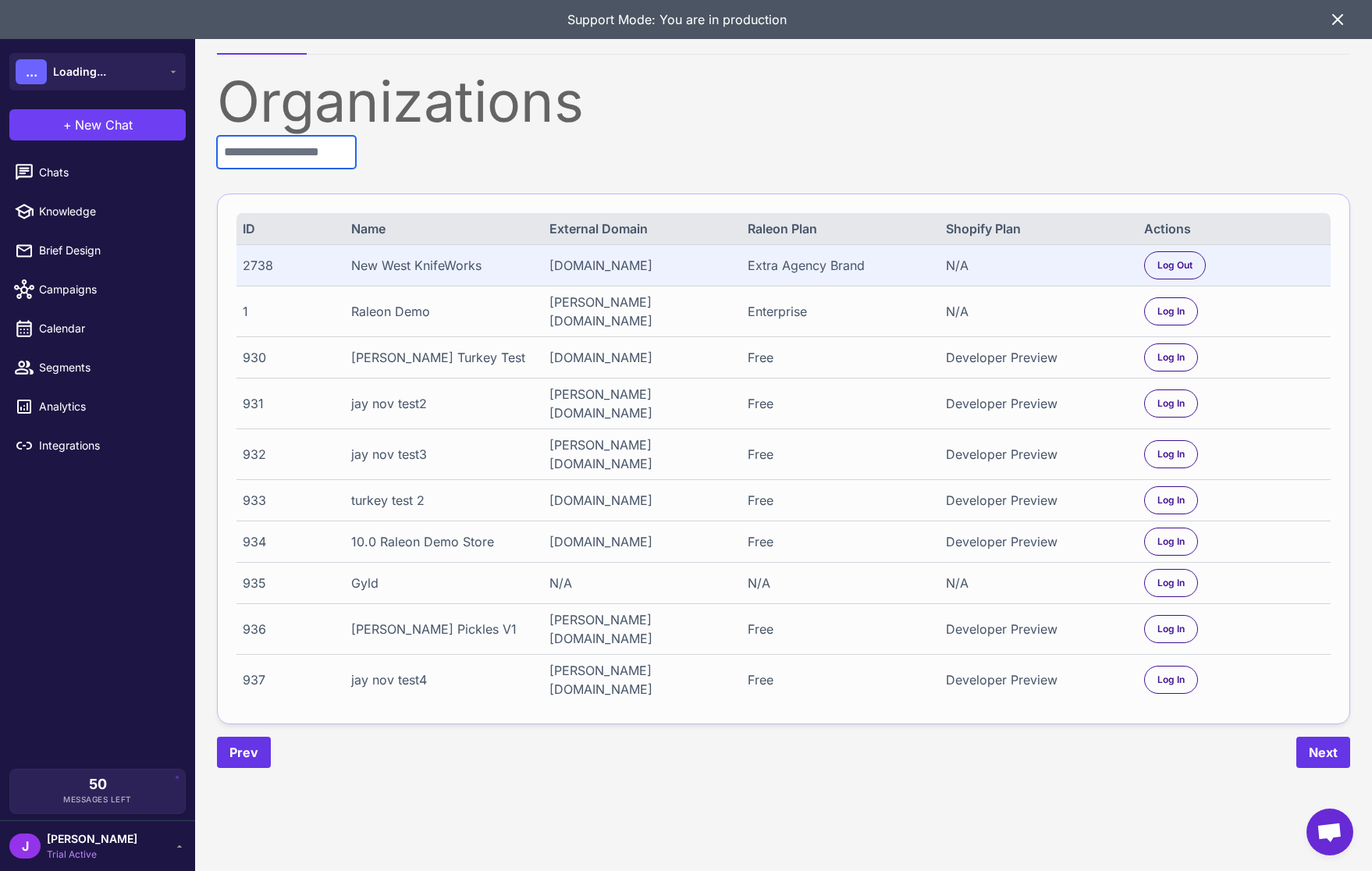
click at [308, 140] on input "text" at bounding box center [286, 152] width 139 height 33
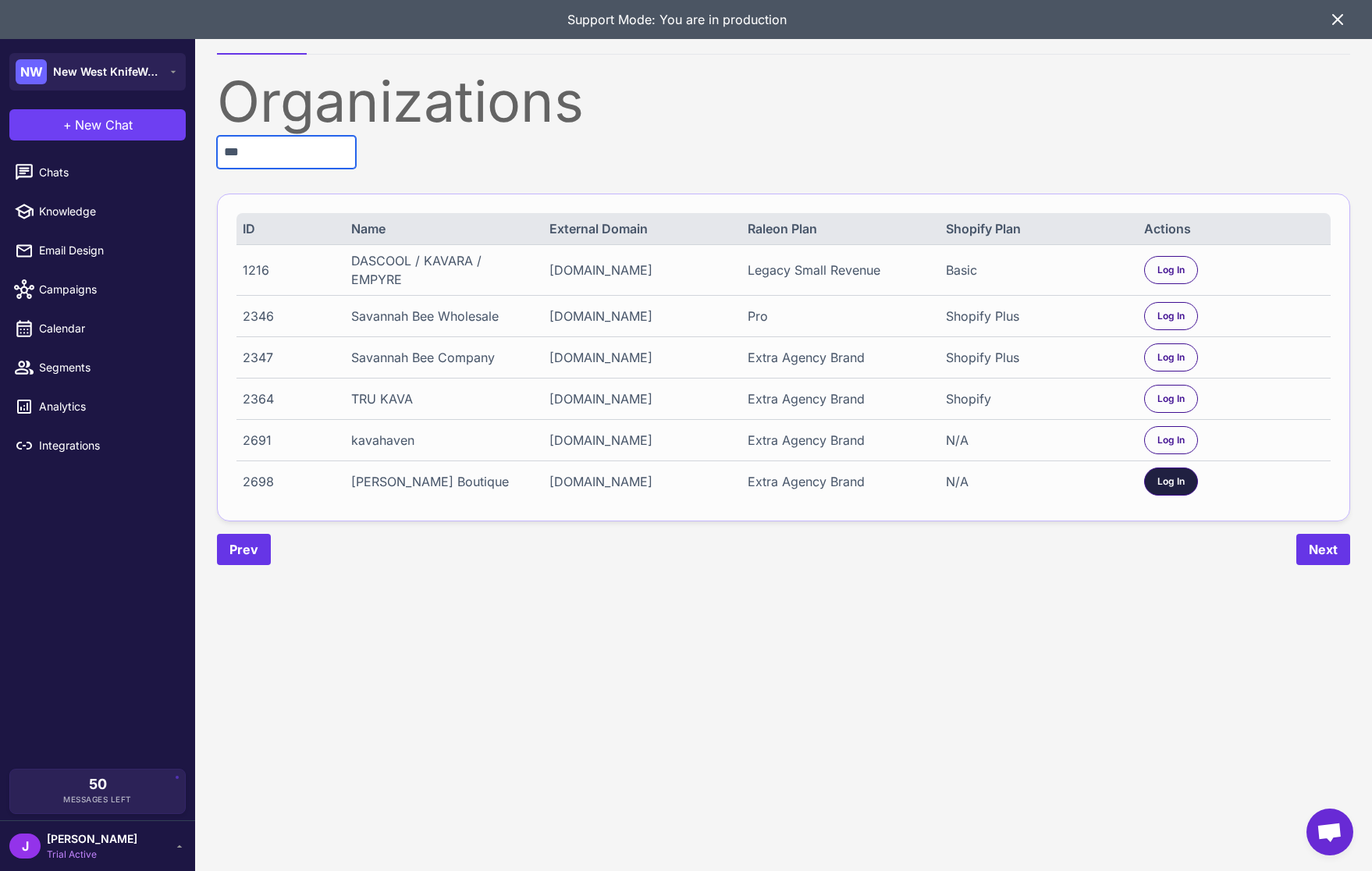
type input "***"
click at [1153, 490] on div "Log In" at bounding box center [1171, 481] width 54 height 28
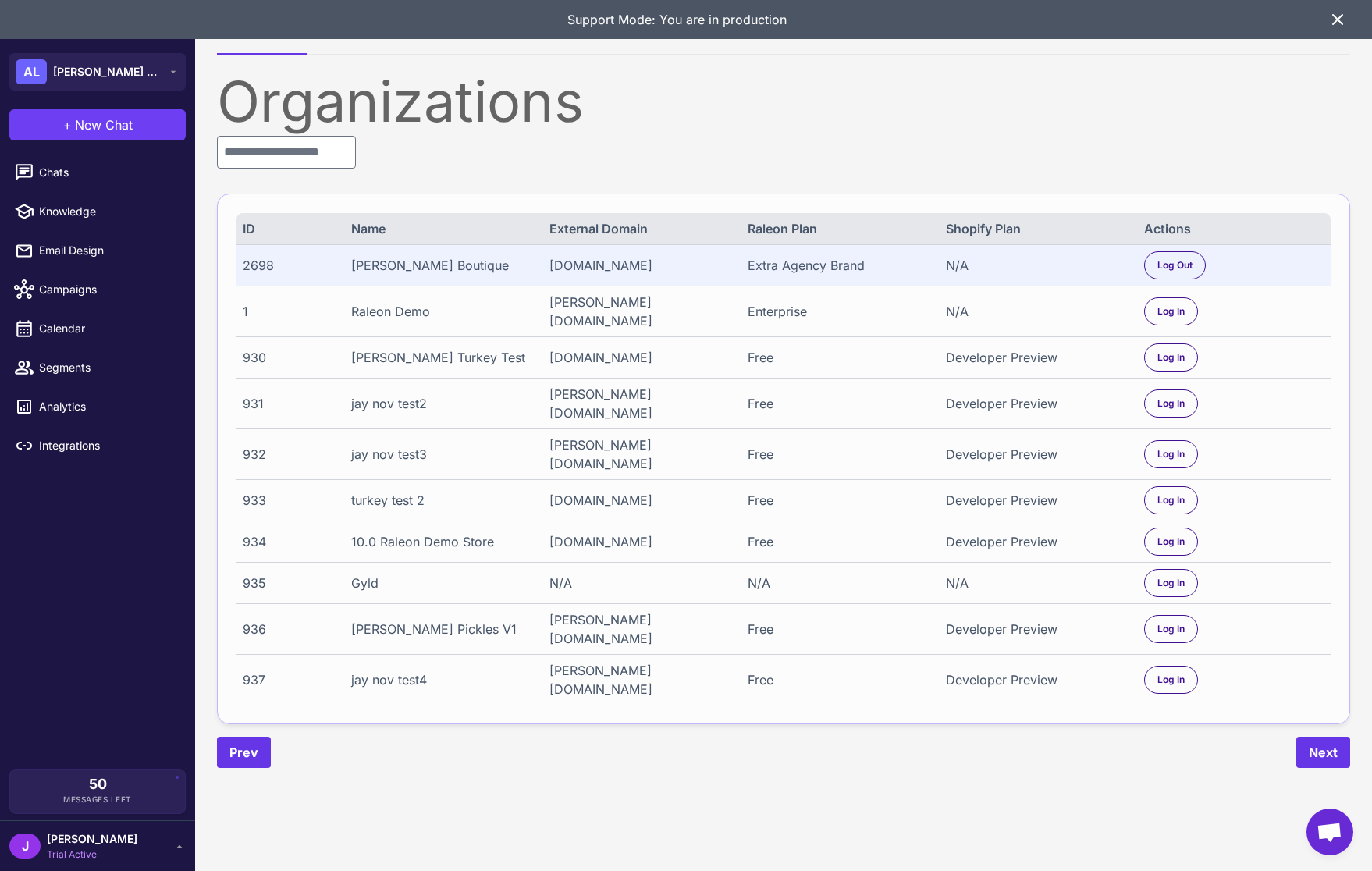
click at [1339, 17] on icon at bounding box center [1338, 20] width 10 height 10
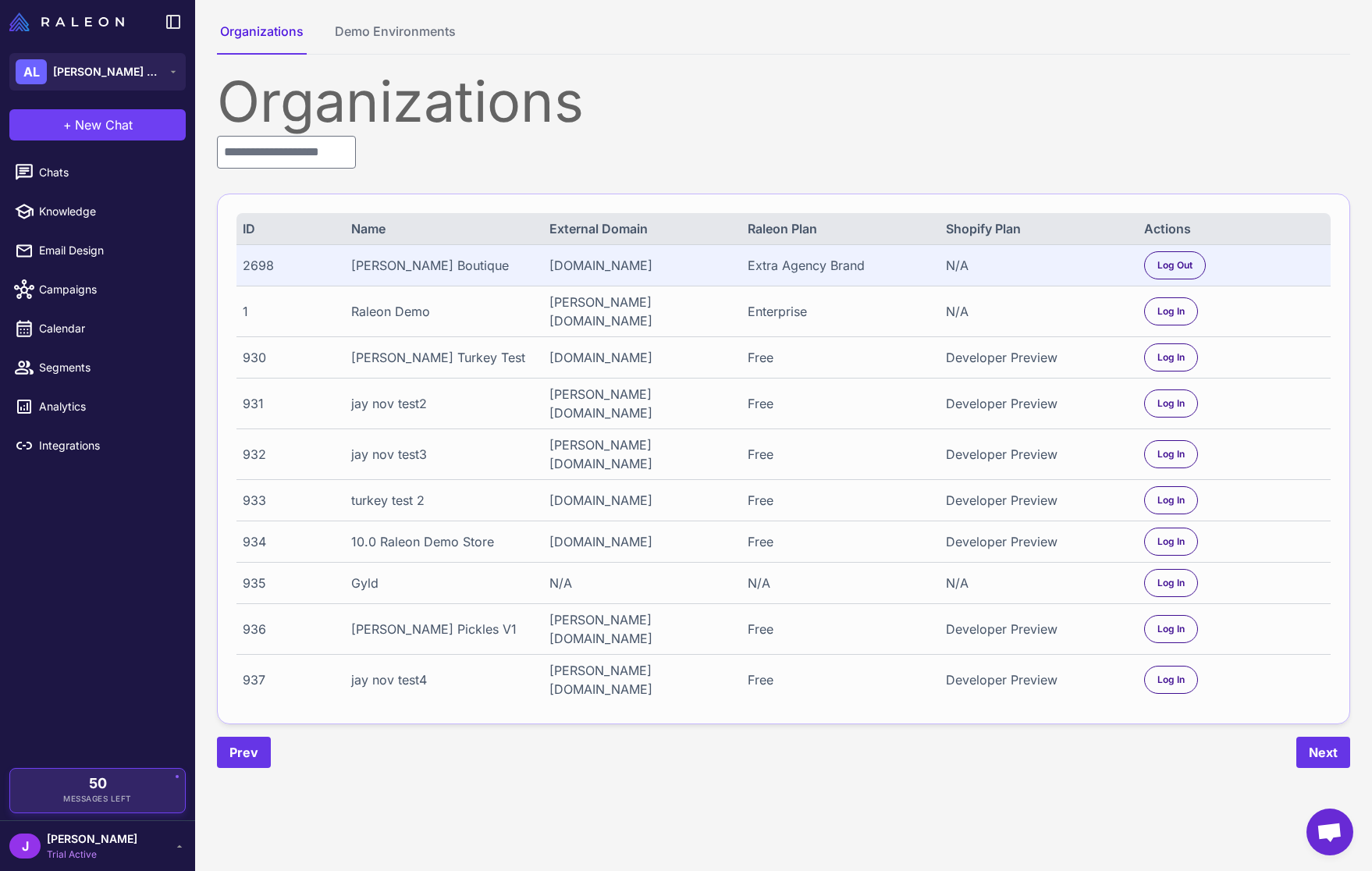
drag, startPoint x: 134, startPoint y: 849, endPoint x: 103, endPoint y: 795, distance: 62.3
click at [132, 850] on div "J Jay Trial Active" at bounding box center [98, 846] width 177 height 31
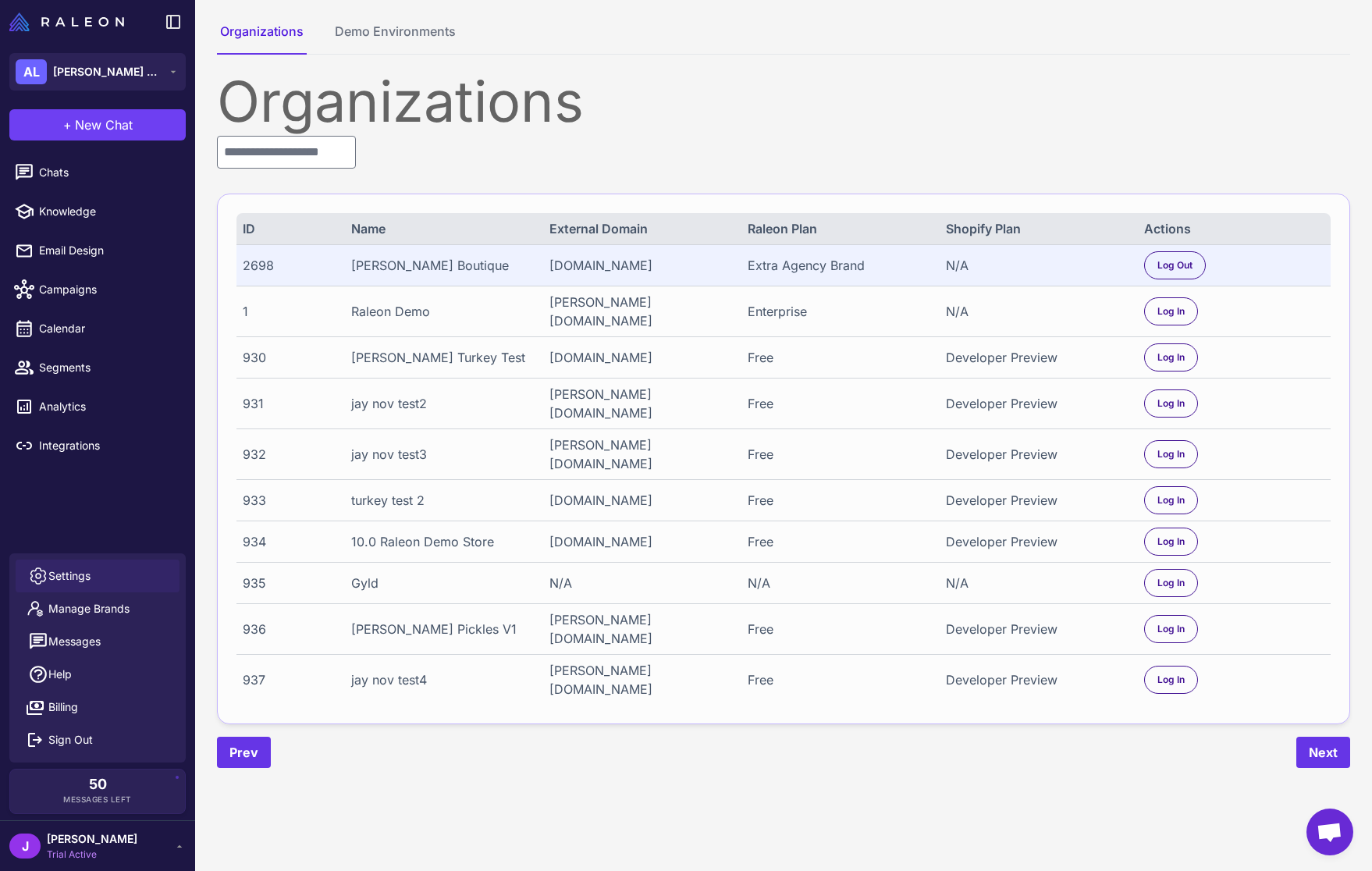
click at [52, 562] on link "Settings" at bounding box center [98, 575] width 164 height 33
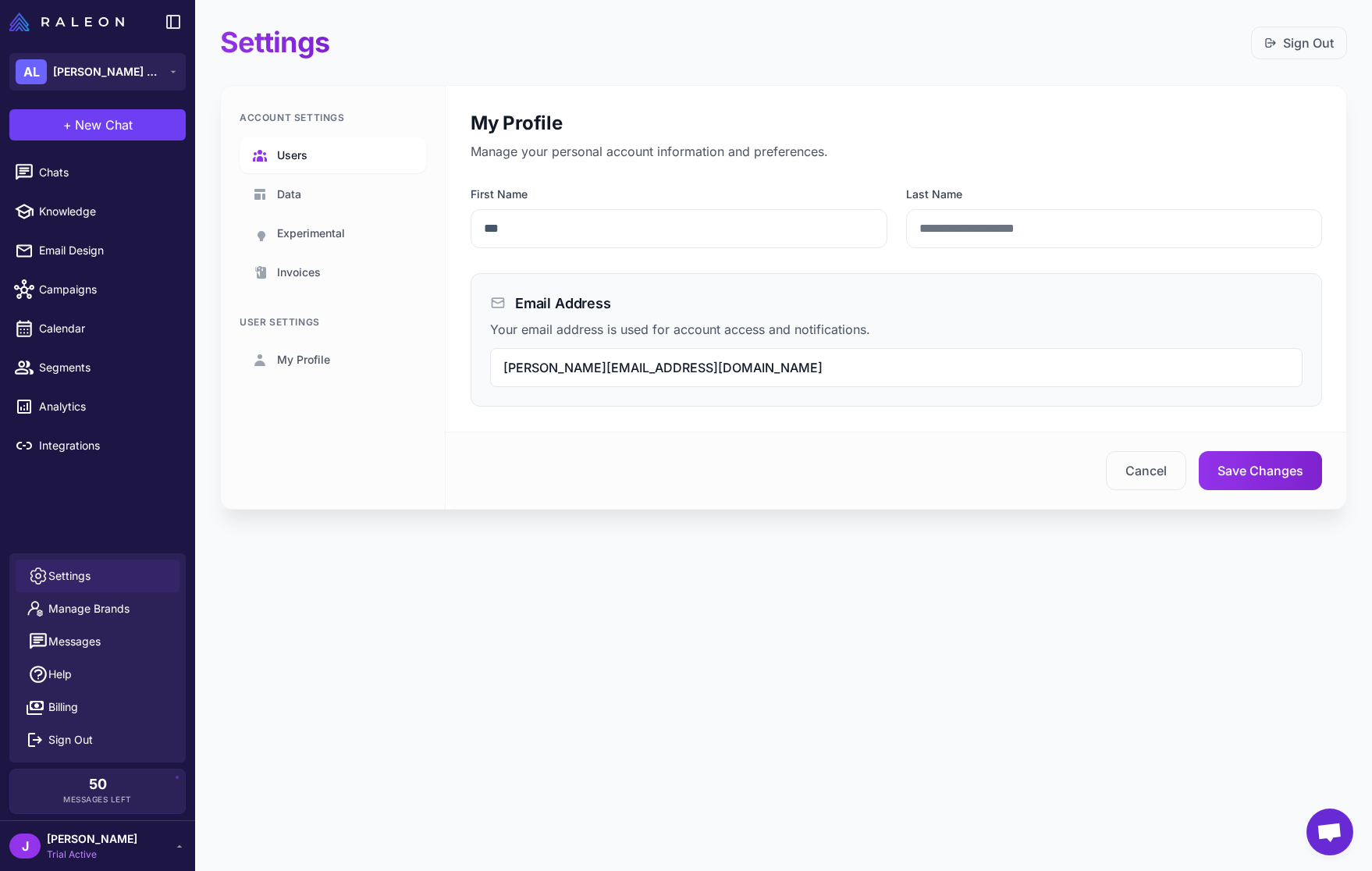
click at [275, 157] on link "Users" at bounding box center [333, 155] width 186 height 36
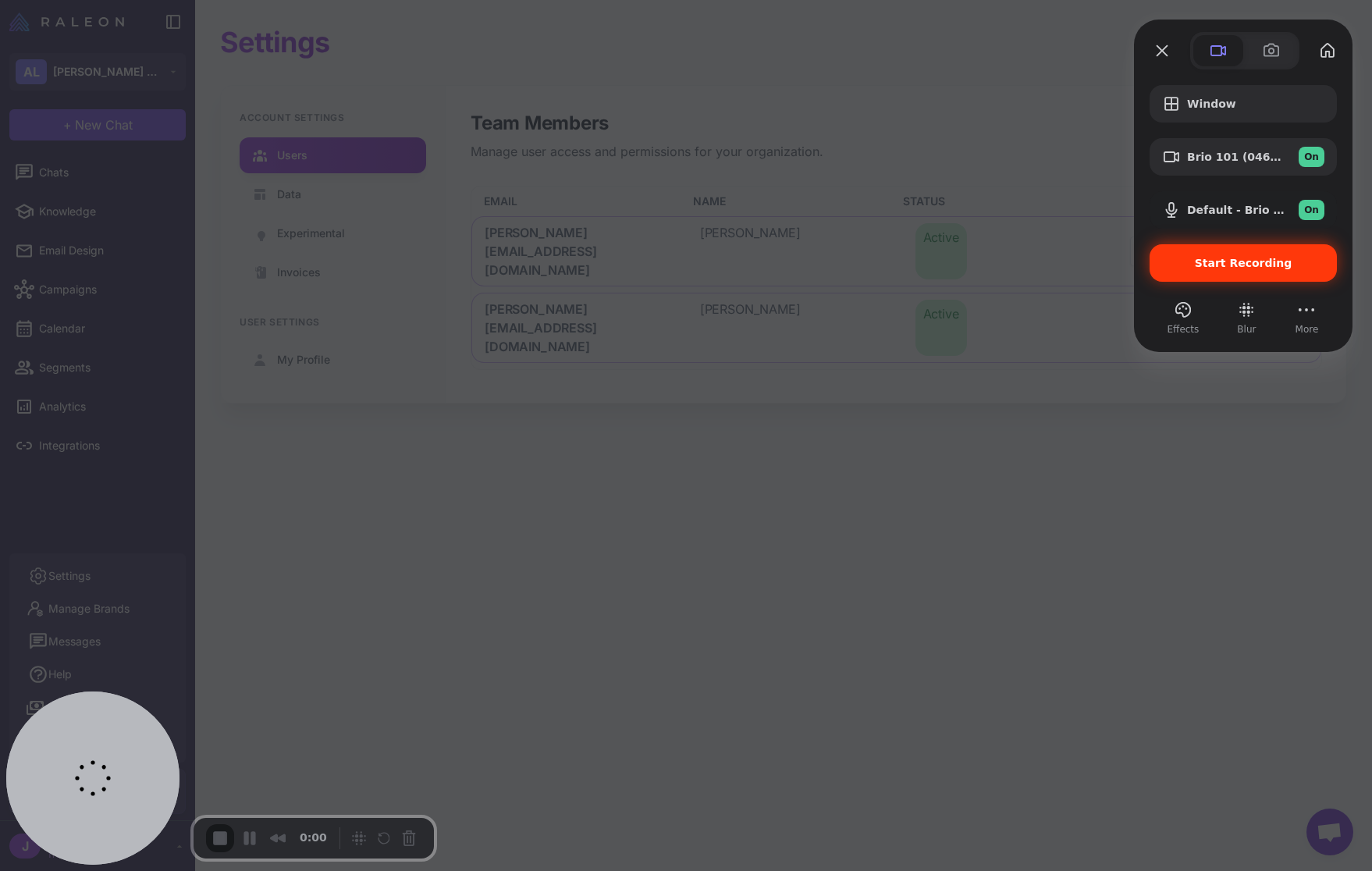
click at [1242, 276] on div "Start Recording" at bounding box center [1243, 262] width 187 height 37
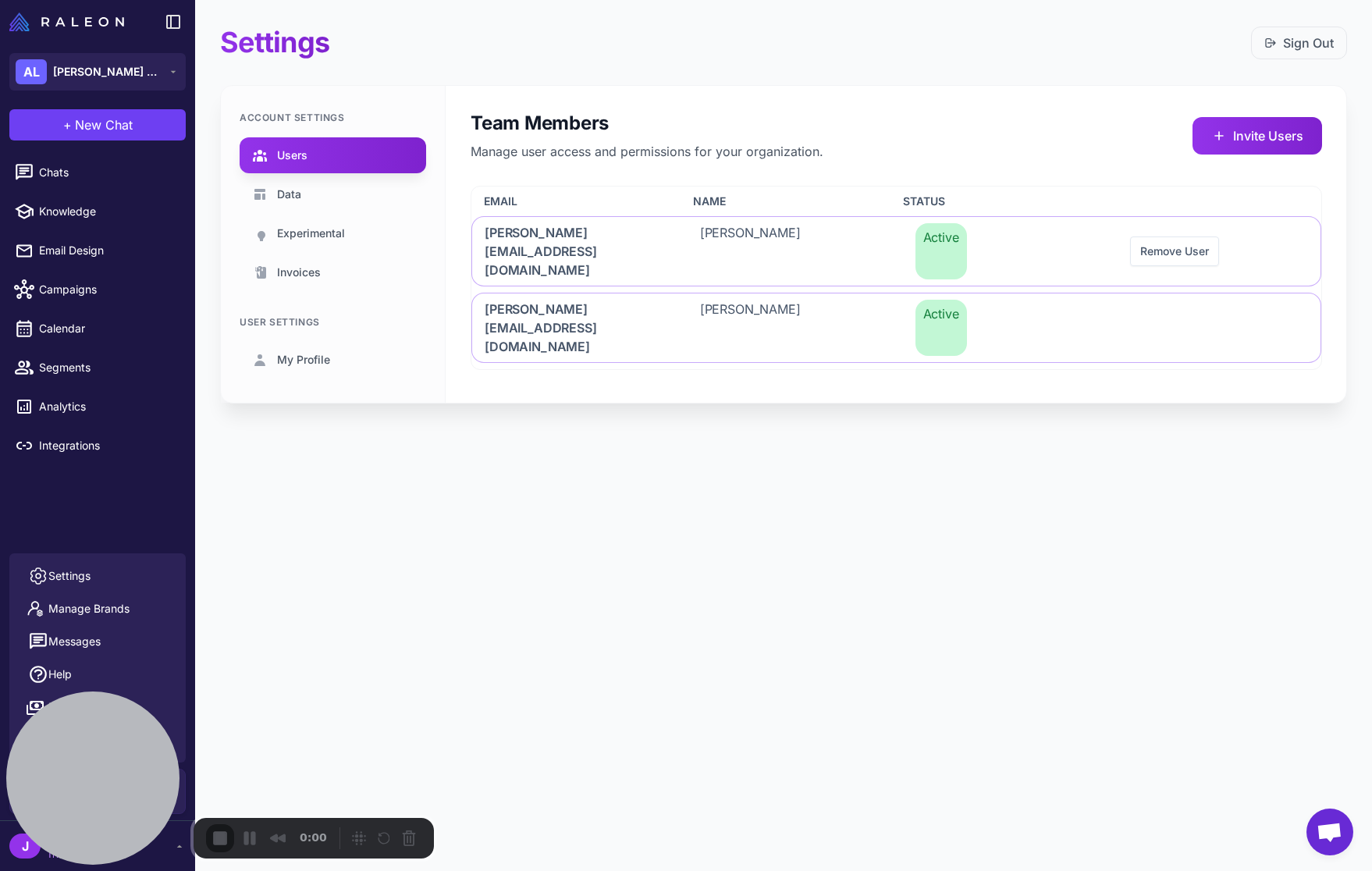
click at [114, 75] on span "[PERSON_NAME] Boutique" at bounding box center [107, 72] width 109 height 17
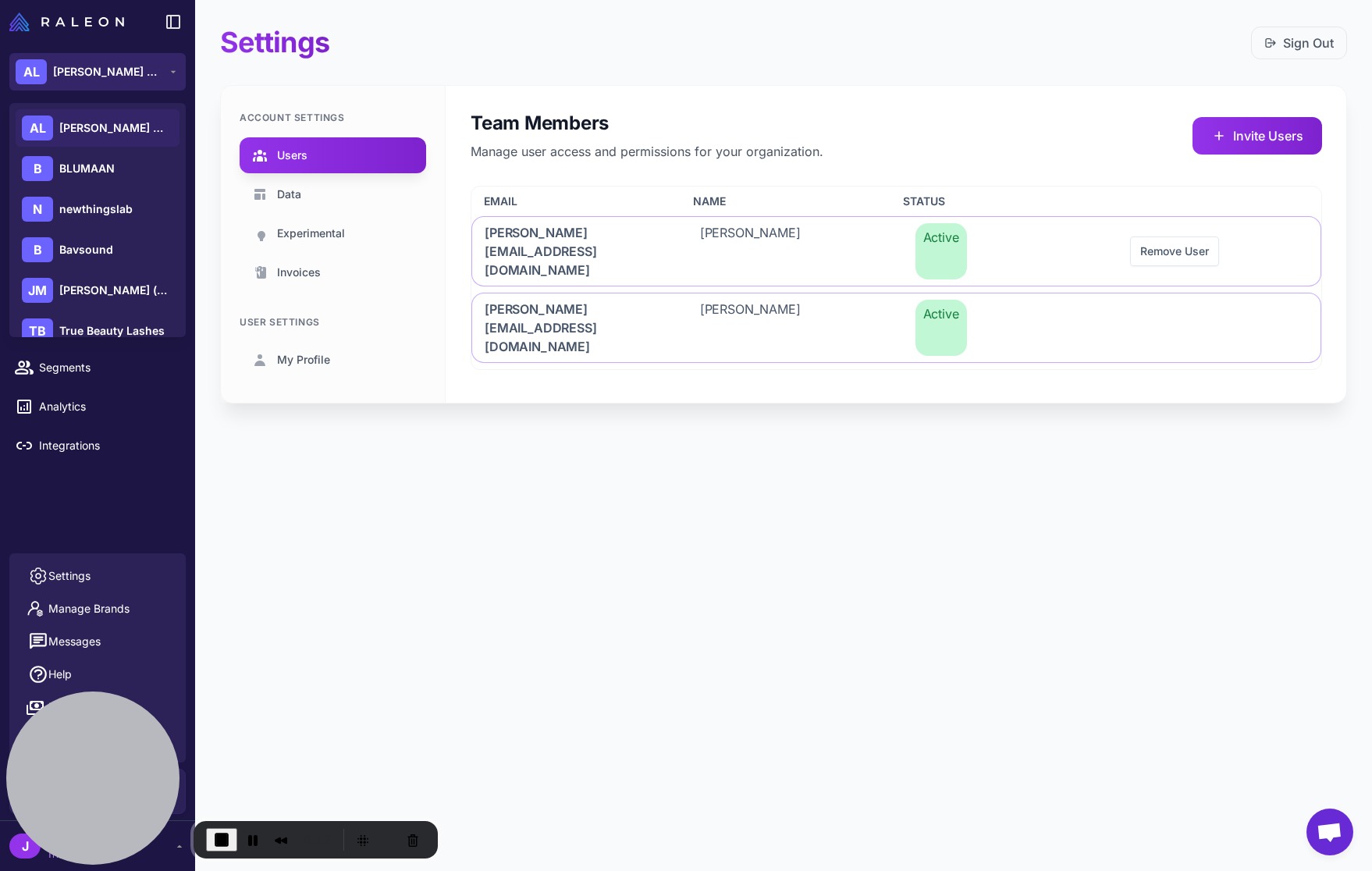
click at [114, 75] on span "[PERSON_NAME] Boutique" at bounding box center [107, 72] width 109 height 17
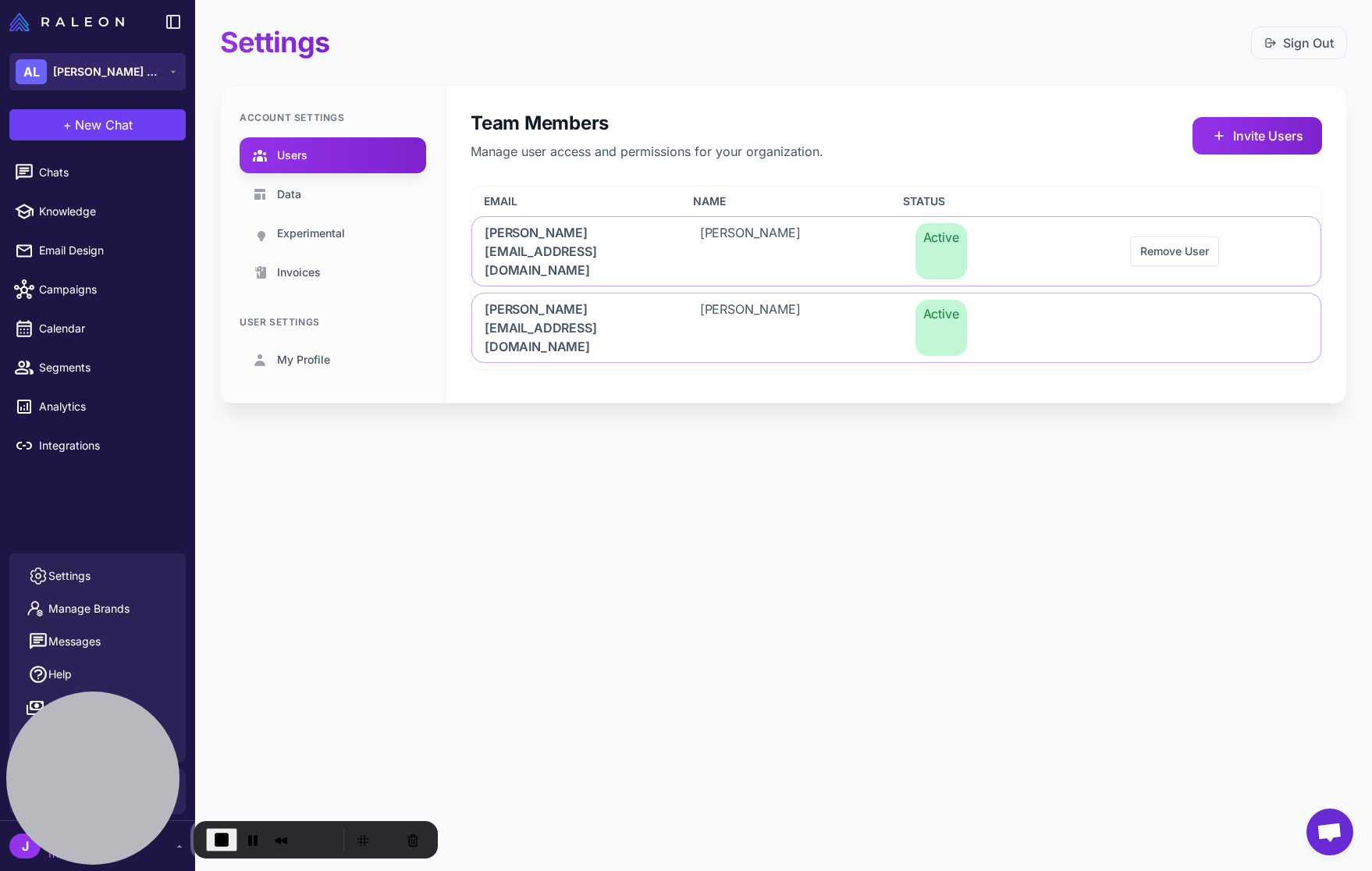
click at [108, 69] on span "Ava Lane Boutique" at bounding box center [107, 72] width 109 height 17
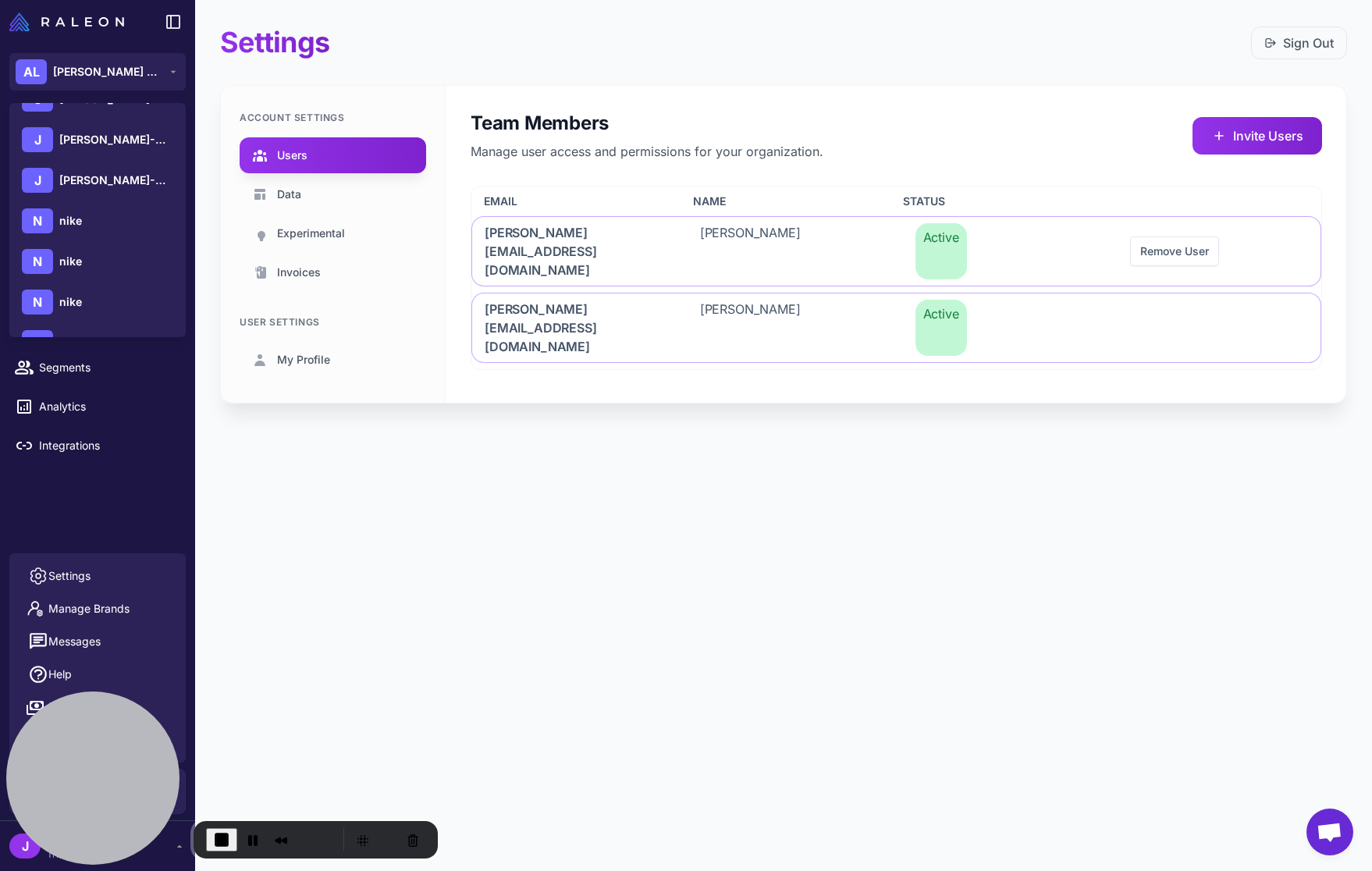
scroll to position [601, 0]
click at [333, 441] on div "Settings Sign Out Account Settings Users Data Experimental Invoices User Settin…" at bounding box center [783, 227] width 1177 height 453
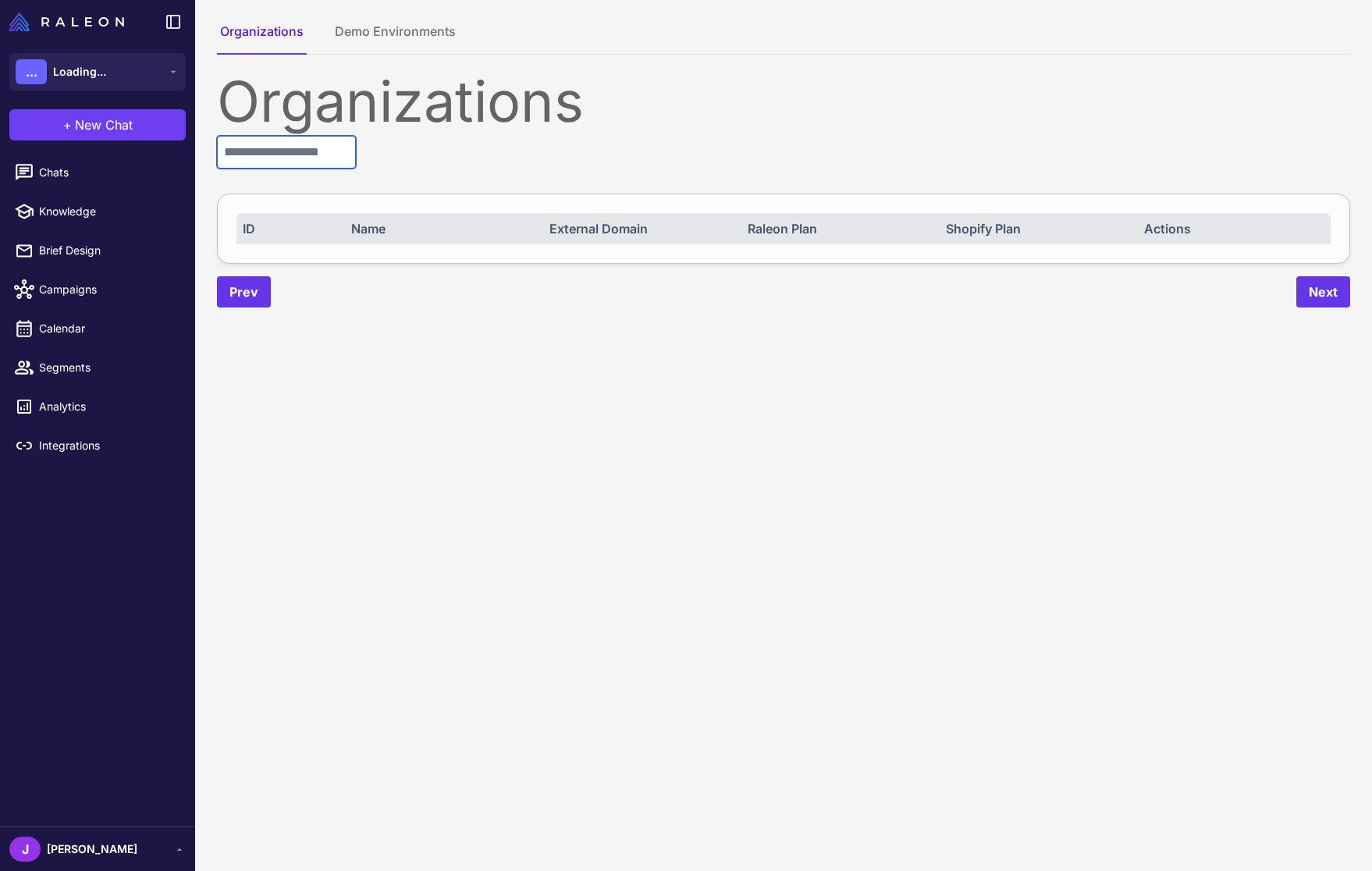
click at [277, 158] on input "text" at bounding box center [286, 152] width 139 height 33
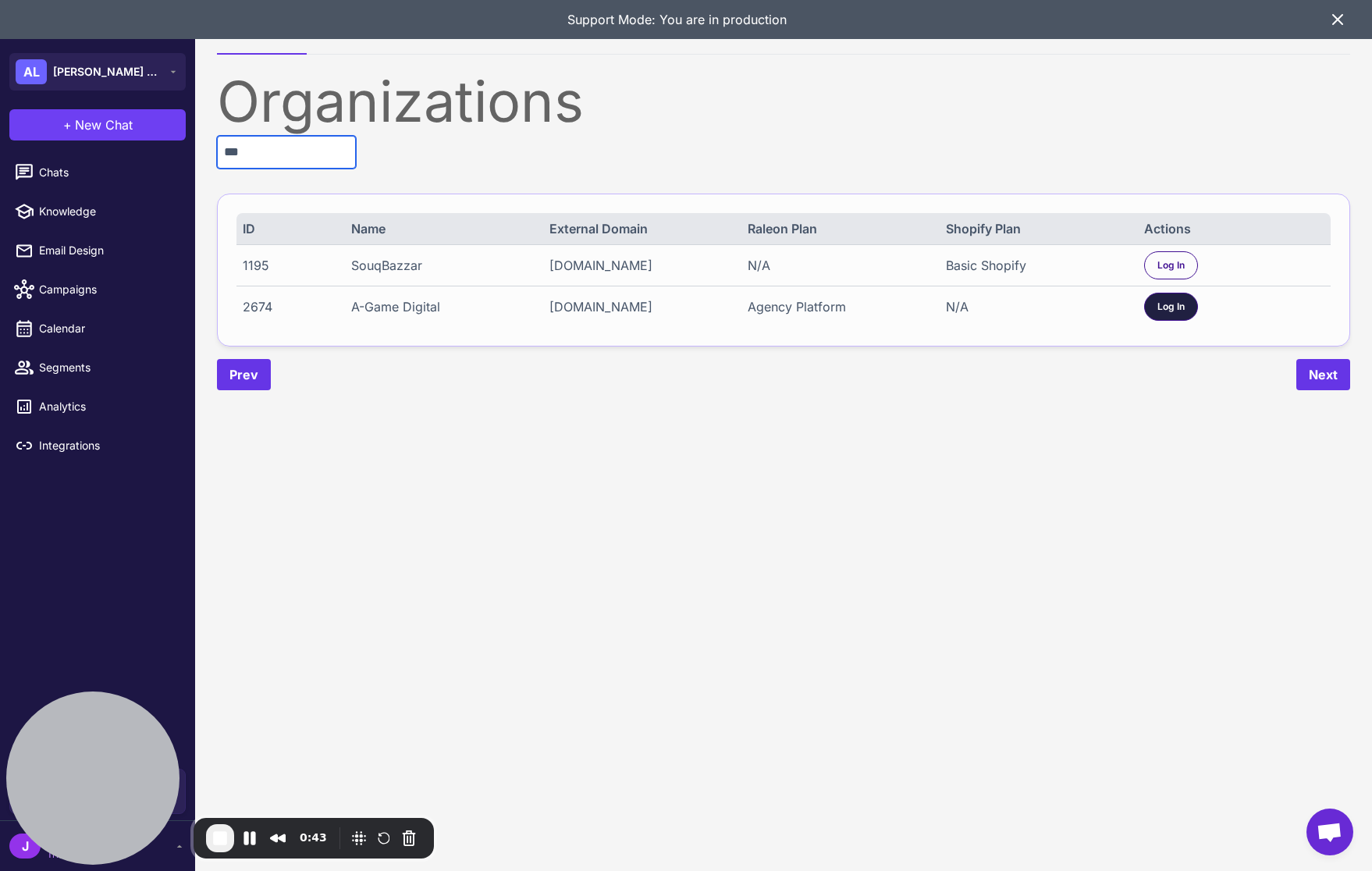
type input "***"
click at [1167, 306] on div "Log In" at bounding box center [1171, 306] width 54 height 28
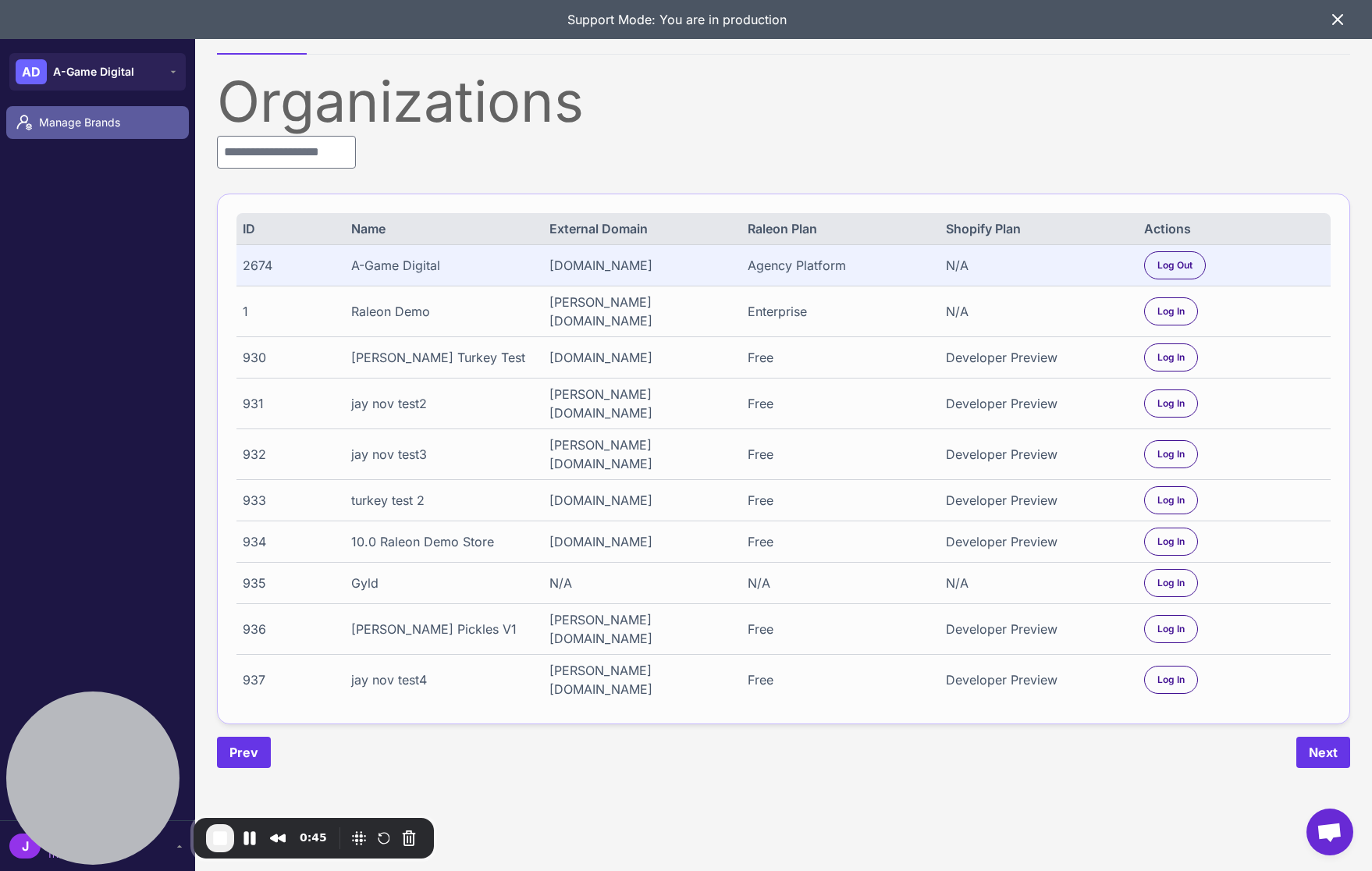
click at [68, 120] on span "Manage Brands" at bounding box center [107, 122] width 138 height 17
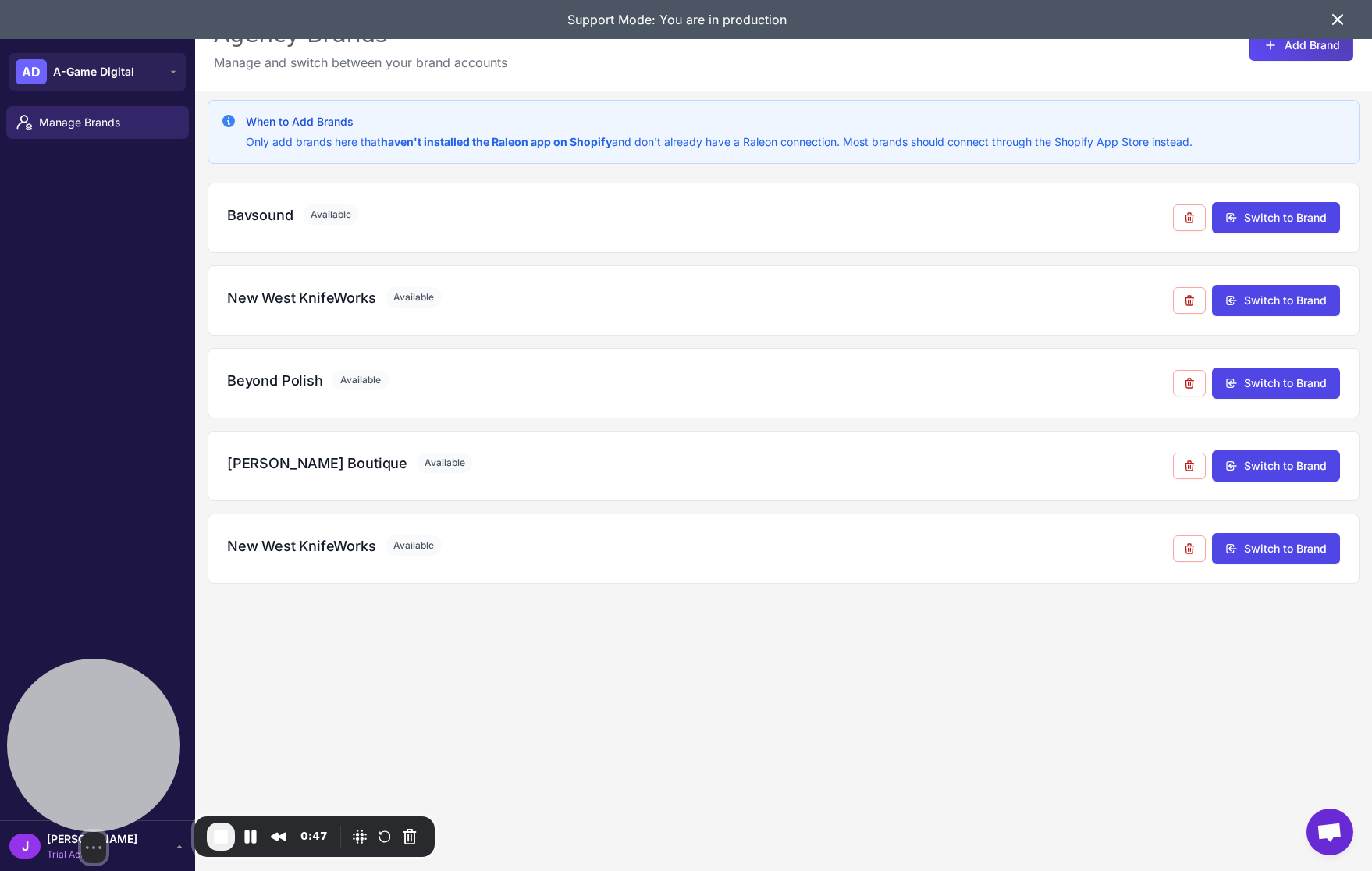
drag, startPoint x: 103, startPoint y: 745, endPoint x: 97, endPoint y: 496, distance: 249.1
click at [97, 659] on div at bounding box center [94, 745] width 173 height 173
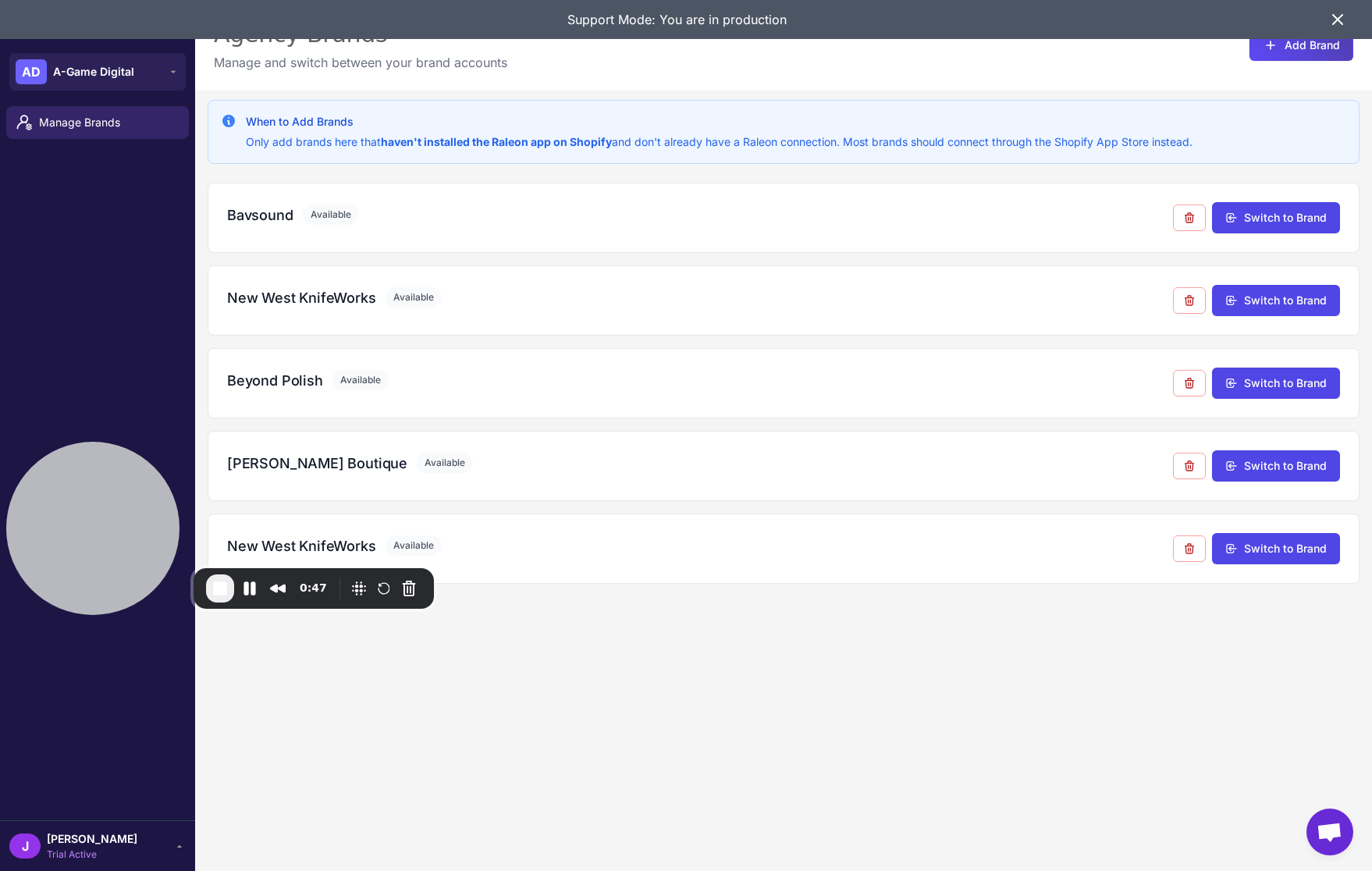
click at [76, 854] on span "Trial Active" at bounding box center [92, 854] width 91 height 14
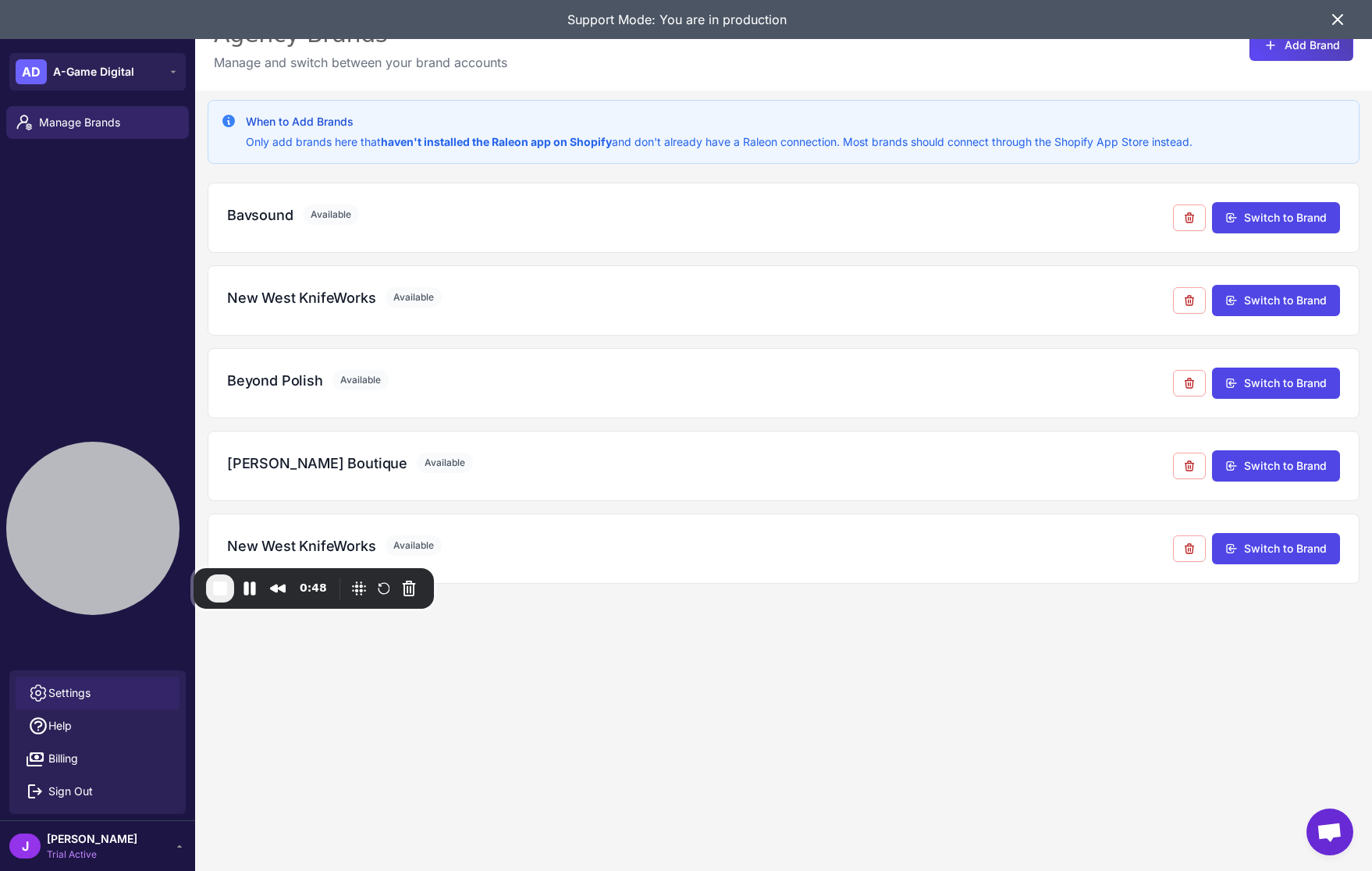
click at [61, 690] on span "Settings" at bounding box center [69, 693] width 42 height 17
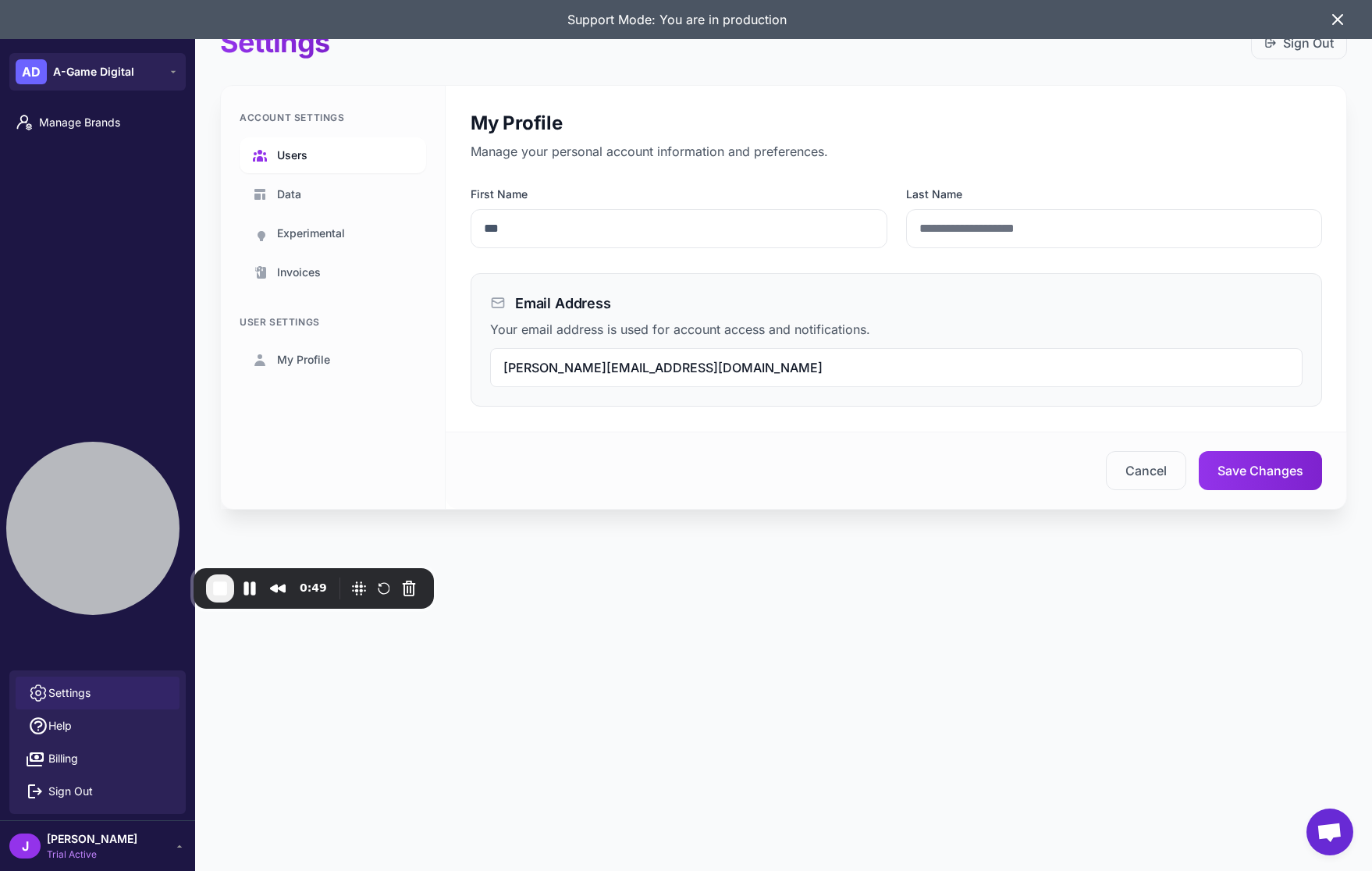
click at [337, 154] on link "Users" at bounding box center [333, 155] width 186 height 36
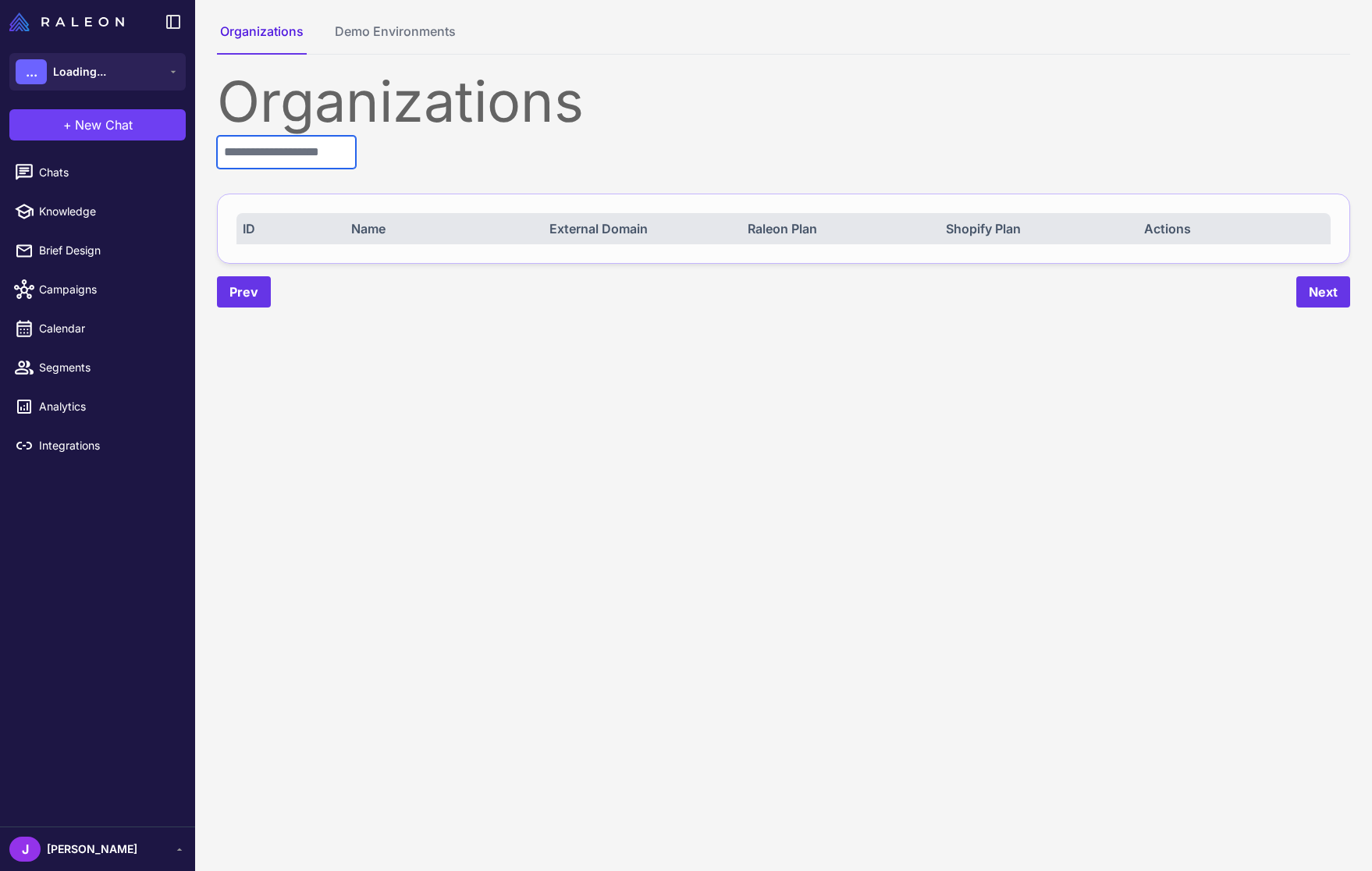
click at [260, 157] on input "text" at bounding box center [286, 152] width 139 height 33
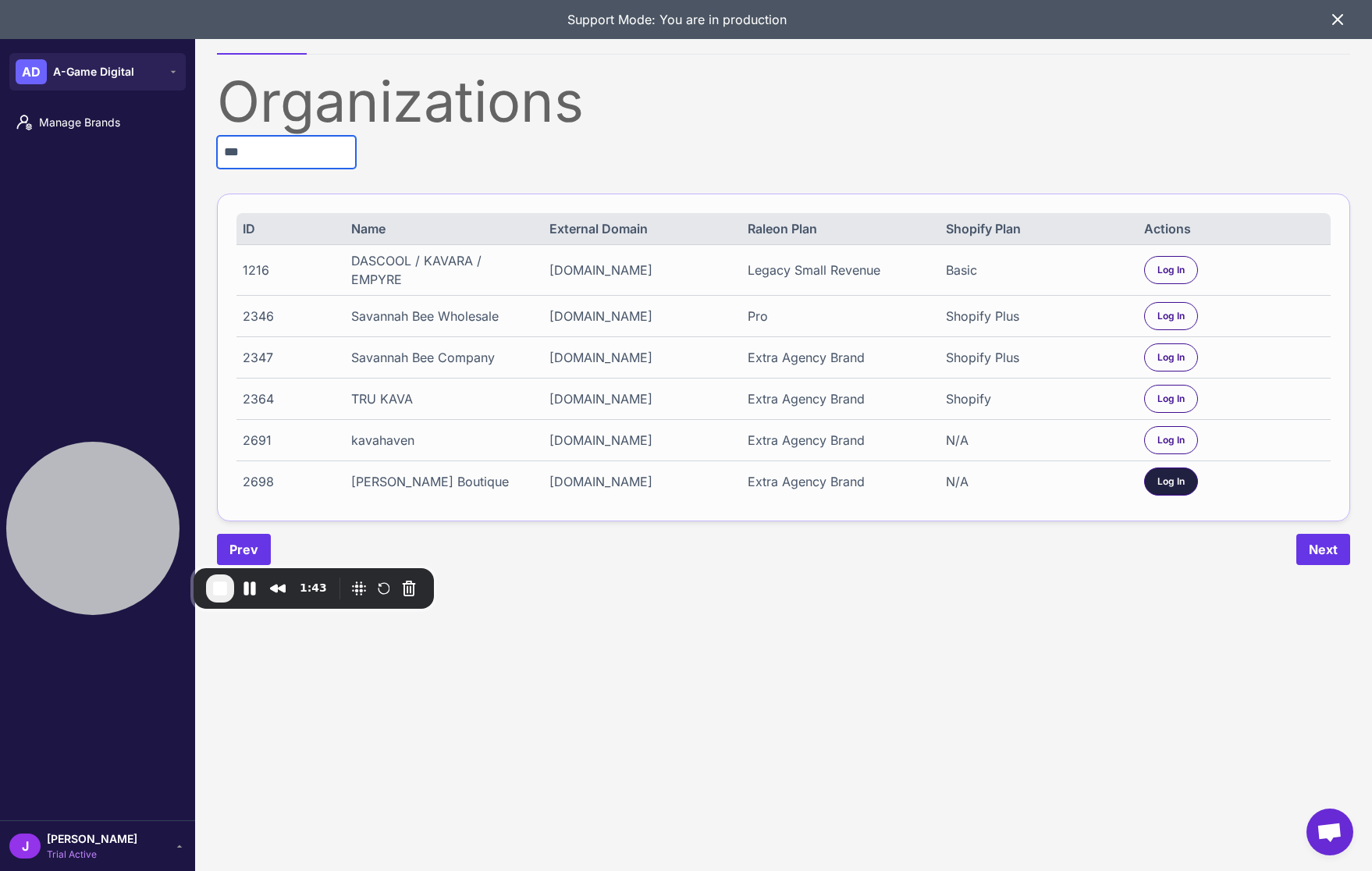
type input "***"
click at [1174, 488] on span "Log In" at bounding box center [1171, 481] width 27 height 14
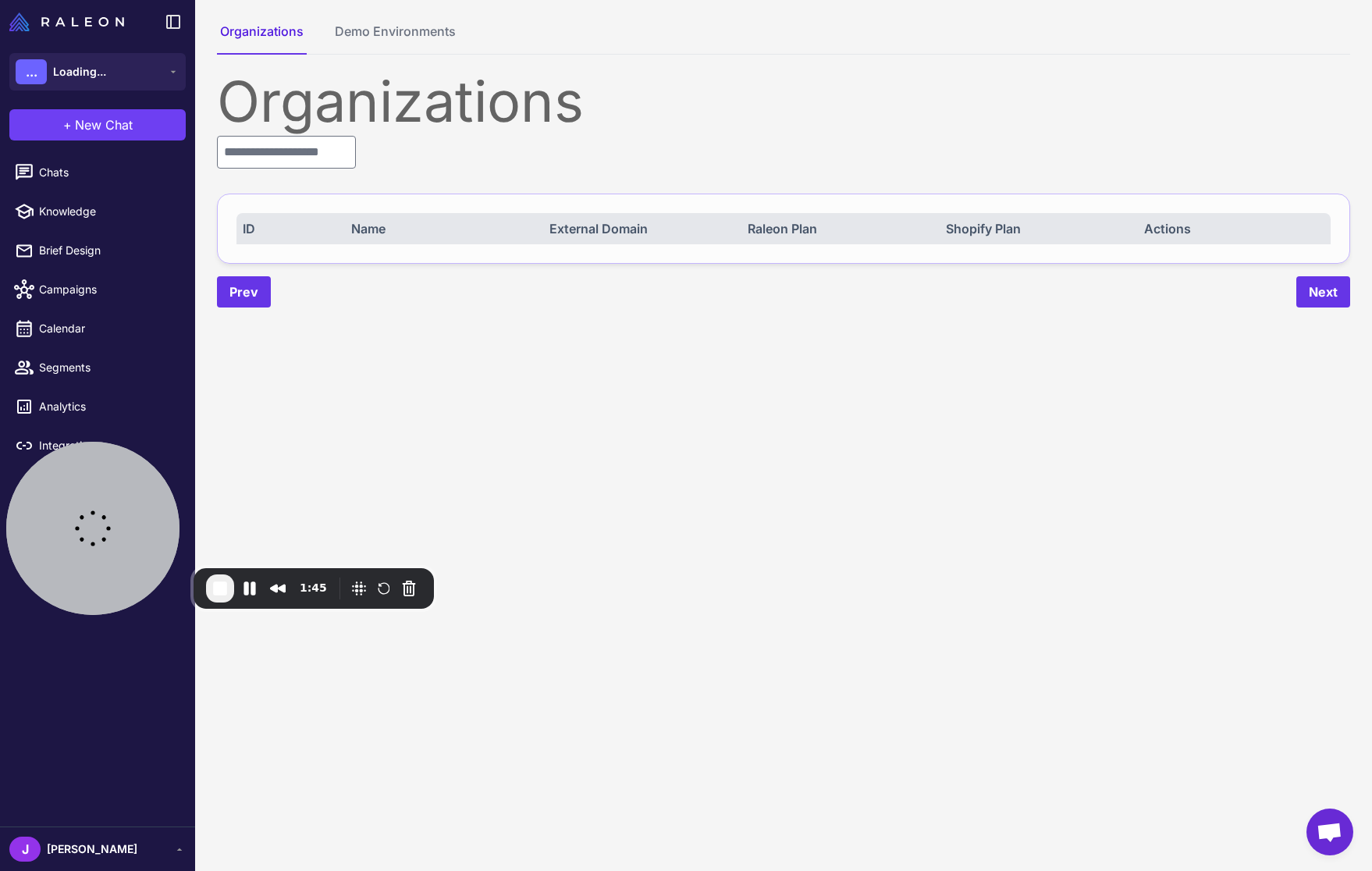
drag, startPoint x: 82, startPoint y: 833, endPoint x: 60, endPoint y: 833, distance: 22.0
click at [81, 833] on div "[PERSON_NAME]" at bounding box center [97, 849] width 195 height 45
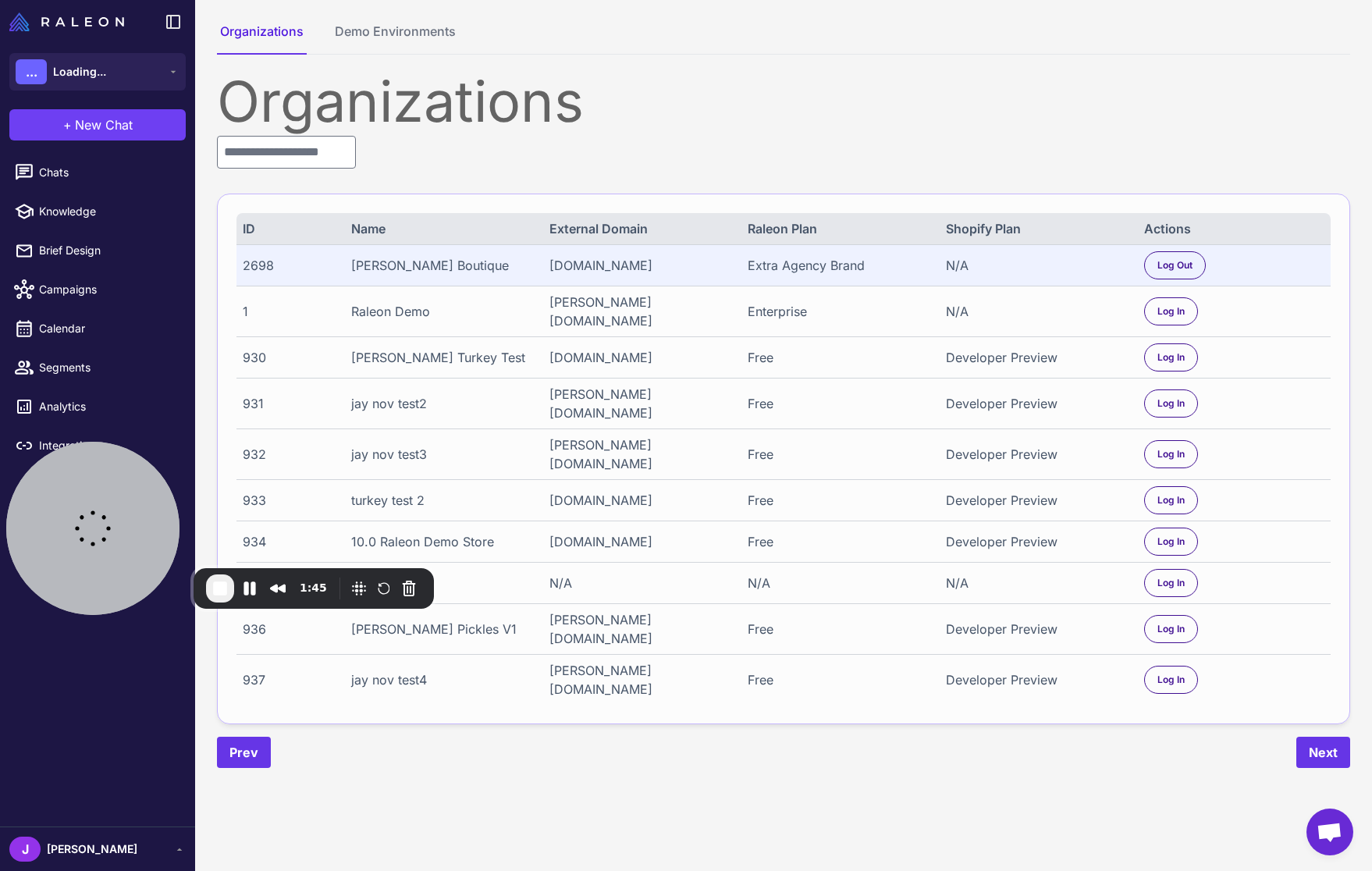
click at [54, 830] on div "[PERSON_NAME]" at bounding box center [97, 849] width 195 height 45
drag, startPoint x: 56, startPoint y: 855, endPoint x: 57, endPoint y: 824, distance: 31.0
click at [56, 854] on span "[PERSON_NAME]" at bounding box center [92, 849] width 91 height 17
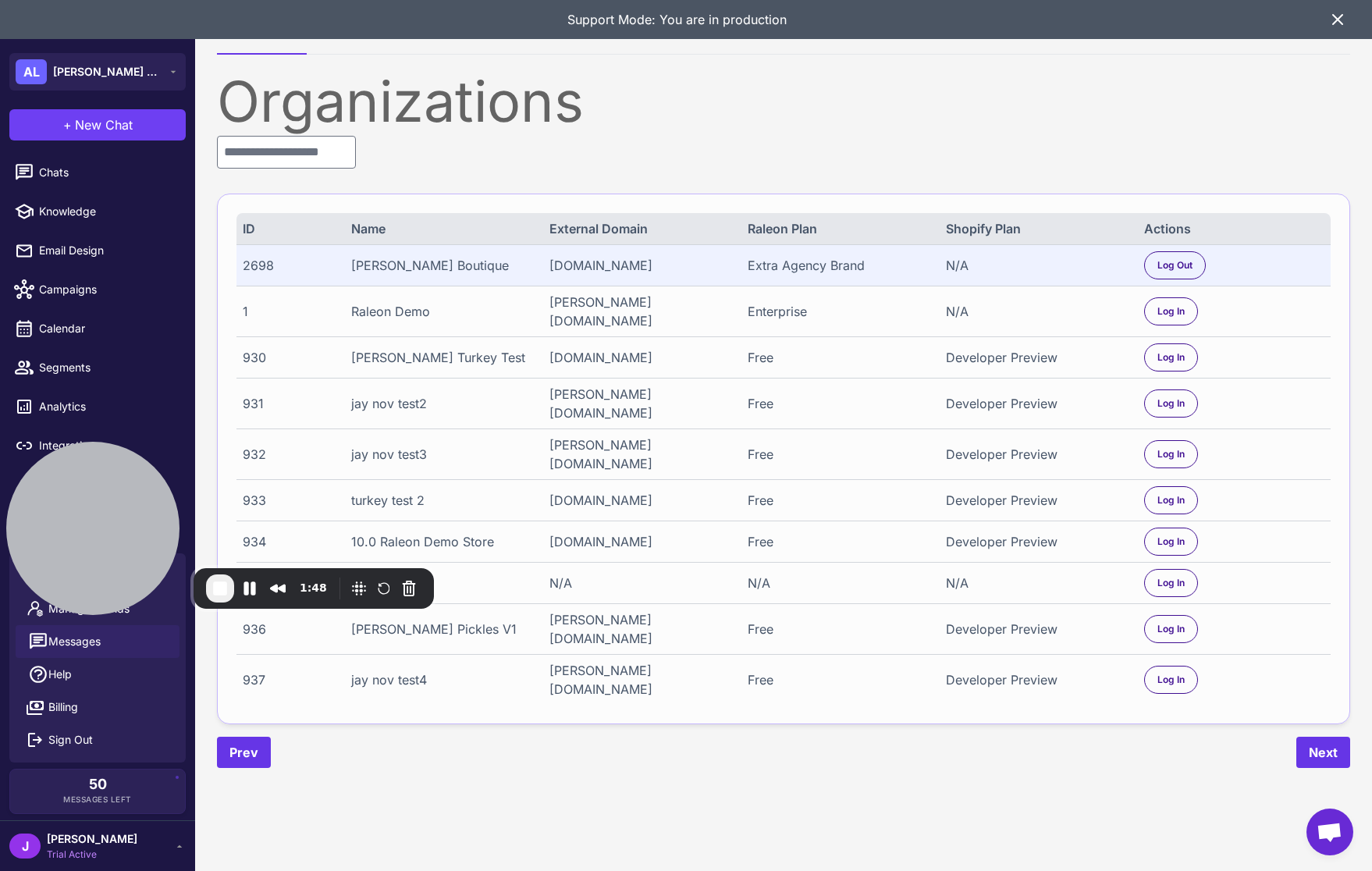
drag, startPoint x: 70, startPoint y: 640, endPoint x: 105, endPoint y: 625, distance: 38.1
click at [156, 615] on ul "Settings Manage Brands Messages Help Billing Sign Out" at bounding box center [98, 657] width 177 height 196
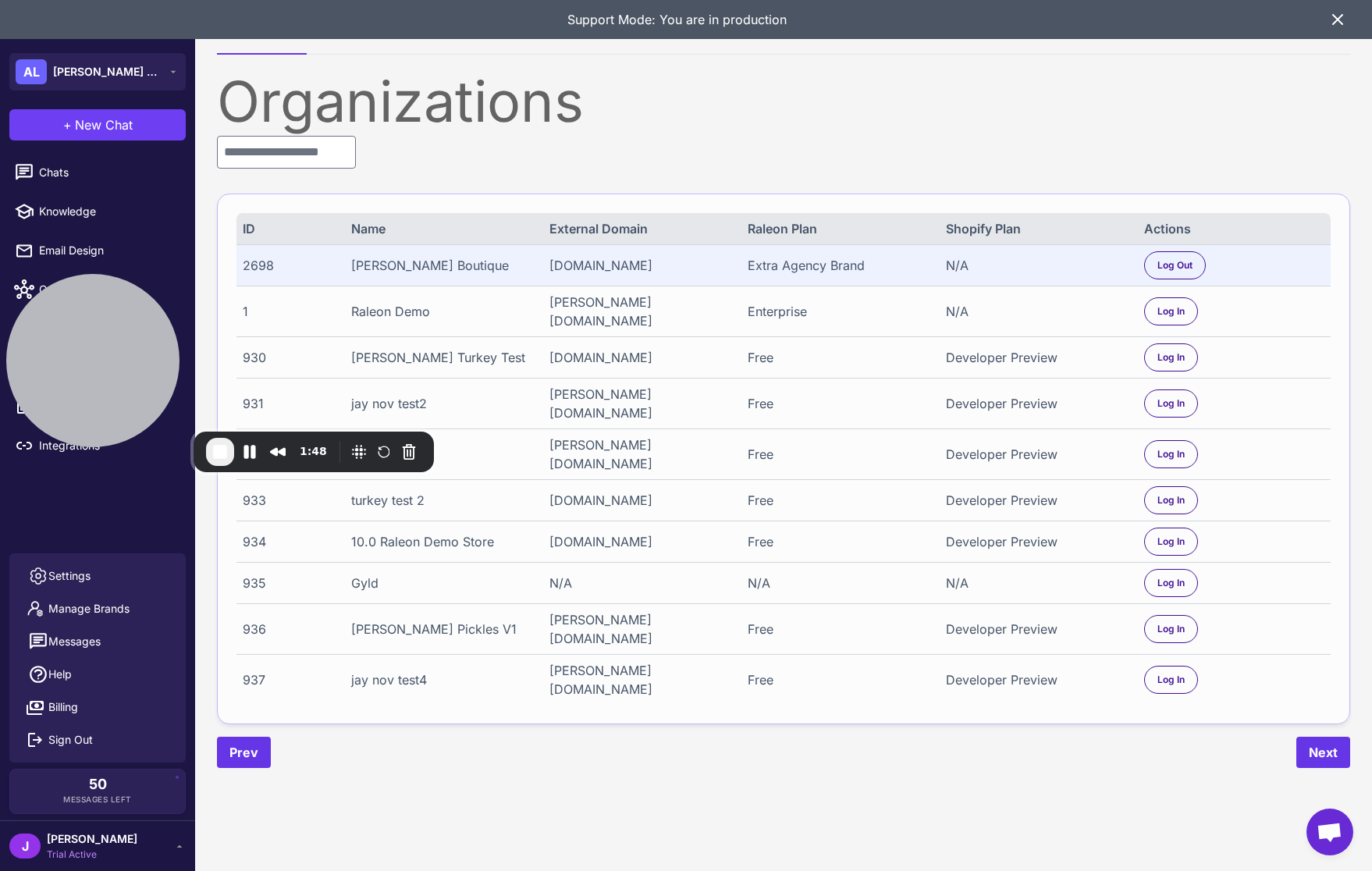
drag, startPoint x: 119, startPoint y: 549, endPoint x: 93, endPoint y: 511, distance: 46.0
click at [114, 412] on div at bounding box center [93, 360] width 173 height 173
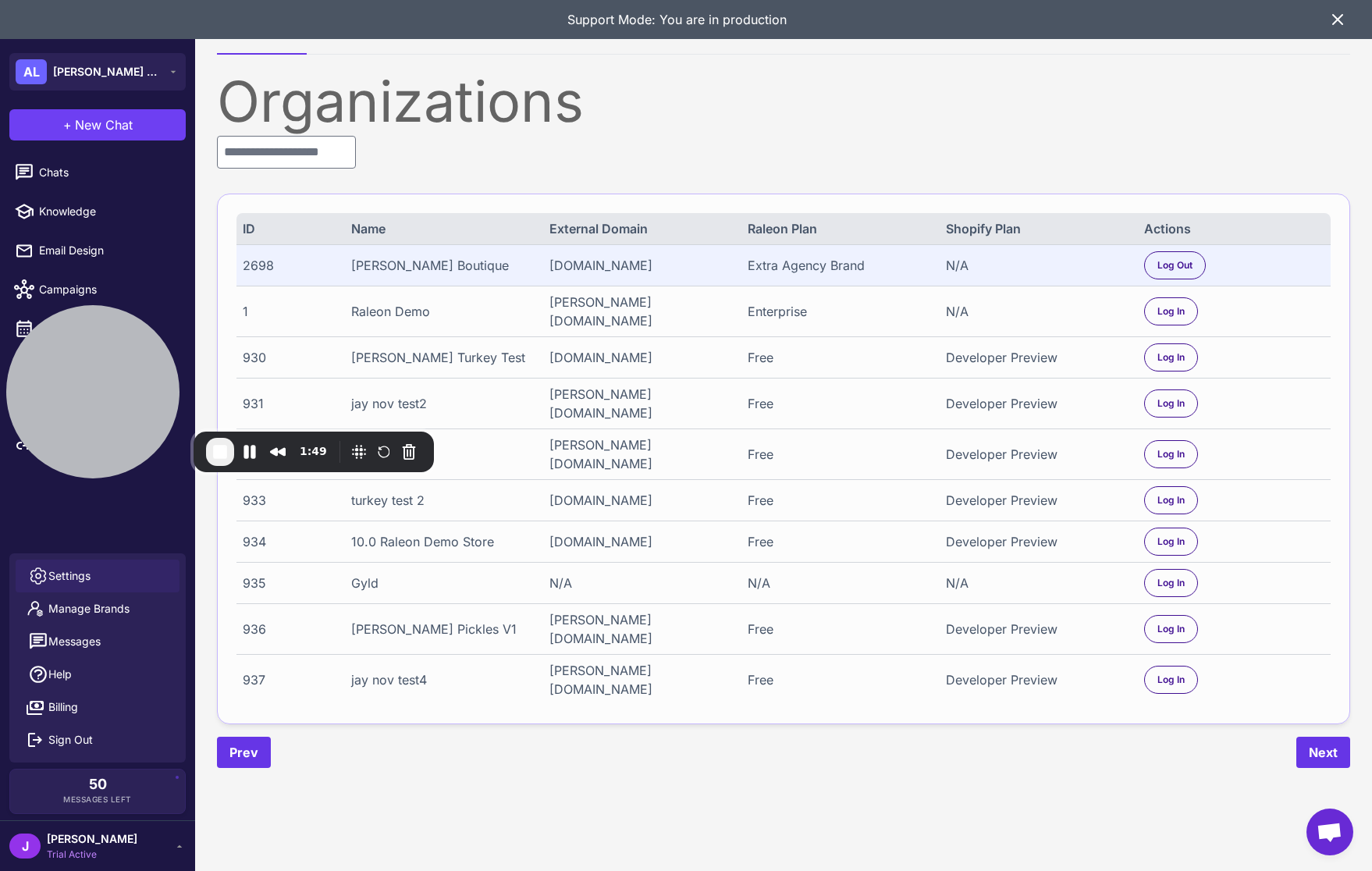
click at [74, 573] on span "Settings" at bounding box center [69, 576] width 42 height 17
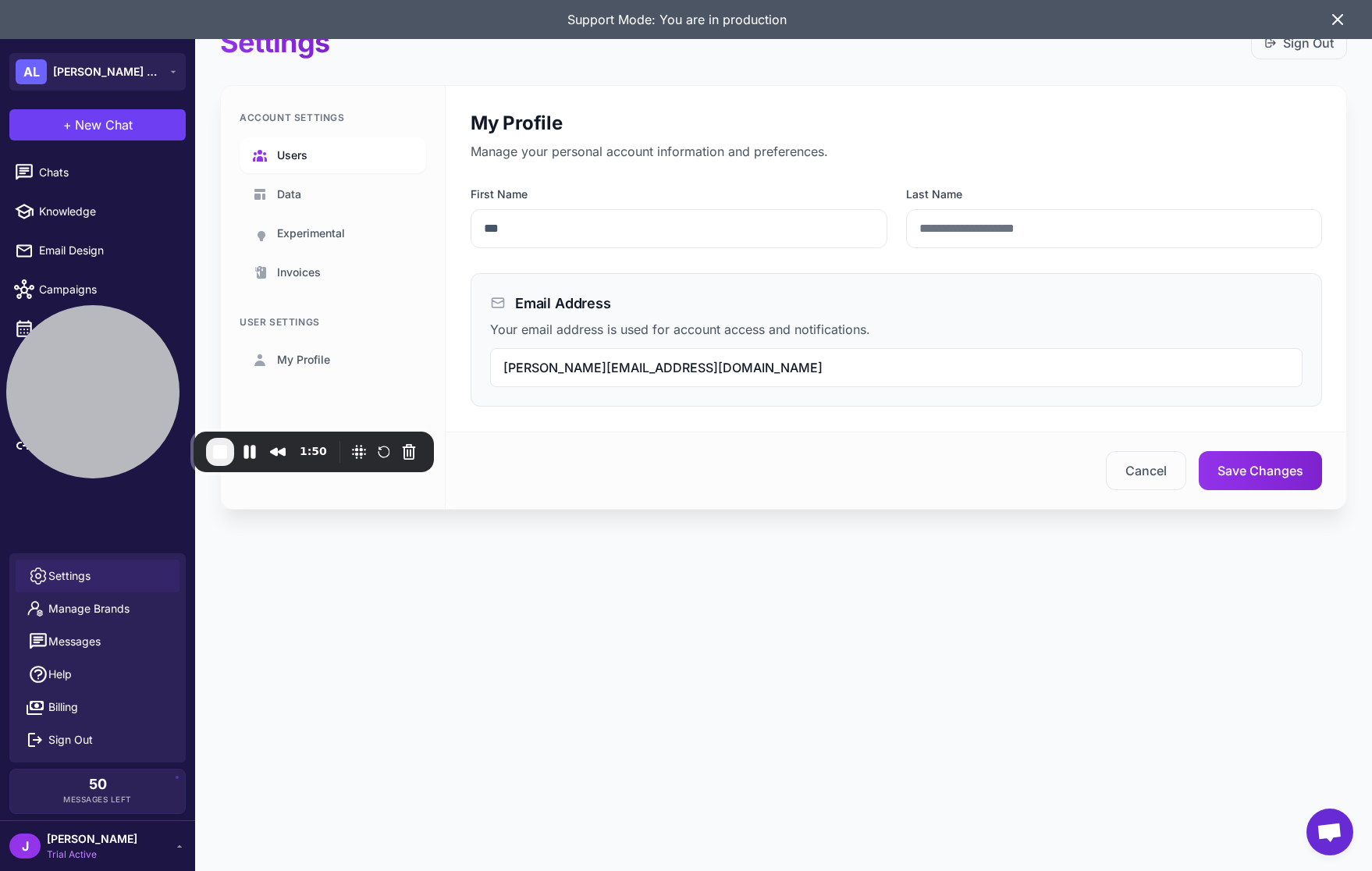
click at [310, 150] on link "Users" at bounding box center [333, 155] width 186 height 36
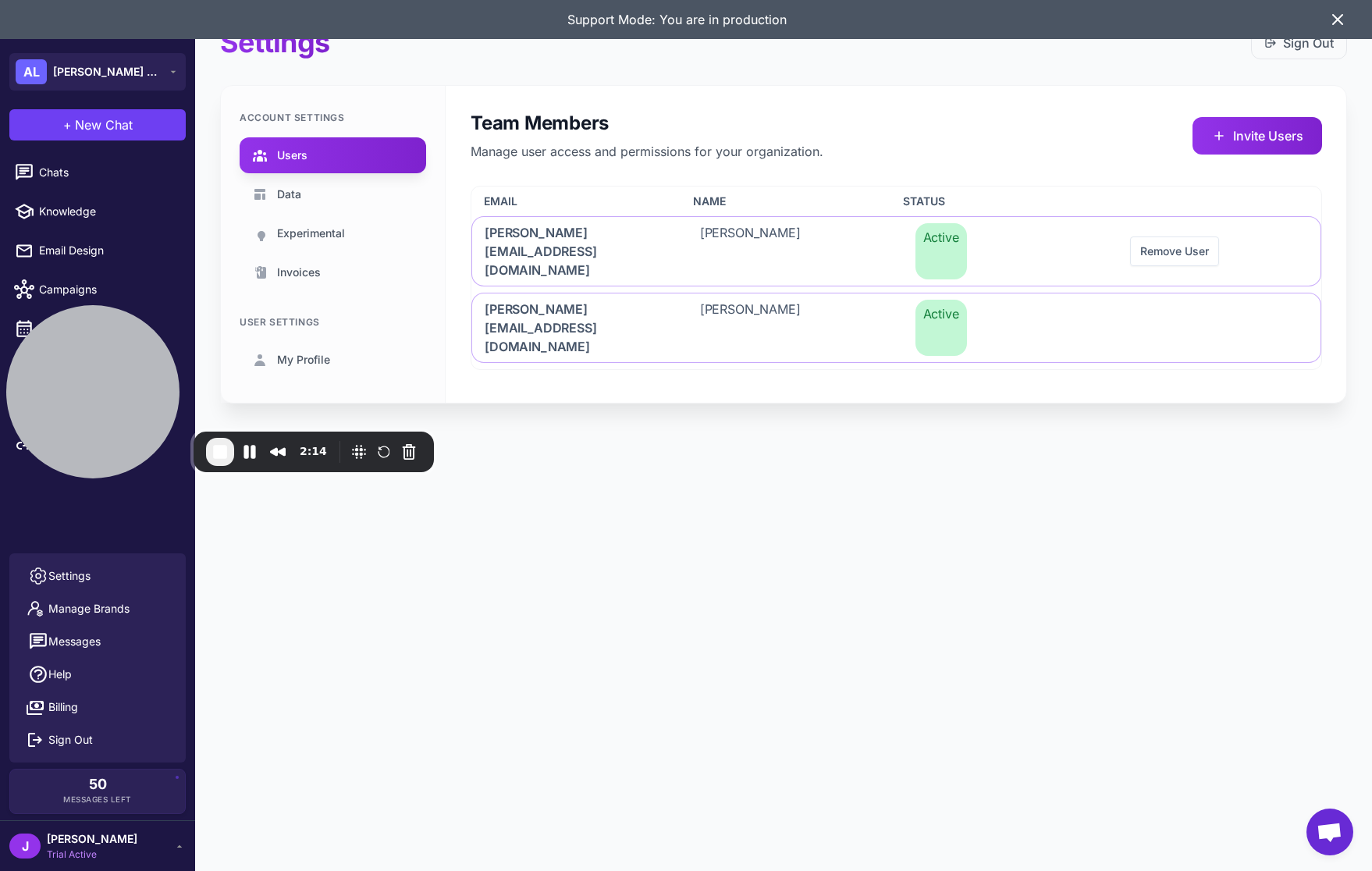
click at [573, 603] on div "Settings Sign Out Account Settings Users Data Experimental Invoices User Settin…" at bounding box center [783, 435] width 1177 height 871
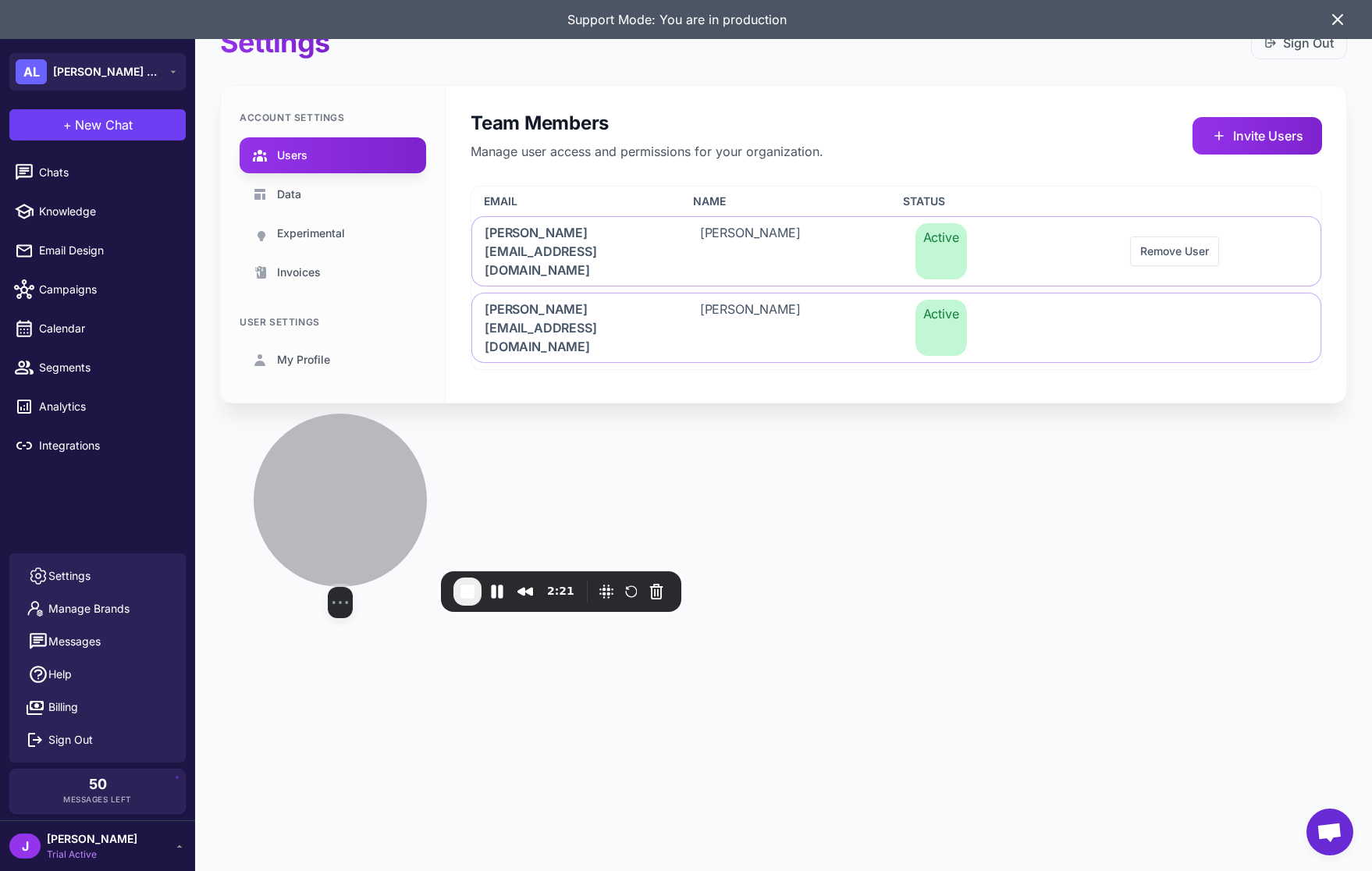
drag, startPoint x: 135, startPoint y: 408, endPoint x: 383, endPoint y: 548, distance: 284.8
click at [383, 548] on div at bounding box center [341, 500] width 173 height 173
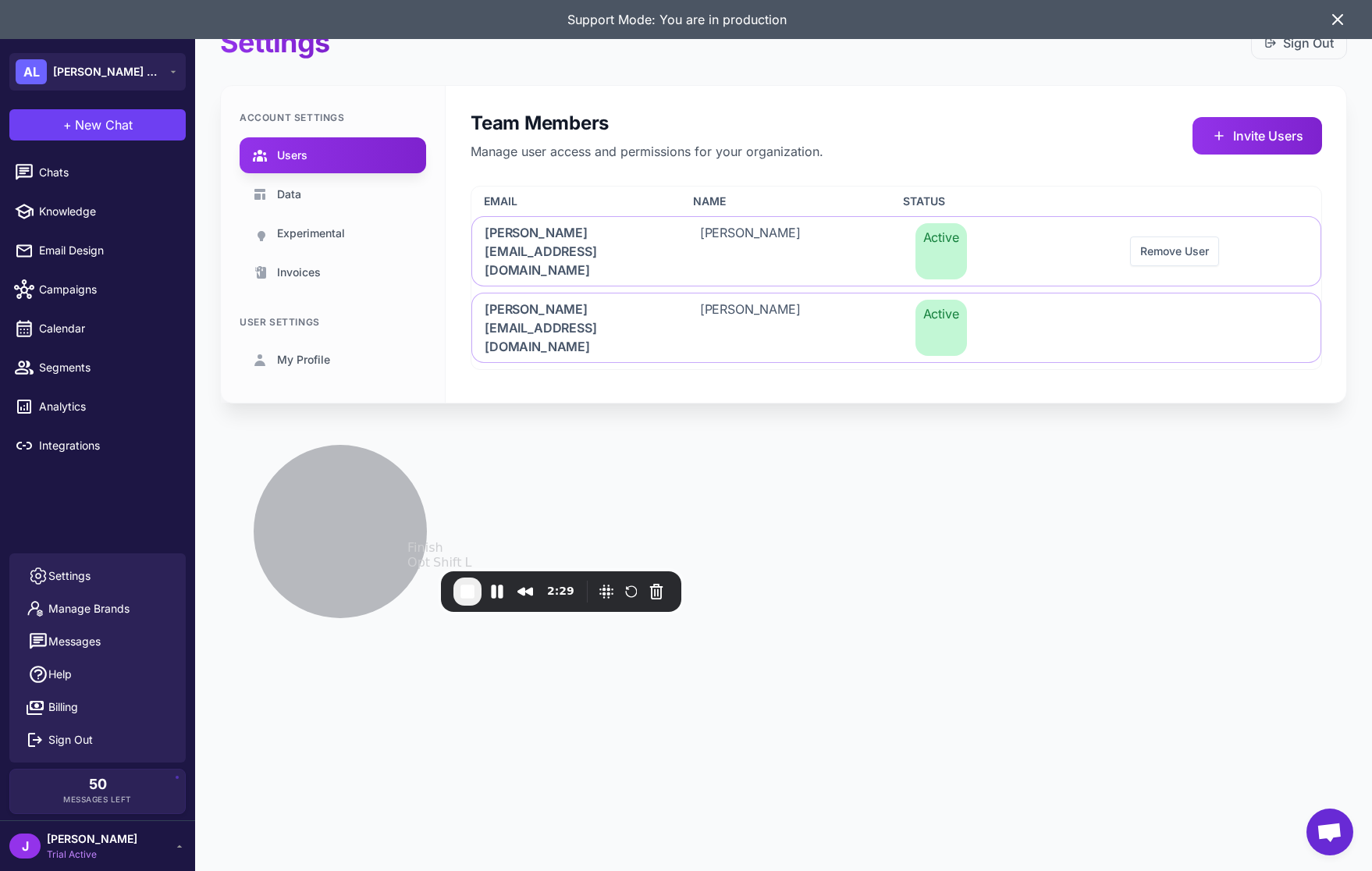
click at [474, 597] on span "End Recording" at bounding box center [468, 592] width 19 height 19
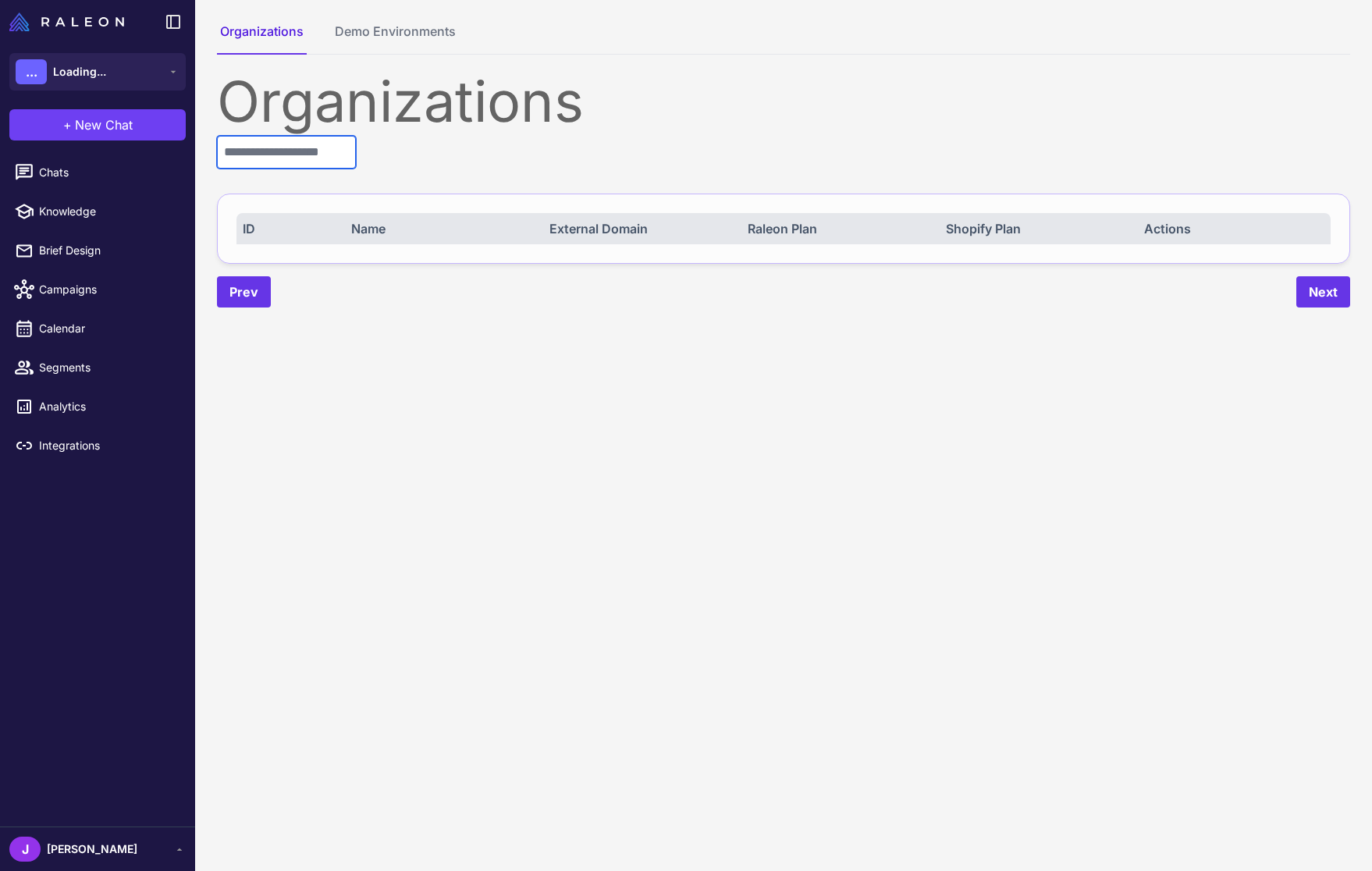
click at [353, 143] on input "text" at bounding box center [286, 152] width 139 height 33
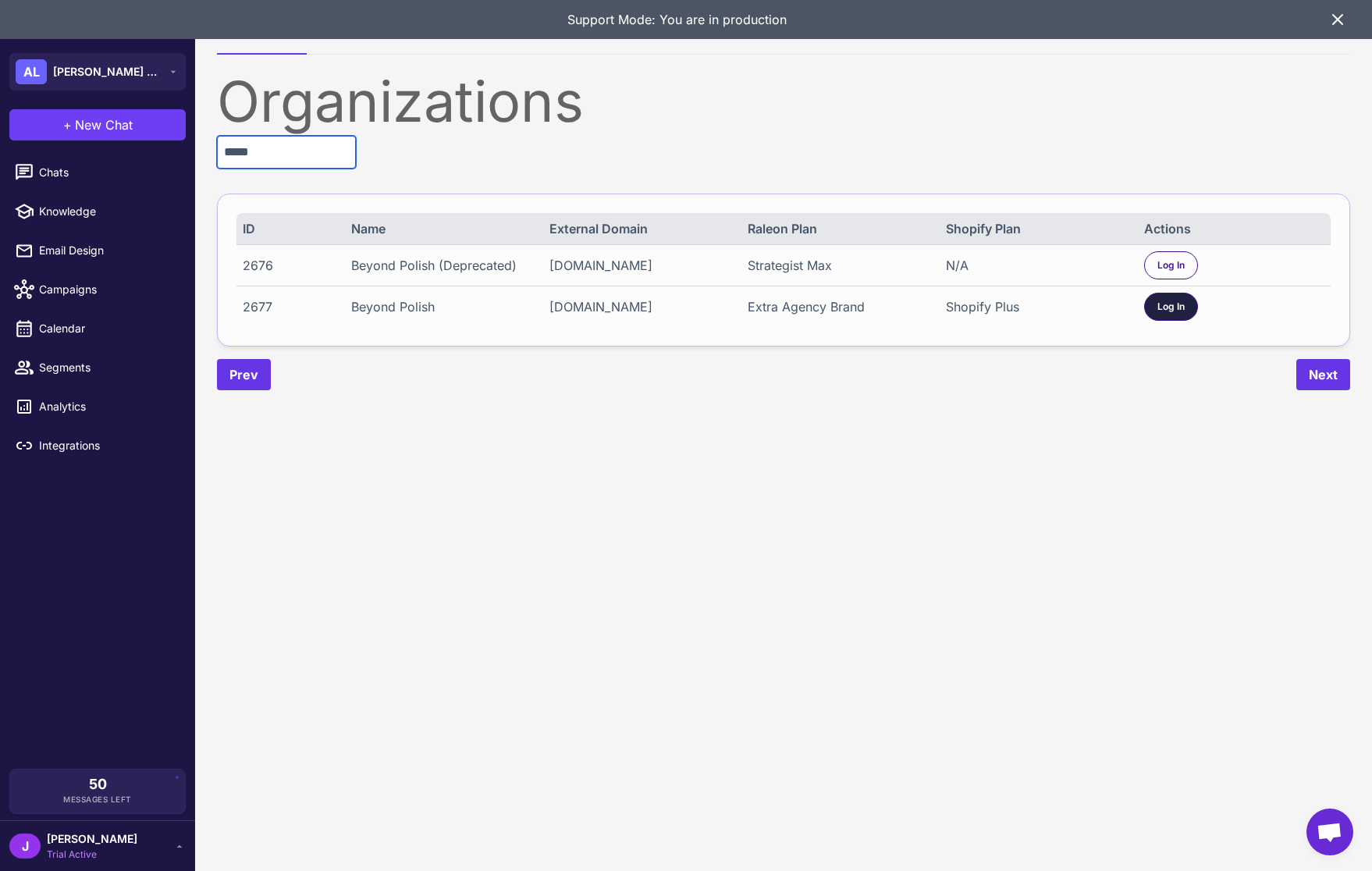
type input "*****"
click at [1191, 312] on div "Log In" at bounding box center [1171, 306] width 54 height 28
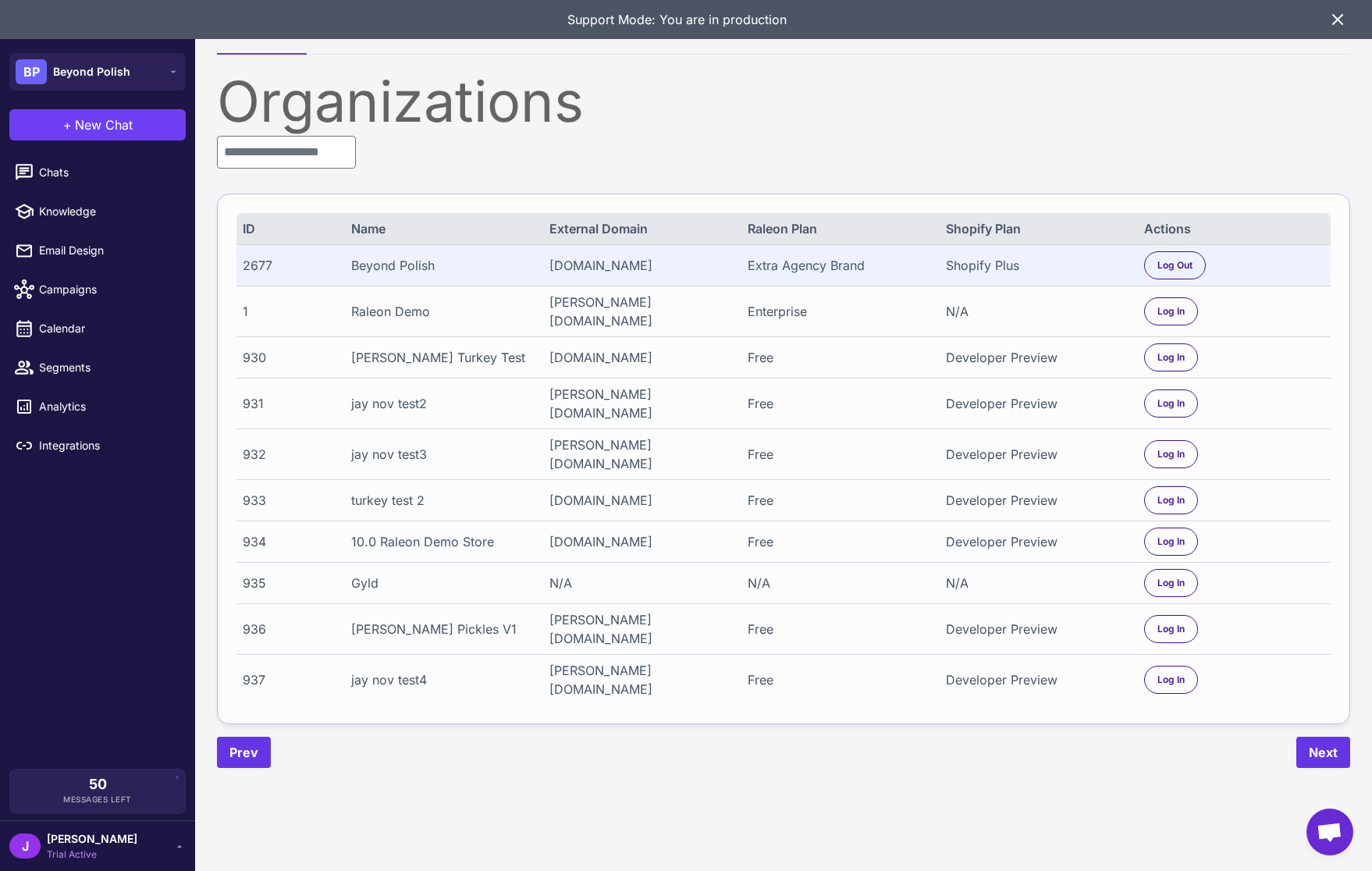
click at [74, 854] on span "Trial Active" at bounding box center [92, 854] width 91 height 14
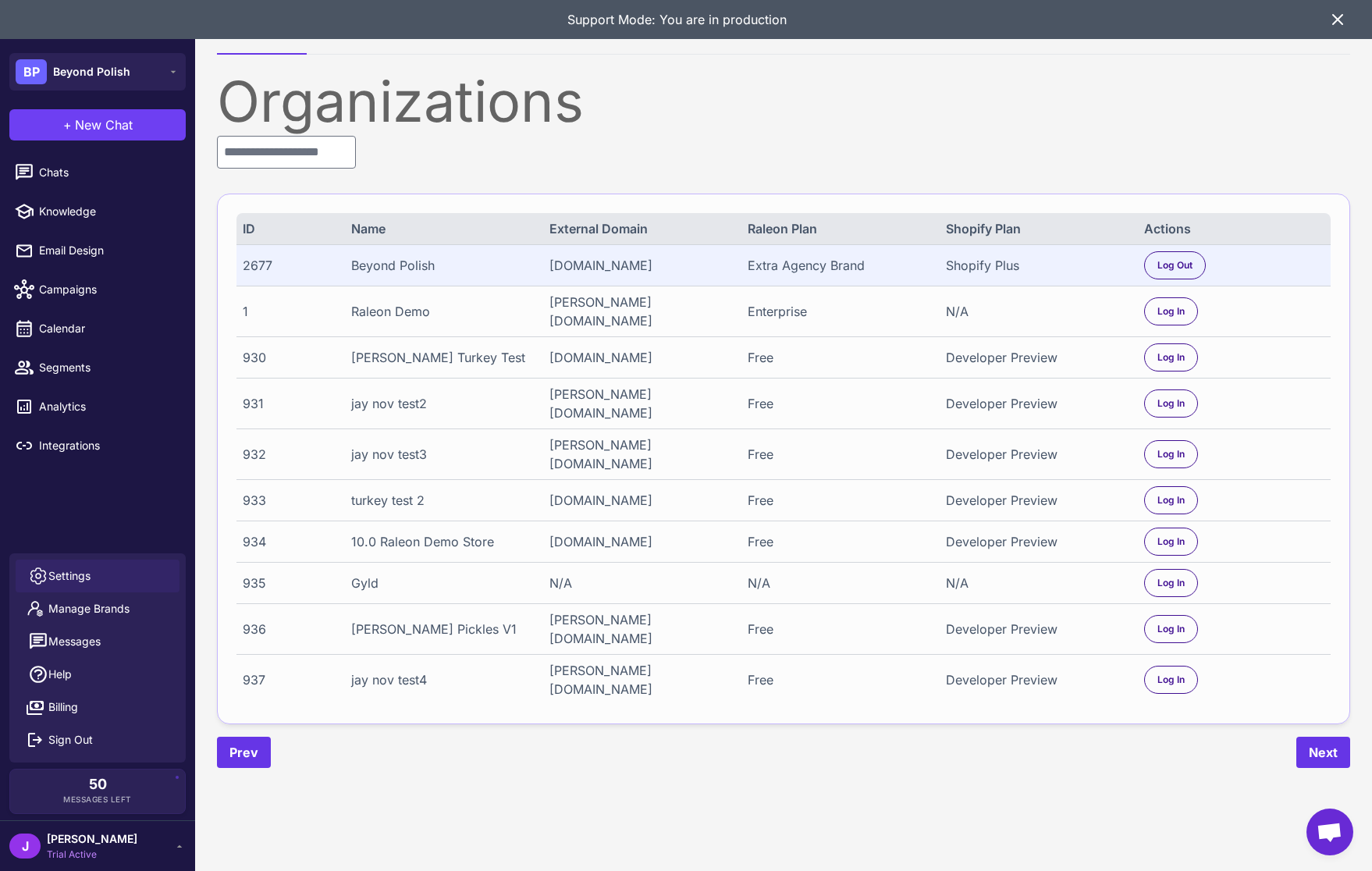
click at [82, 576] on span "Settings" at bounding box center [69, 576] width 42 height 17
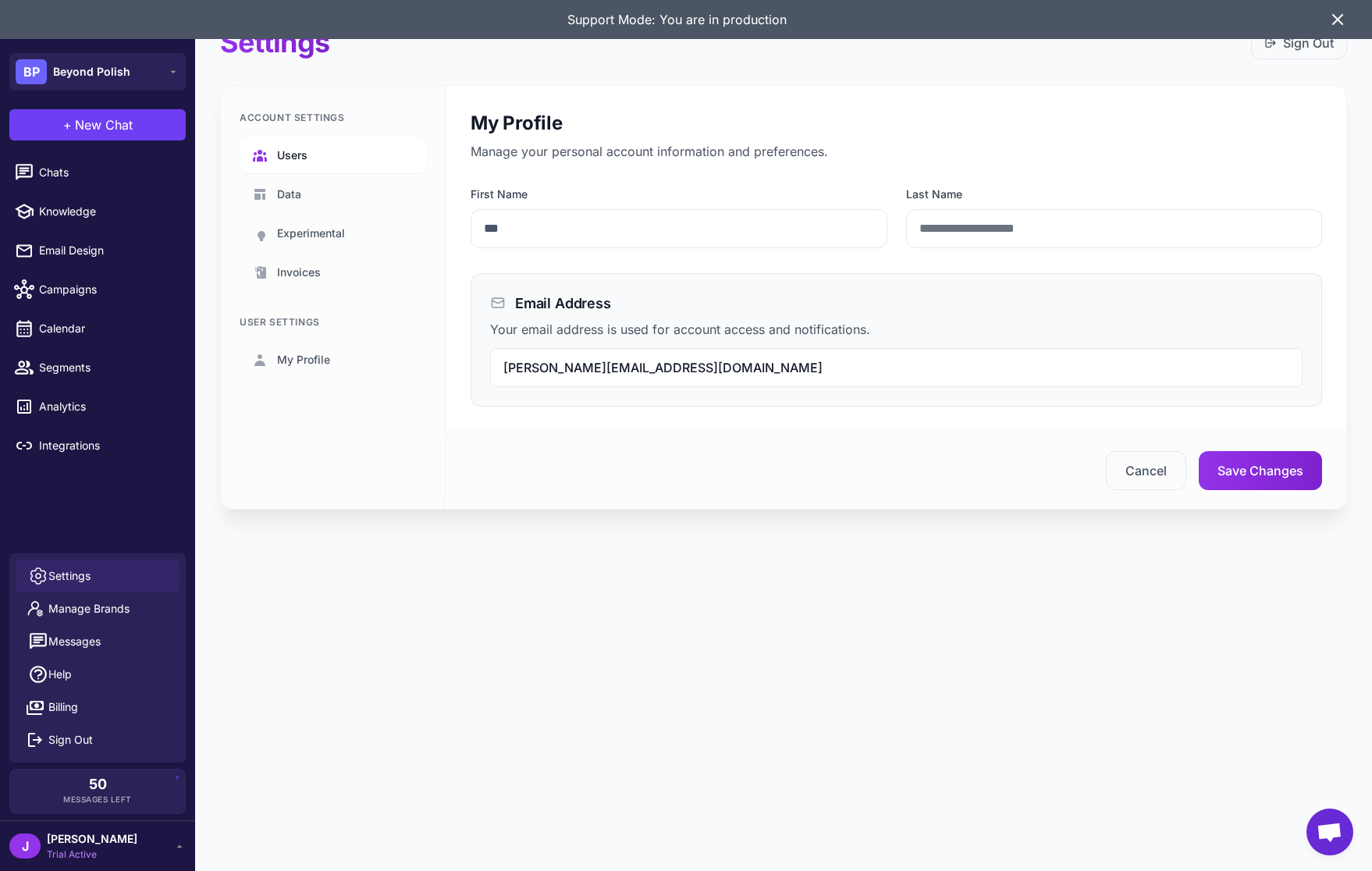
click at [293, 154] on span "Users" at bounding box center [292, 155] width 30 height 17
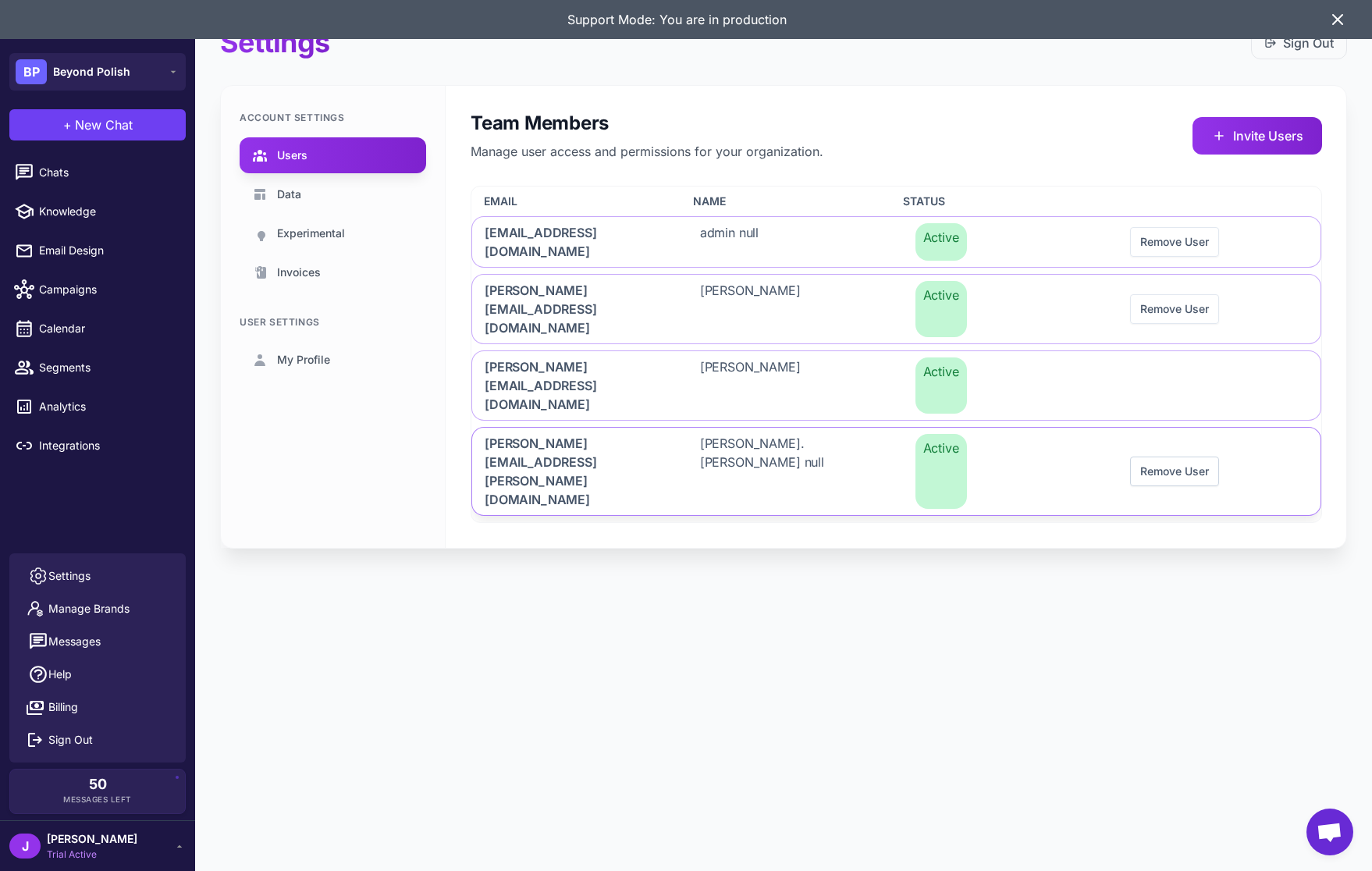
click at [1172, 457] on button "Remove User" at bounding box center [1175, 471] width 89 height 29
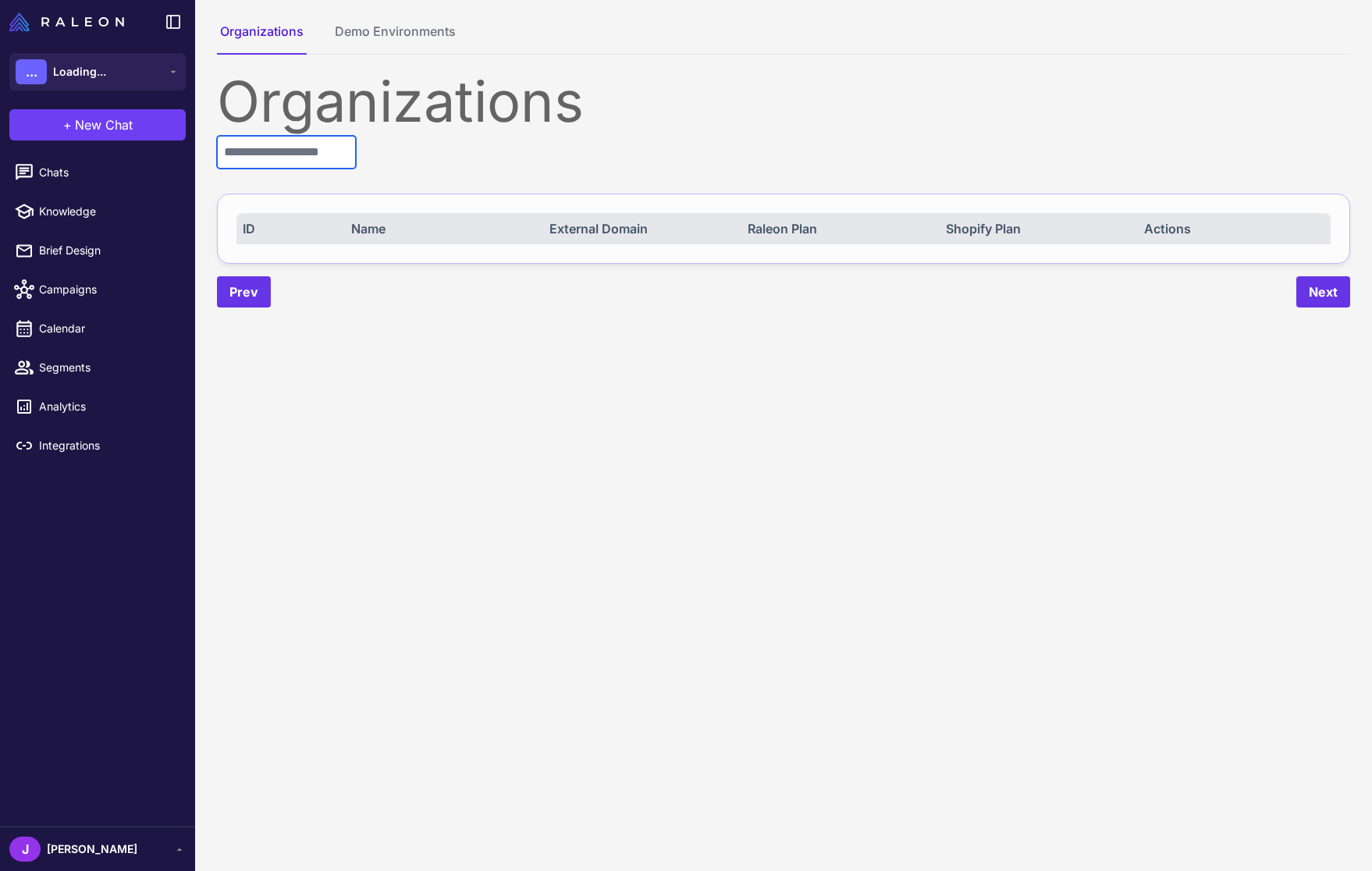
click at [276, 158] on input "text" at bounding box center [286, 152] width 139 height 33
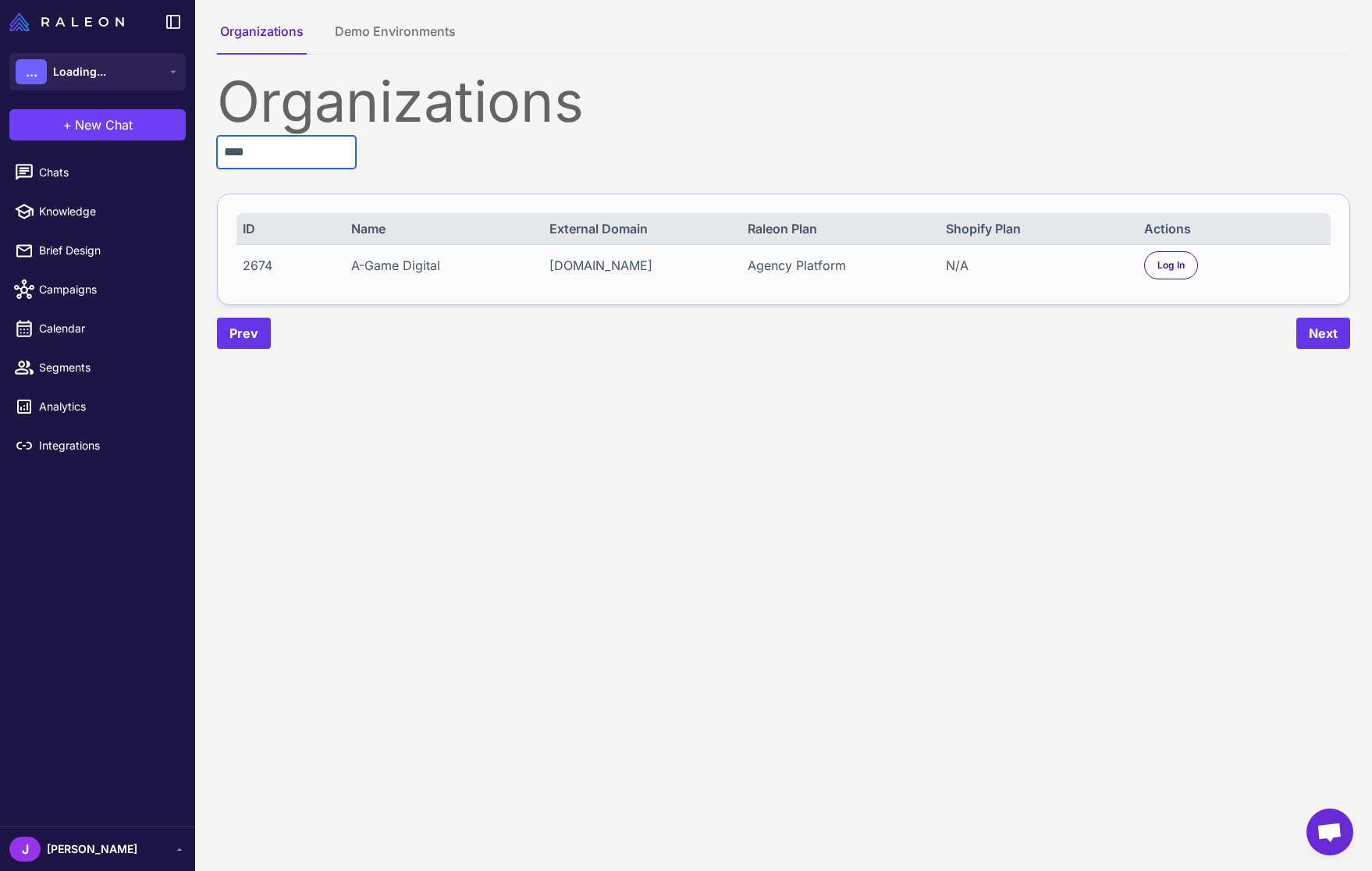
type input "****"
click at [1151, 255] on div "2674 A-Game Digital a-game.digital Agency Platform N/A Log In" at bounding box center [783, 265] width 1094 height 41
click at [1194, 266] on div "Log In" at bounding box center [1171, 265] width 54 height 28
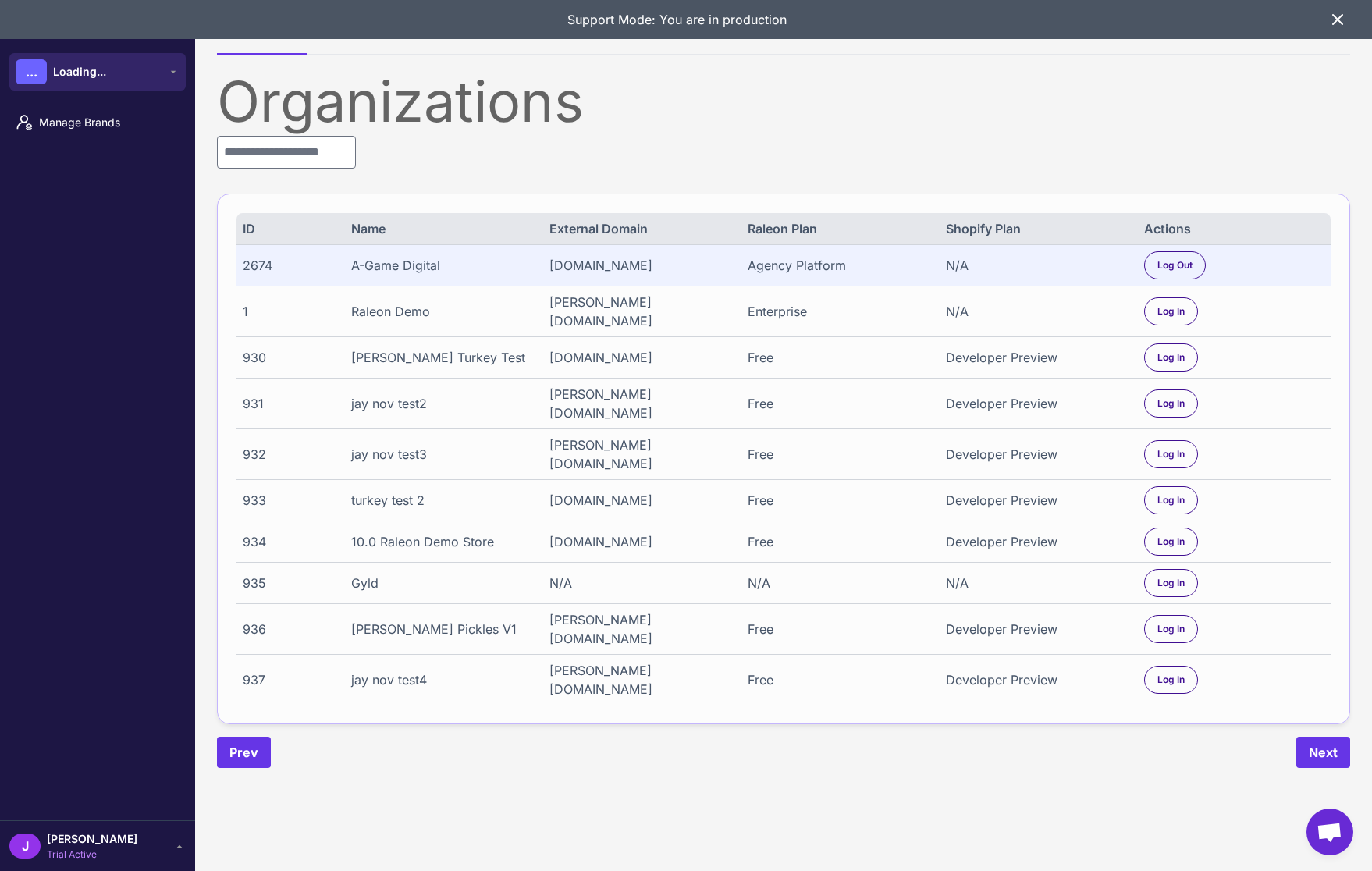
click at [56, 88] on button "... Loading..." at bounding box center [98, 72] width 177 height 37
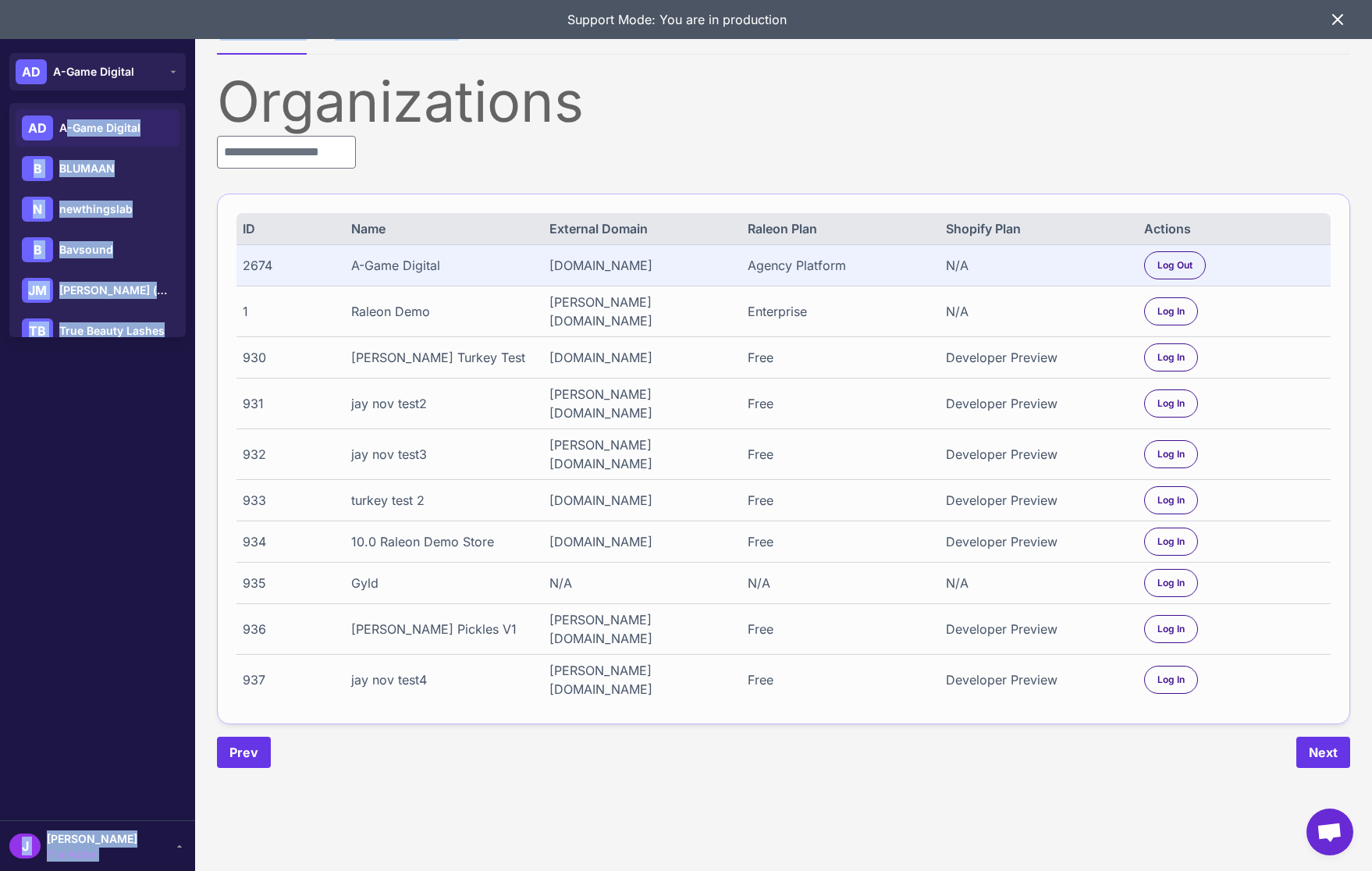
drag, startPoint x: 64, startPoint y: 132, endPoint x: 234, endPoint y: 67, distance: 182.0
click at [232, 68] on div "**********" at bounding box center [686, 435] width 1372 height 871
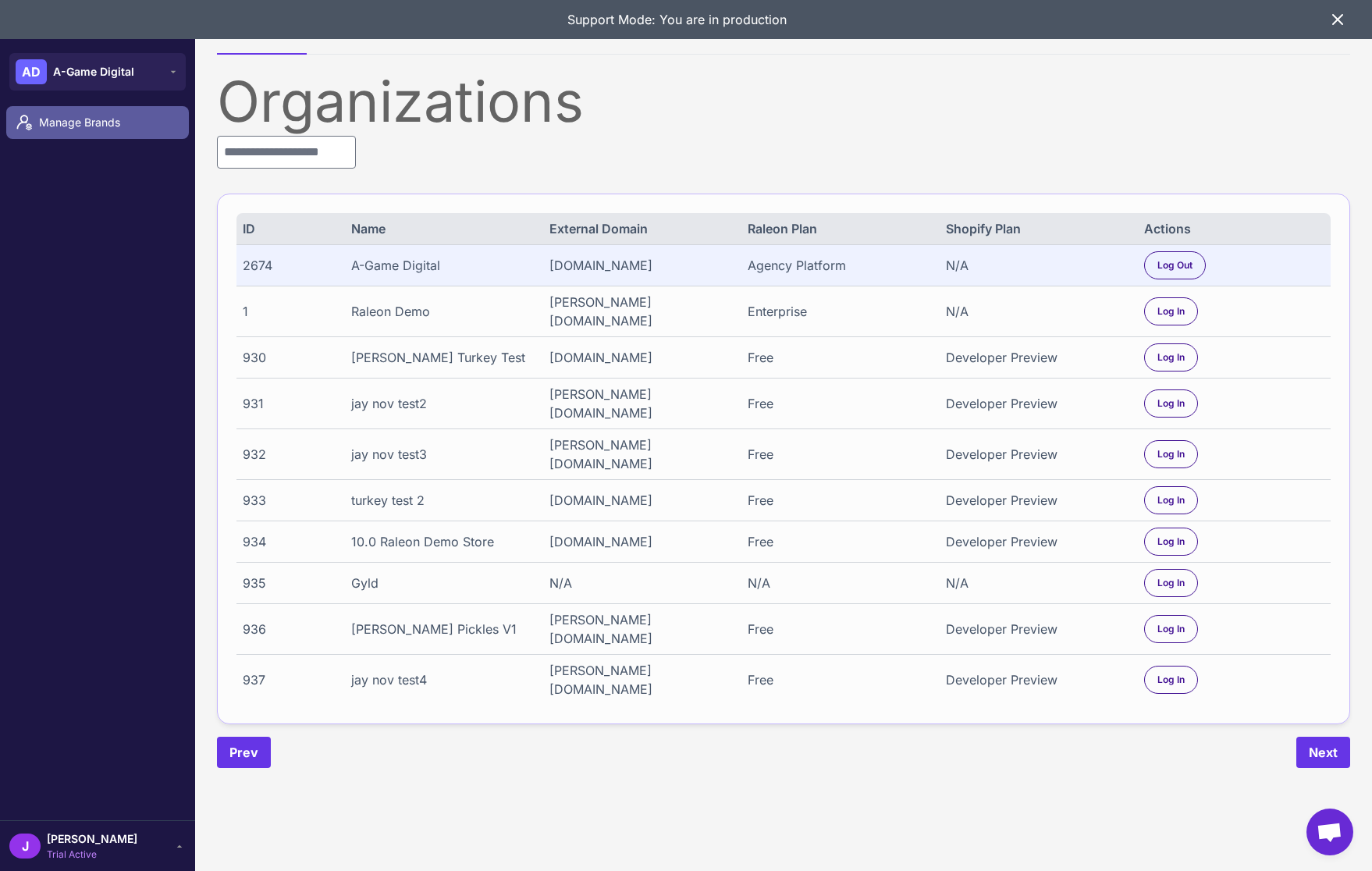
drag, startPoint x: 237, startPoint y: 102, endPoint x: 181, endPoint y: 122, distance: 59.5
click at [237, 102] on div "Organizations" at bounding box center [784, 101] width 1133 height 56
click at [117, 119] on span "Manage Brands" at bounding box center [107, 122] width 138 height 17
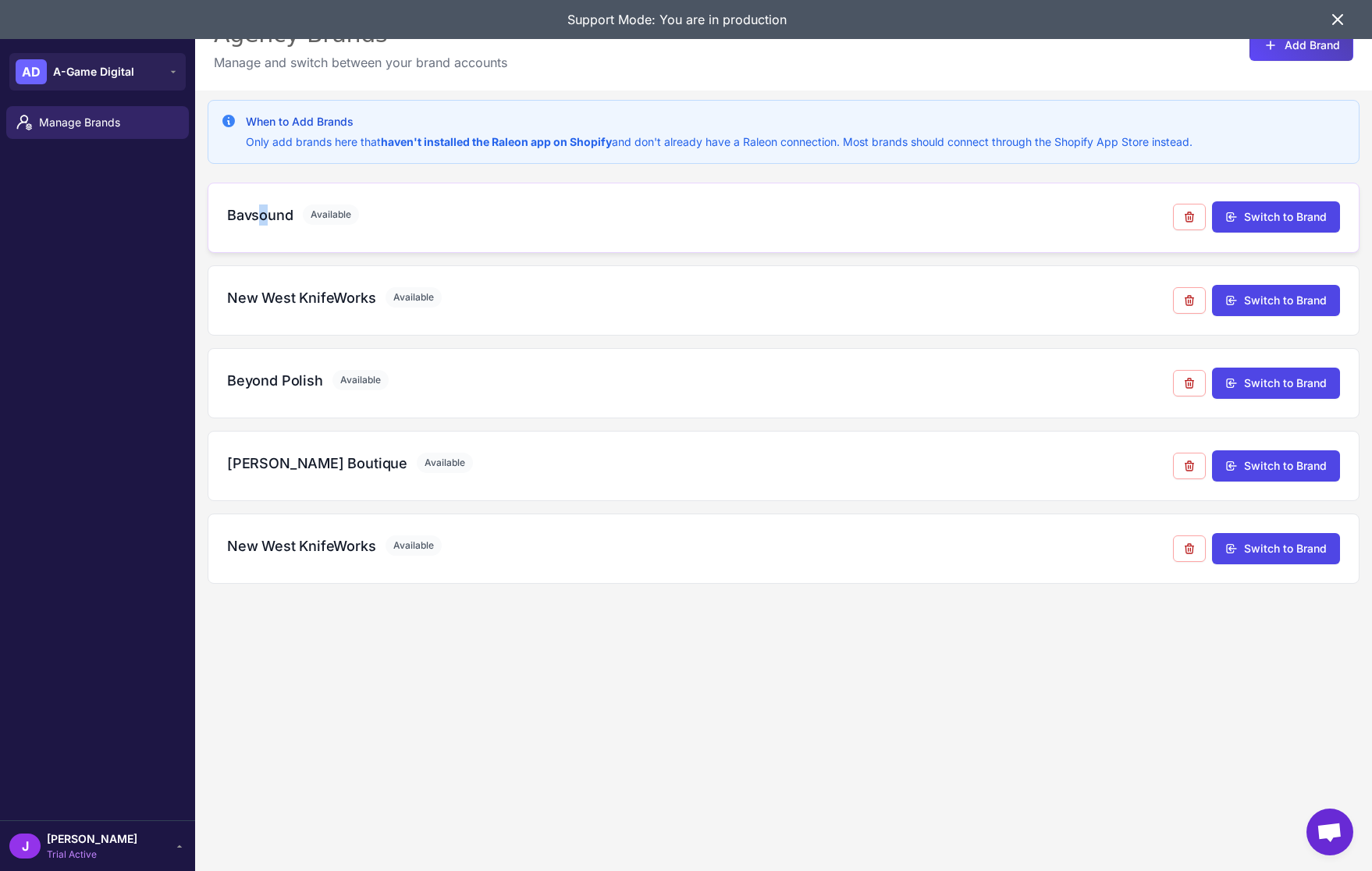
click at [263, 215] on h3 "Bavsound" at bounding box center [259, 215] width 66 height 21
click at [282, 546] on h3 "New West KnifeWorks" at bounding box center [301, 546] width 149 height 21
click at [280, 488] on div "Ava Lane Boutique Available Switch to Brand" at bounding box center [784, 465] width 1152 height 70
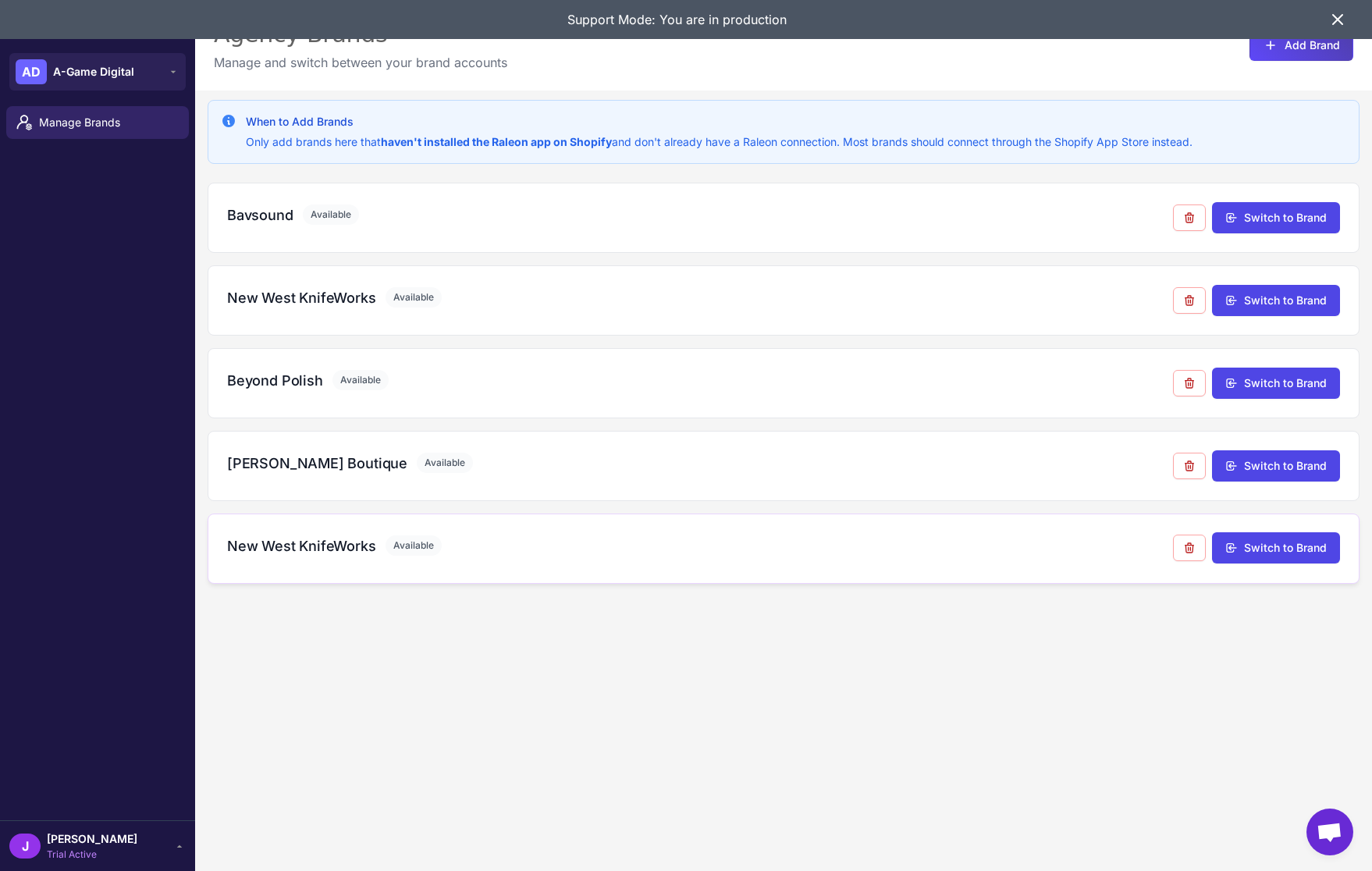
click at [279, 543] on h3 "New West KnifeWorks" at bounding box center [301, 546] width 149 height 21
click at [286, 460] on h3 "Ava Lane Boutique" at bounding box center [317, 463] width 181 height 21
drag, startPoint x: 286, startPoint y: 460, endPoint x: 286, endPoint y: 450, distance: 10.0
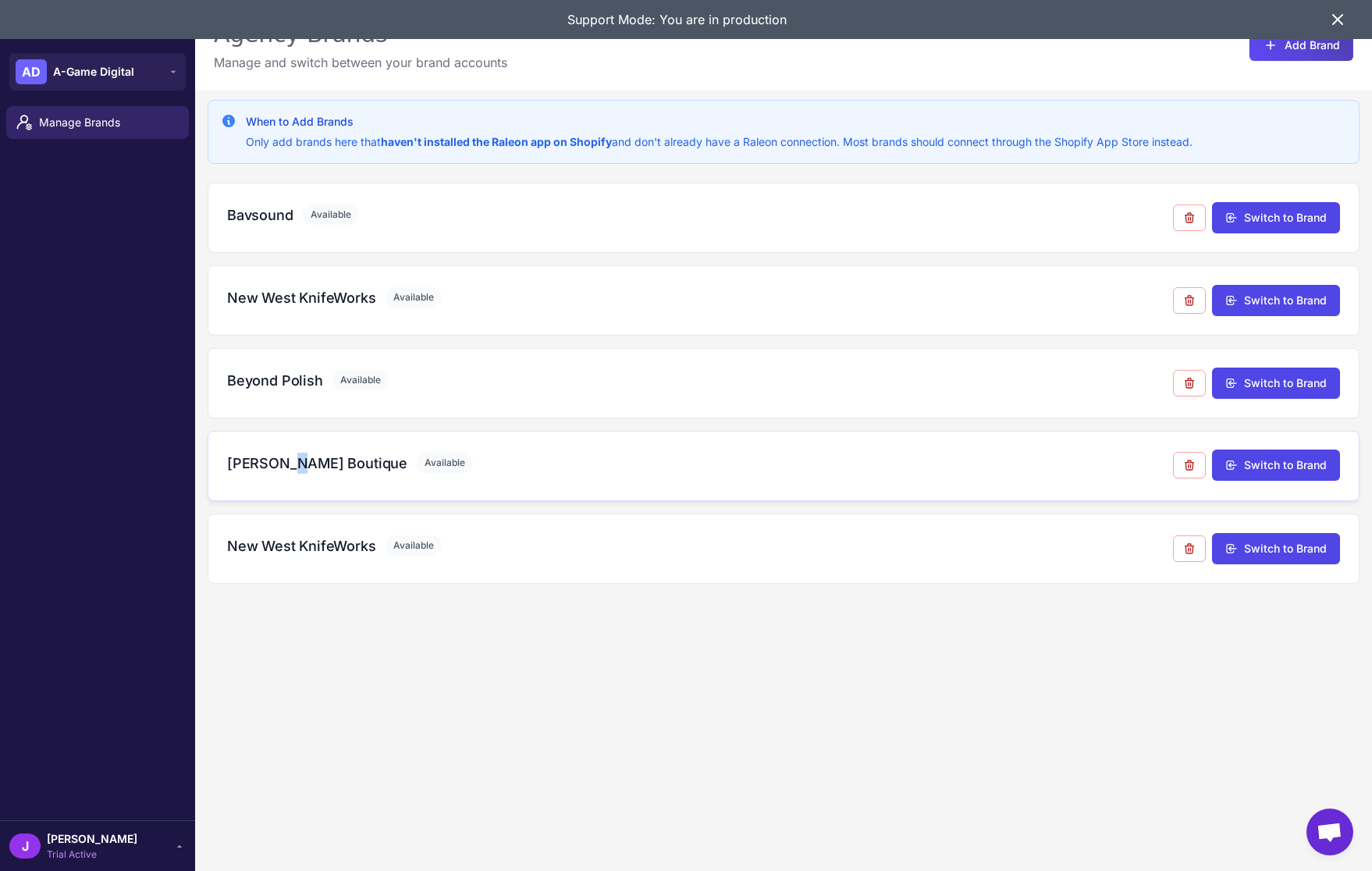
click at [286, 460] on h3 "Ava Lane Boutique" at bounding box center [317, 463] width 181 height 21
click at [263, 370] on h3 "Beyond Polish" at bounding box center [275, 380] width 96 height 21
drag, startPoint x: 263, startPoint y: 369, endPoint x: 263, endPoint y: 288, distance: 81.0
click at [263, 370] on h3 "Beyond Polish" at bounding box center [275, 380] width 96 height 21
click at [259, 191] on div "Bavsound Available Switch to Brand" at bounding box center [784, 218] width 1152 height 70
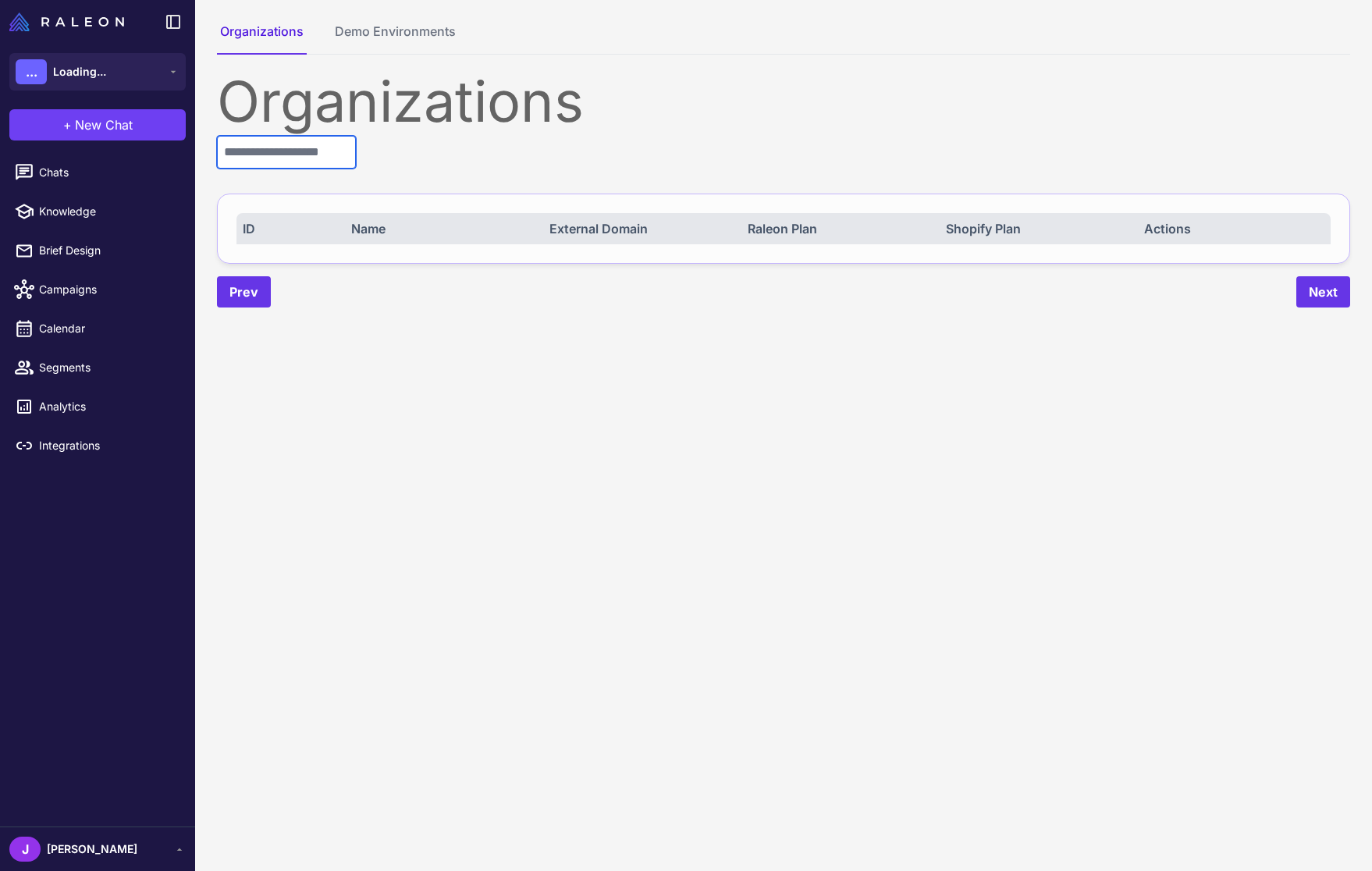
click at [294, 156] on input "text" at bounding box center [286, 152] width 139 height 33
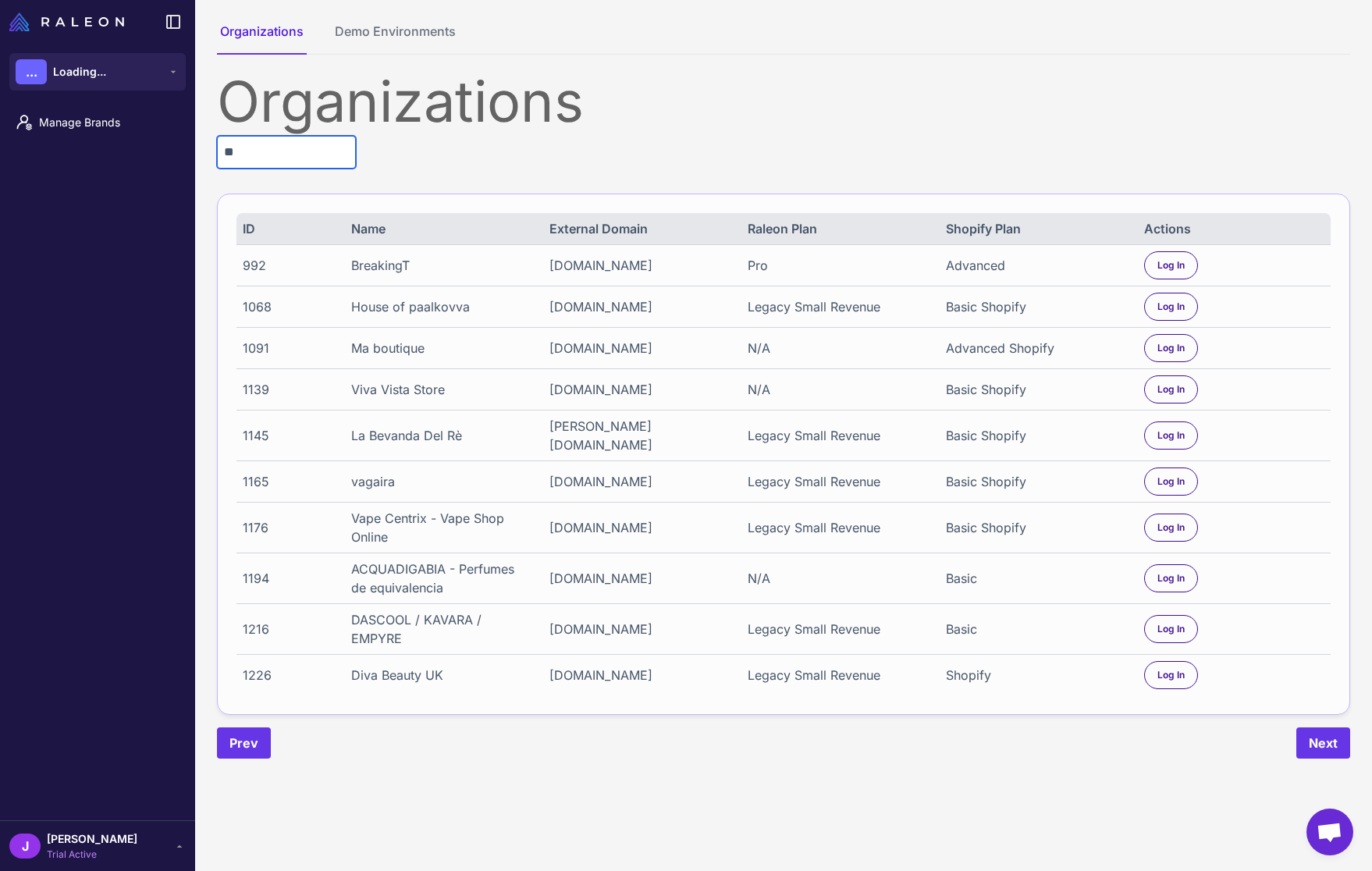
type input "*"
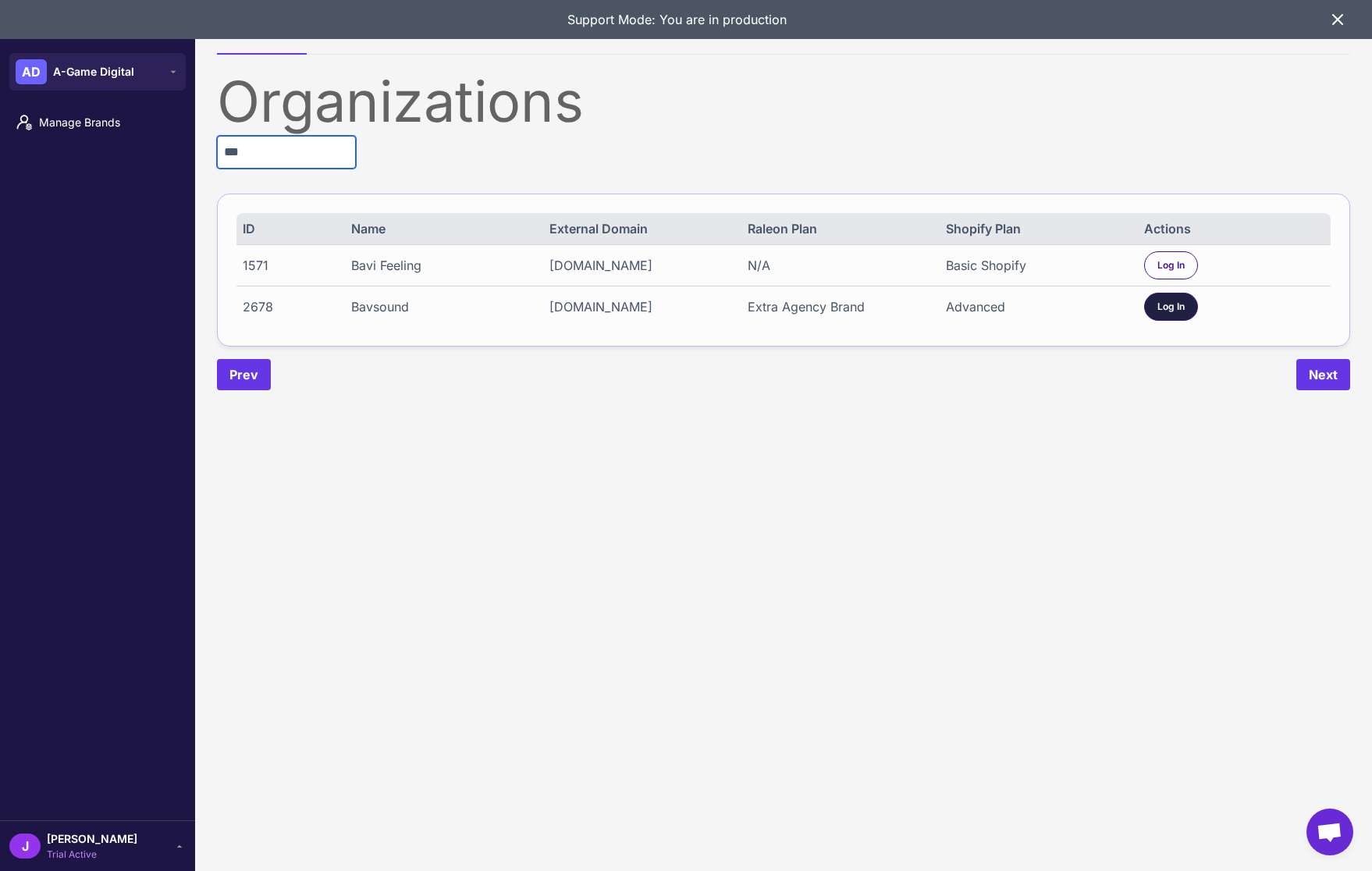
type input "***"
click at [1181, 300] on span "Log In" at bounding box center [1171, 307] width 27 height 14
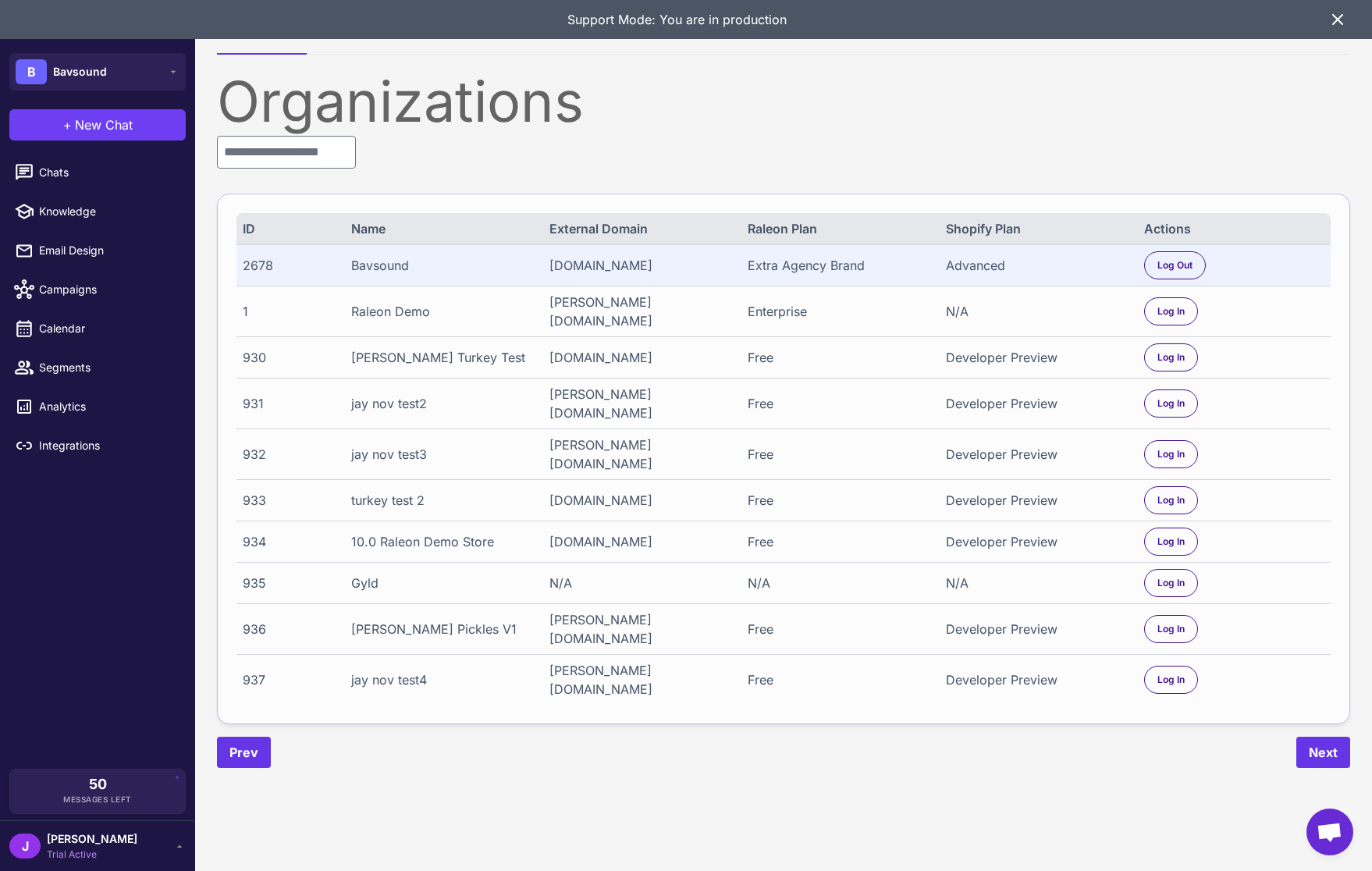
click at [95, 845] on span "Jay" at bounding box center [92, 839] width 91 height 17
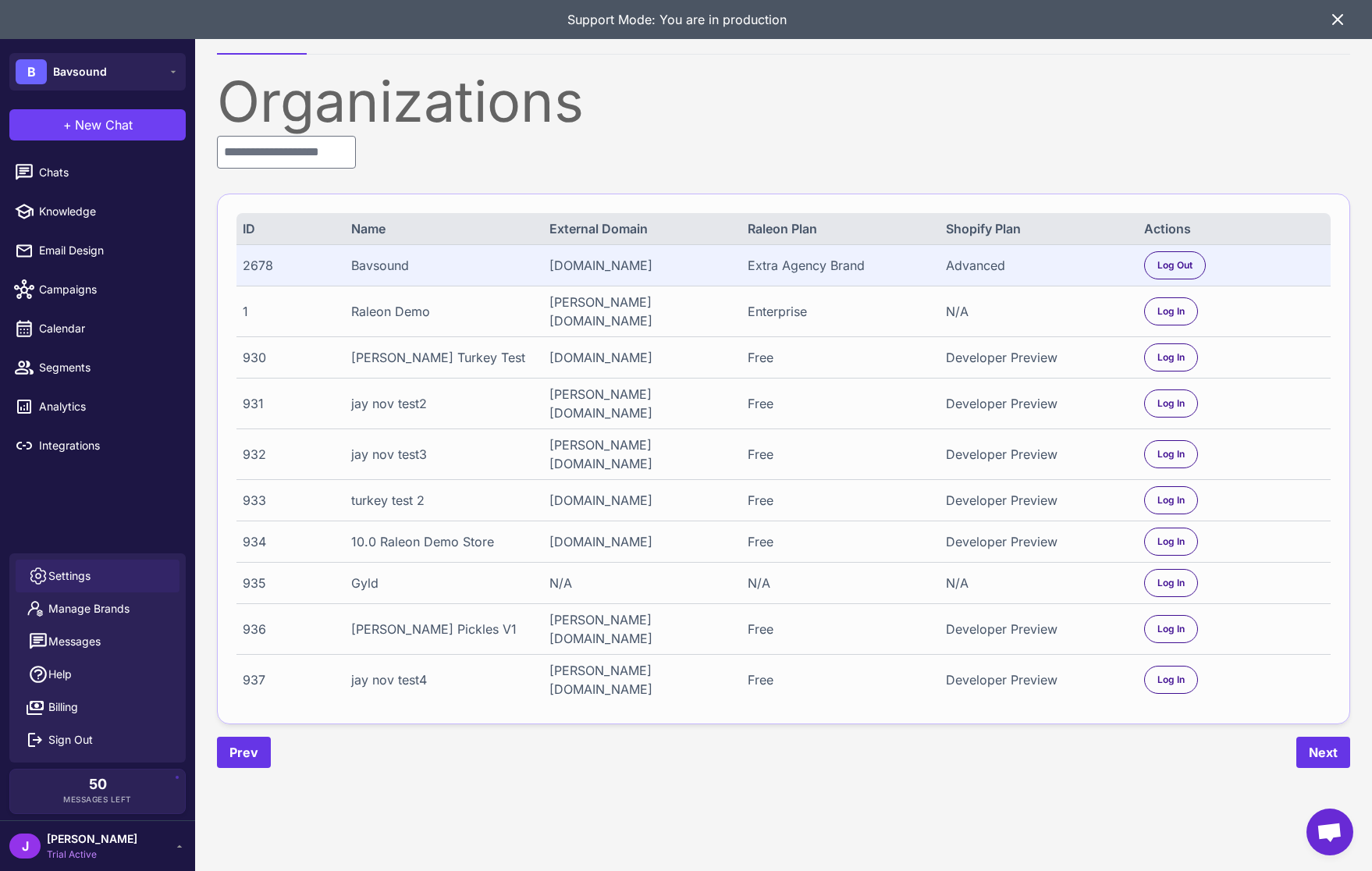
click at [77, 583] on span "Settings" at bounding box center [69, 576] width 42 height 17
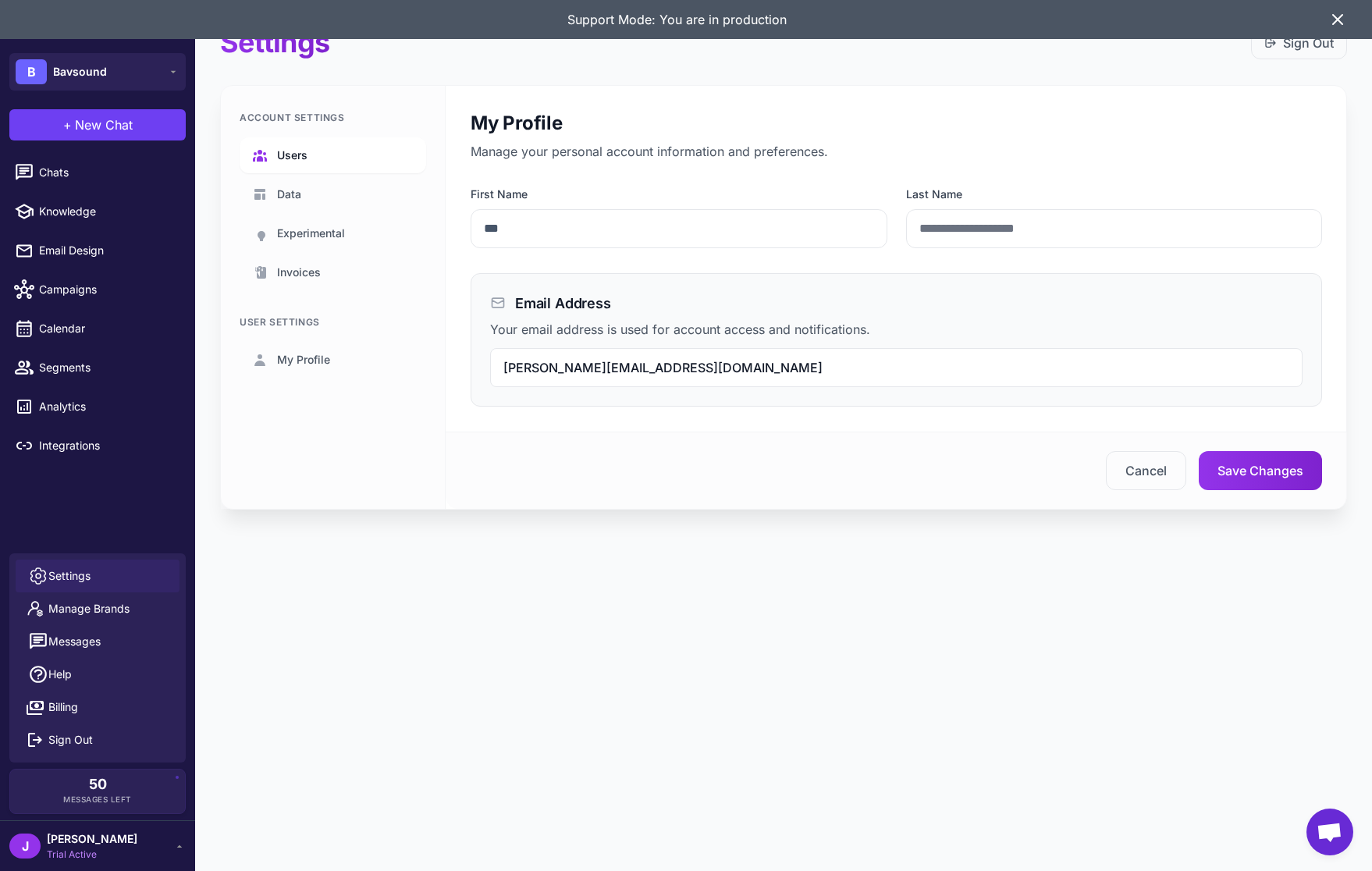
click at [296, 154] on span "Users" at bounding box center [292, 155] width 30 height 17
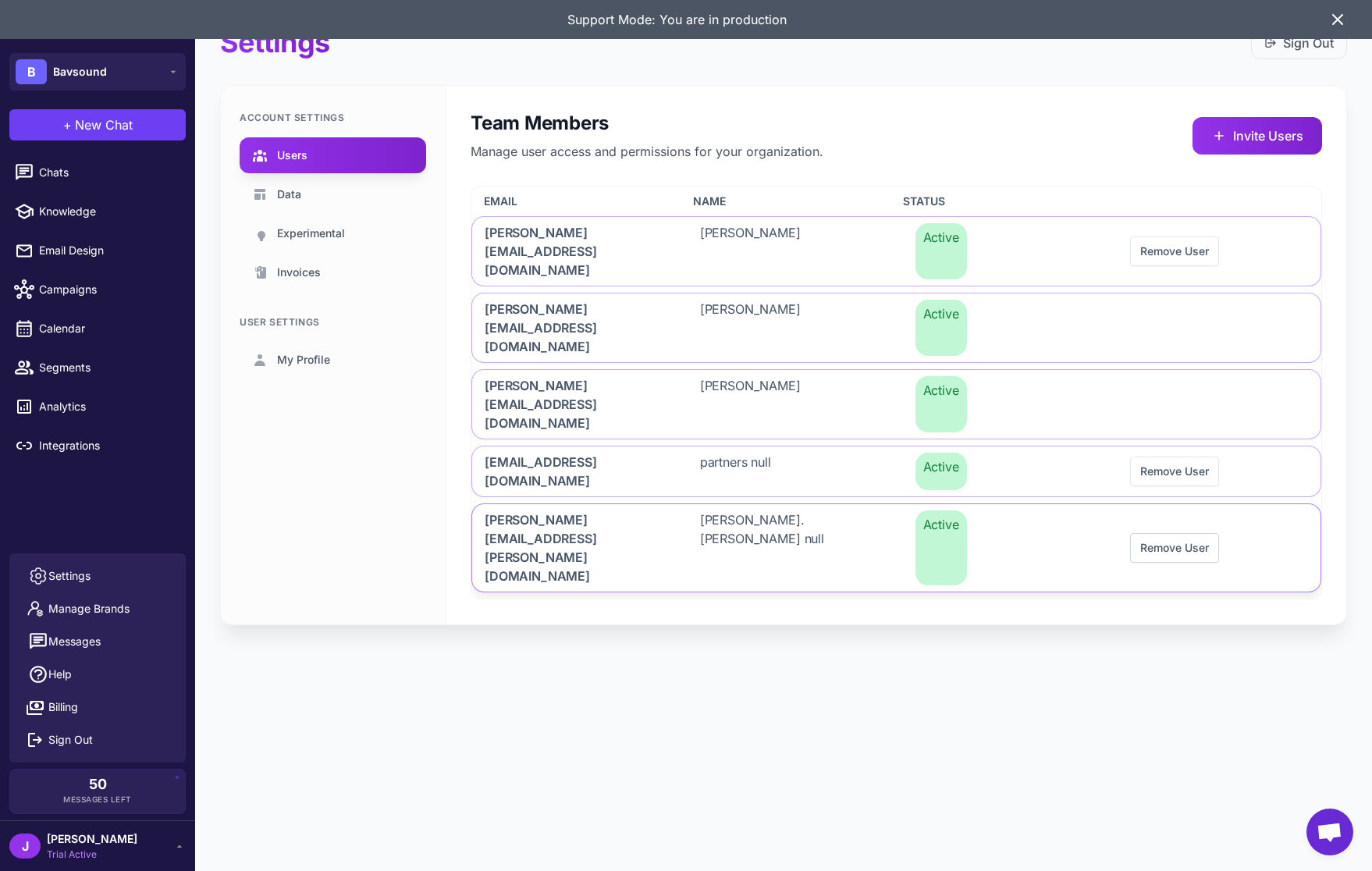
click at [1162, 533] on button "Remove User" at bounding box center [1175, 547] width 89 height 29
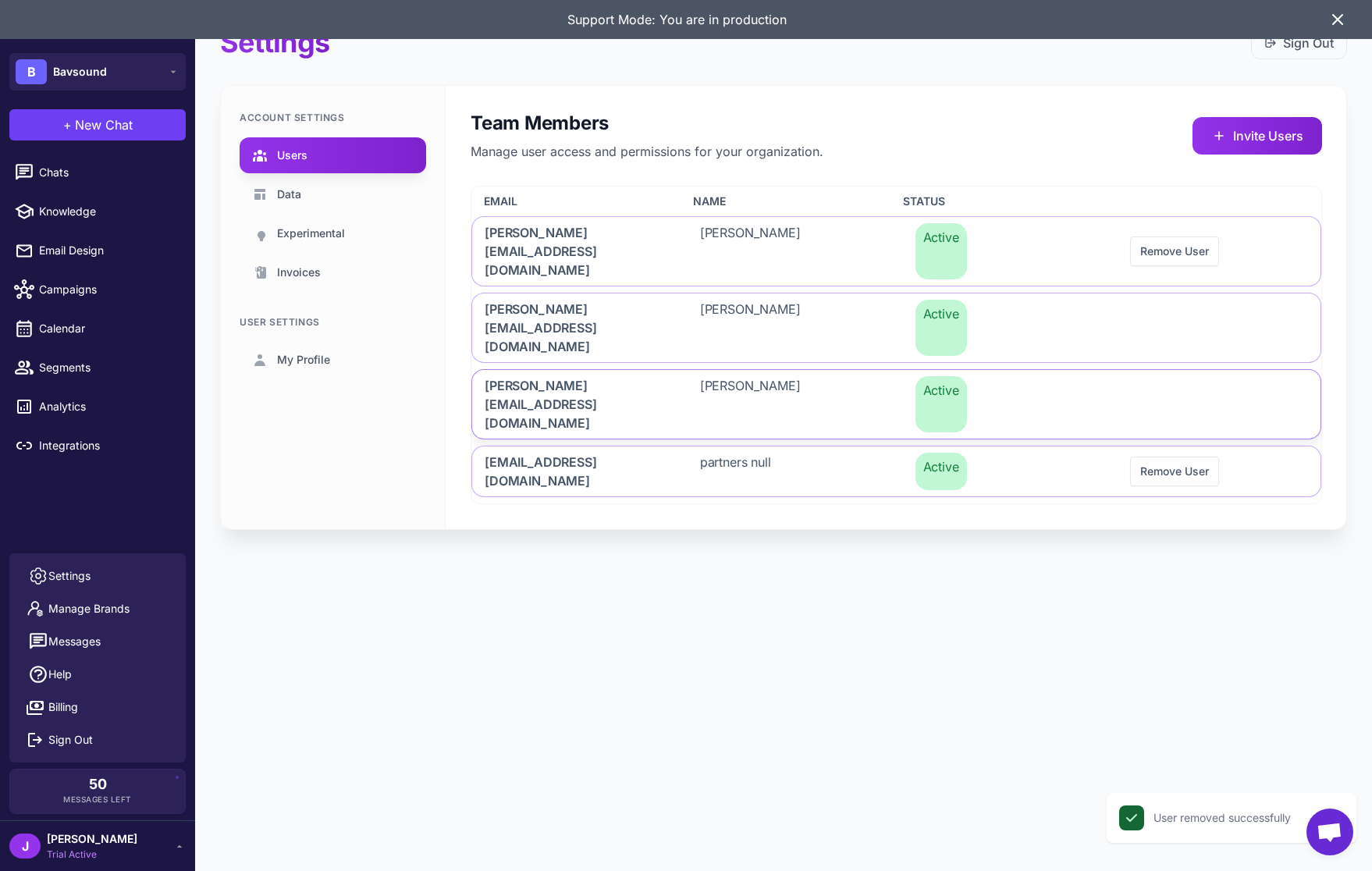
click at [520, 376] on span "jay@raleon.io" at bounding box center [574, 404] width 178 height 56
click at [531, 300] on span "jay@raleon.io" at bounding box center [574, 328] width 178 height 56
click at [544, 233] on span "george@a-game.digital" at bounding box center [574, 251] width 178 height 56
click at [1339, 22] on icon at bounding box center [1338, 20] width 19 height 19
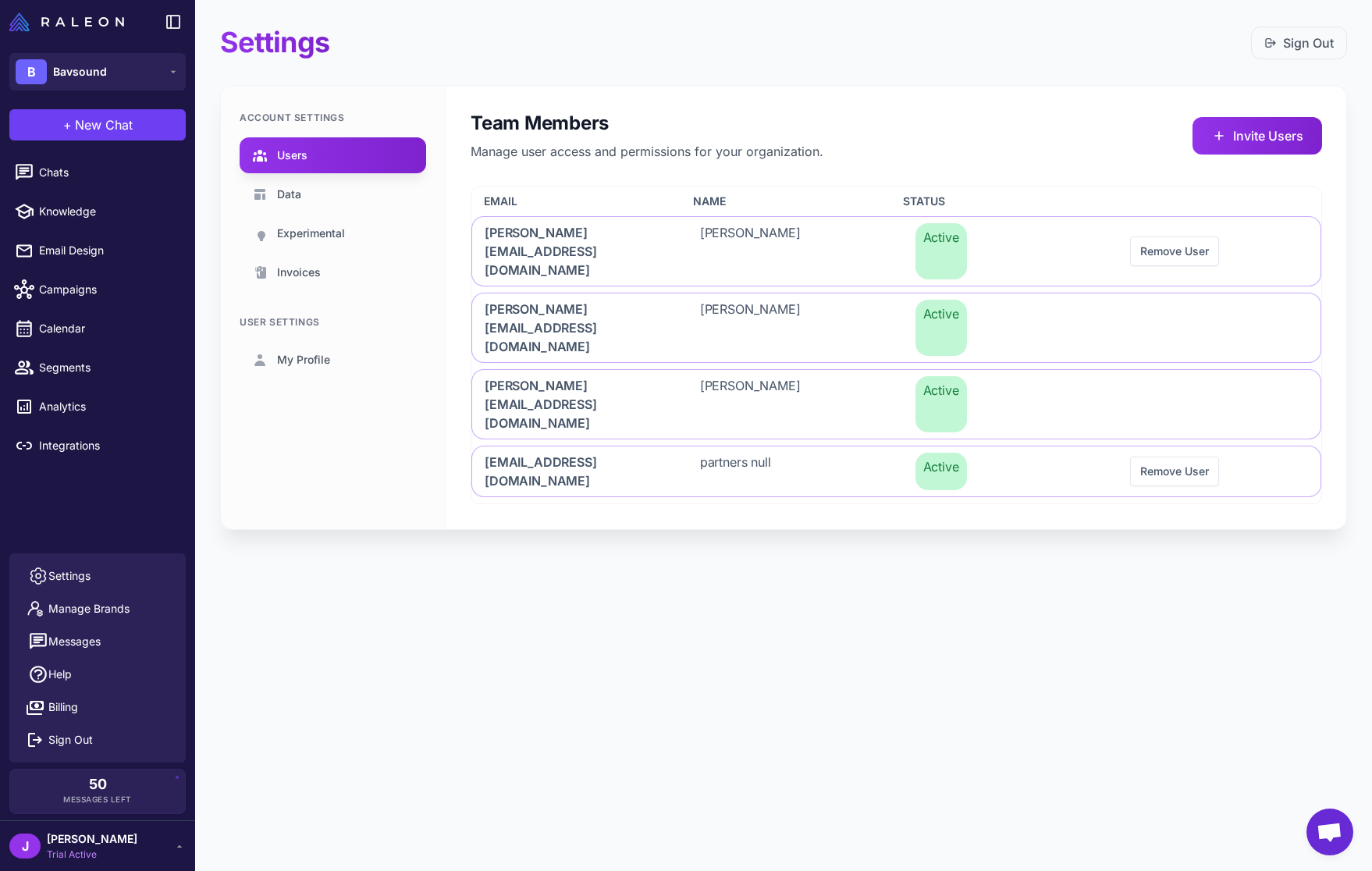
click at [490, 522] on div "Settings Sign Out Account Settings Users Data Experimental Invoices User Settin…" at bounding box center [783, 435] width 1177 height 871
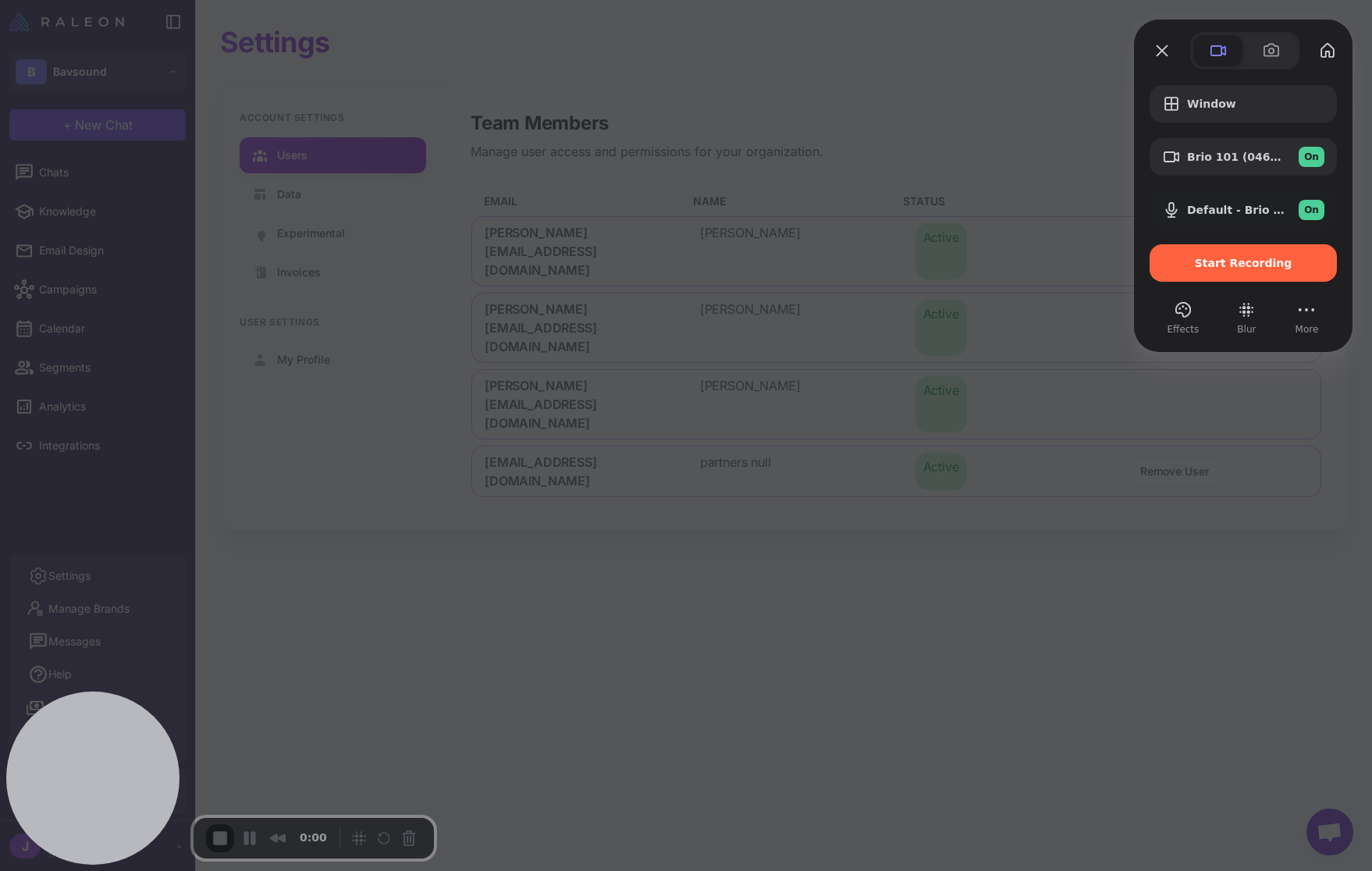
click at [1257, 265] on span "Start Recording" at bounding box center [1244, 263] width 98 height 13
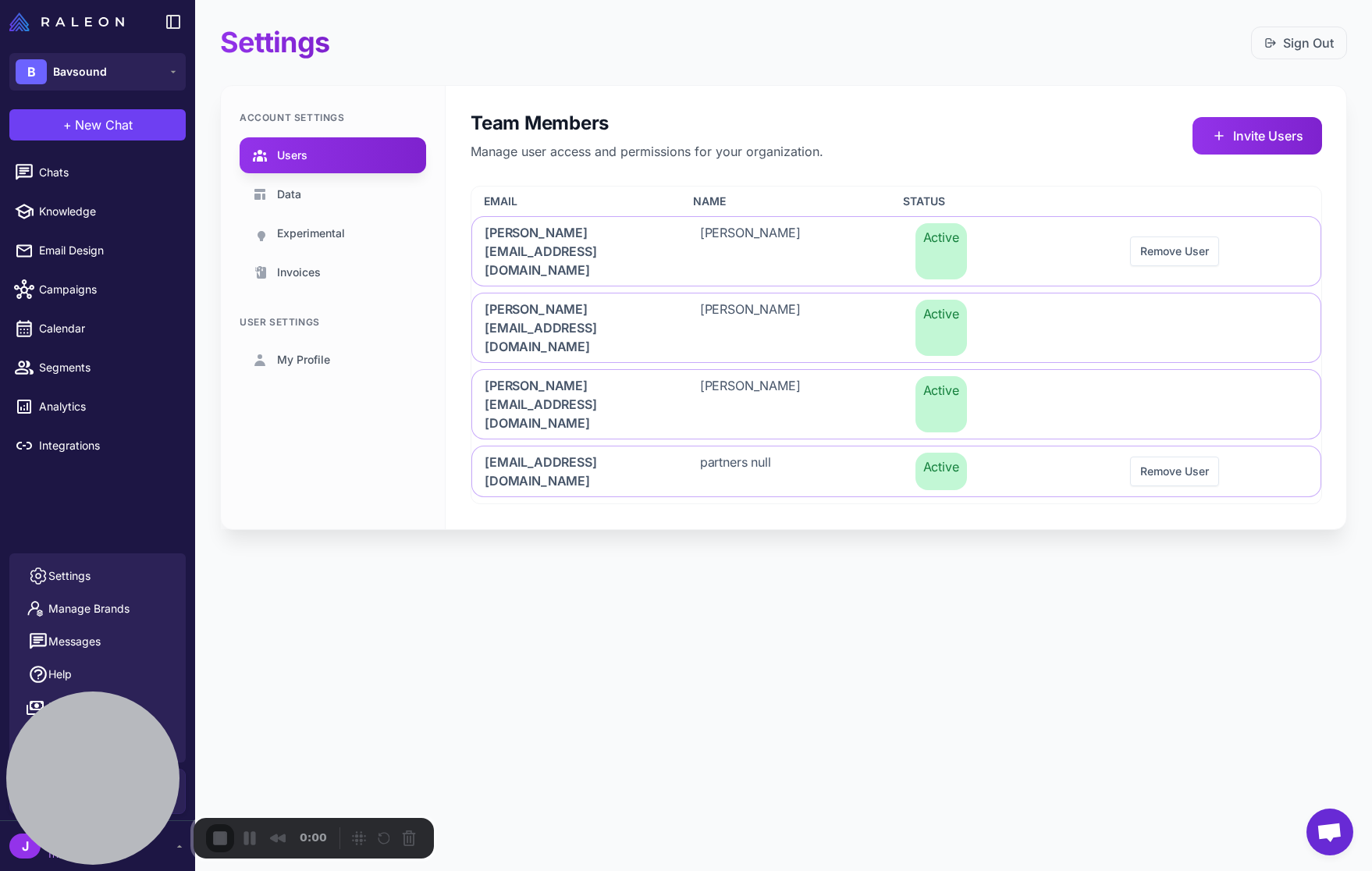
click at [665, 565] on div "Settings Sign Out Account Settings Users Data Experimental Invoices User Settin…" at bounding box center [783, 435] width 1177 height 871
click at [540, 671] on div "Settings Sign Out Account Settings Users Data Experimental Invoices User Settin…" at bounding box center [783, 435] width 1177 height 871
click at [734, 557] on div "Settings Sign Out Account Settings Users Data Experimental Invoices User Settin…" at bounding box center [783, 435] width 1177 height 871
click at [556, 556] on div "Settings Sign Out Account Settings Users Data Experimental Invoices User Settin…" at bounding box center [783, 435] width 1177 height 871
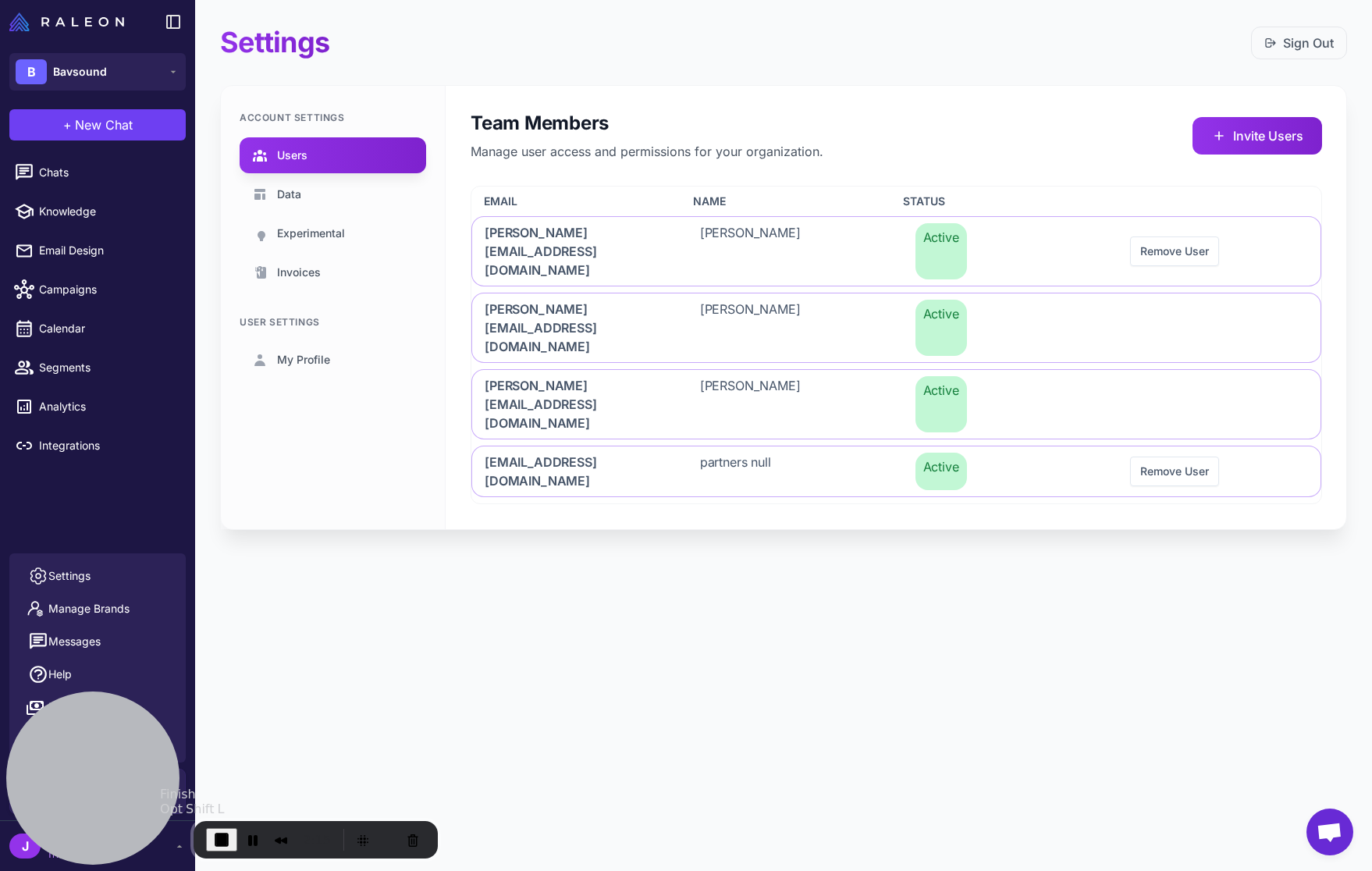
click at [222, 837] on span "End Recording" at bounding box center [222, 840] width 19 height 19
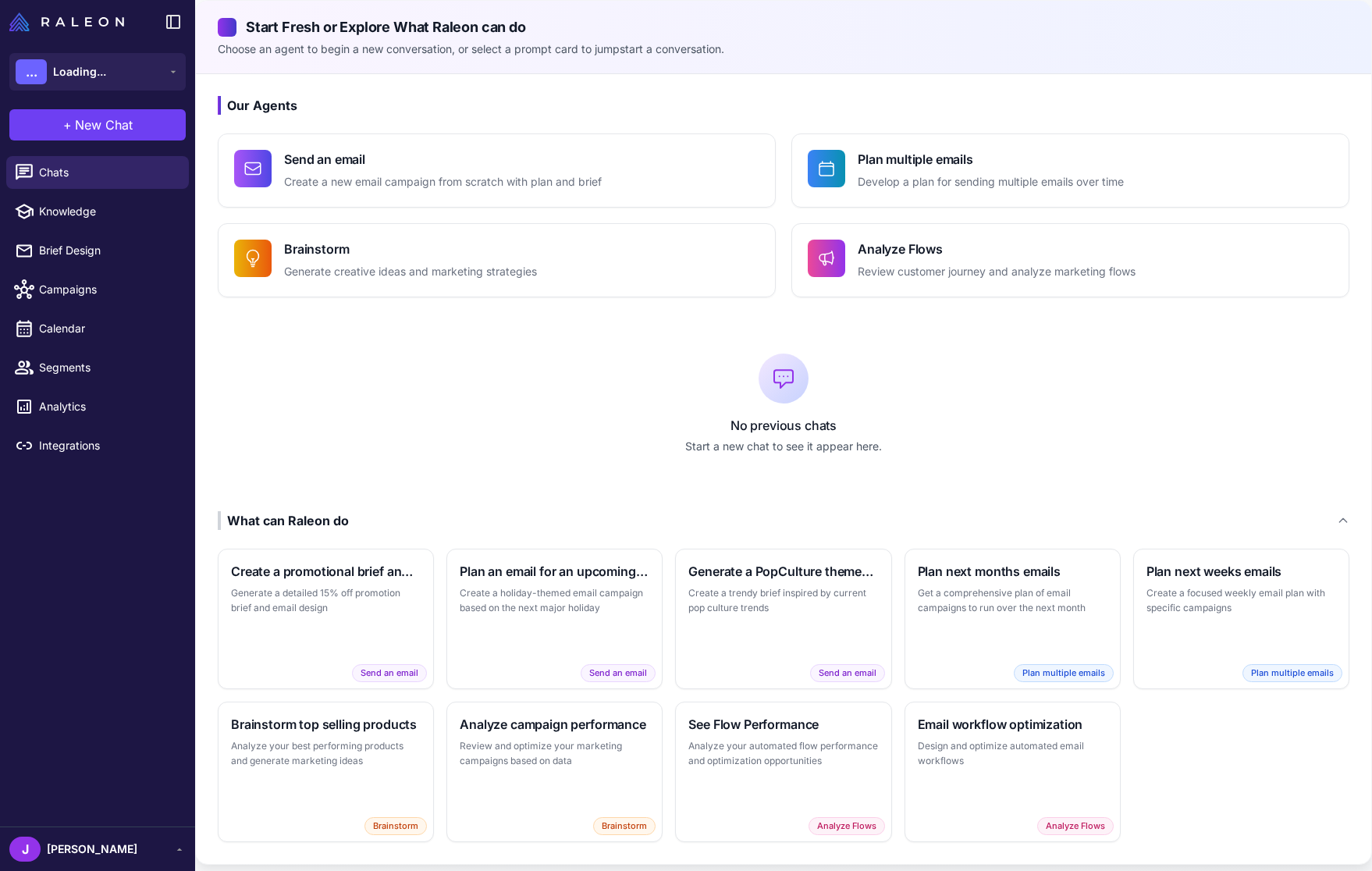
click at [73, 845] on div "[PERSON_NAME]" at bounding box center [98, 849] width 177 height 25
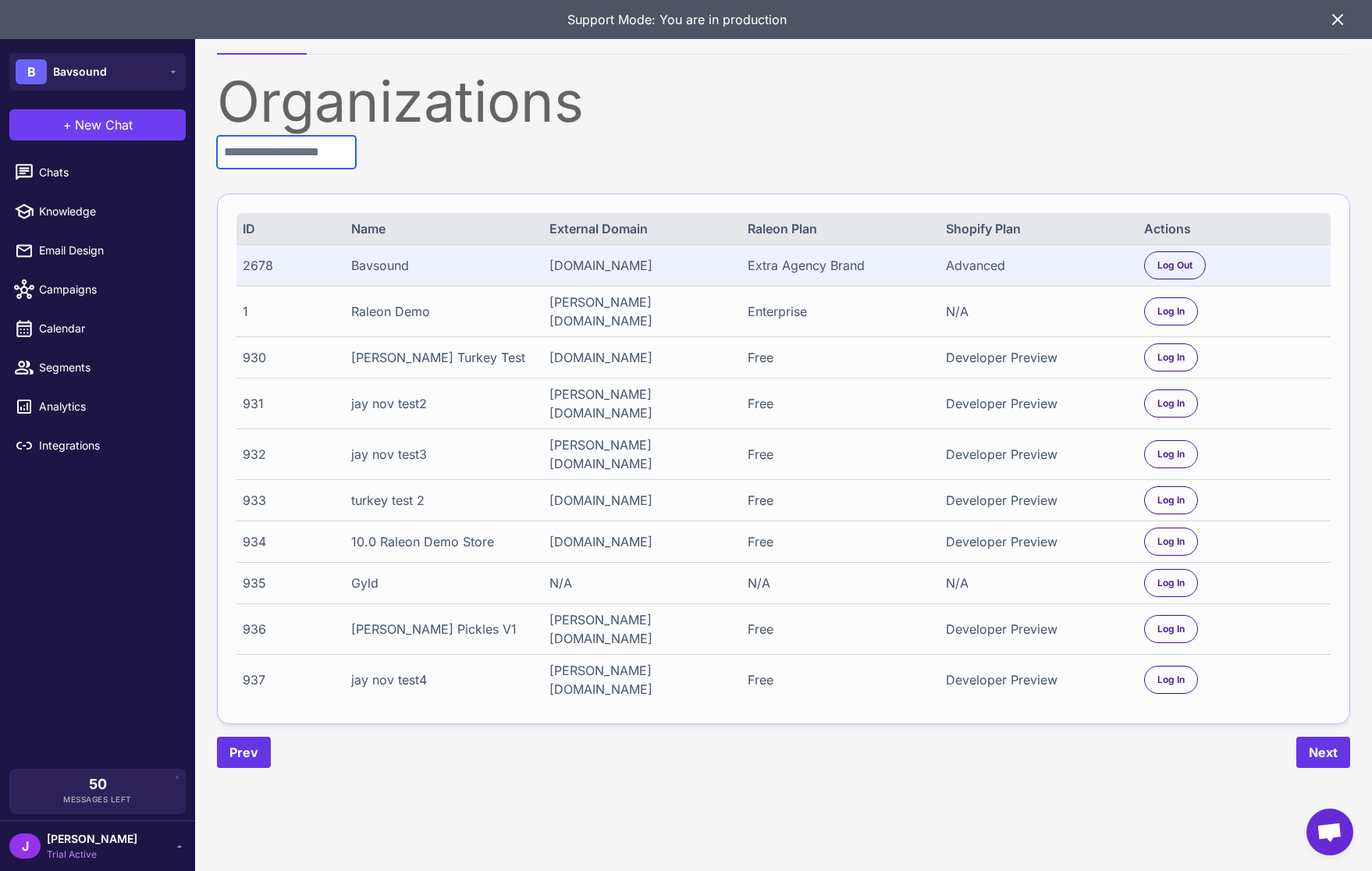
click at [293, 149] on input "text" at bounding box center [286, 152] width 139 height 33
click at [107, 818] on div "50 Messages Left" at bounding box center [97, 794] width 195 height 52
click at [70, 847] on span "Trial Active" at bounding box center [92, 854] width 91 height 14
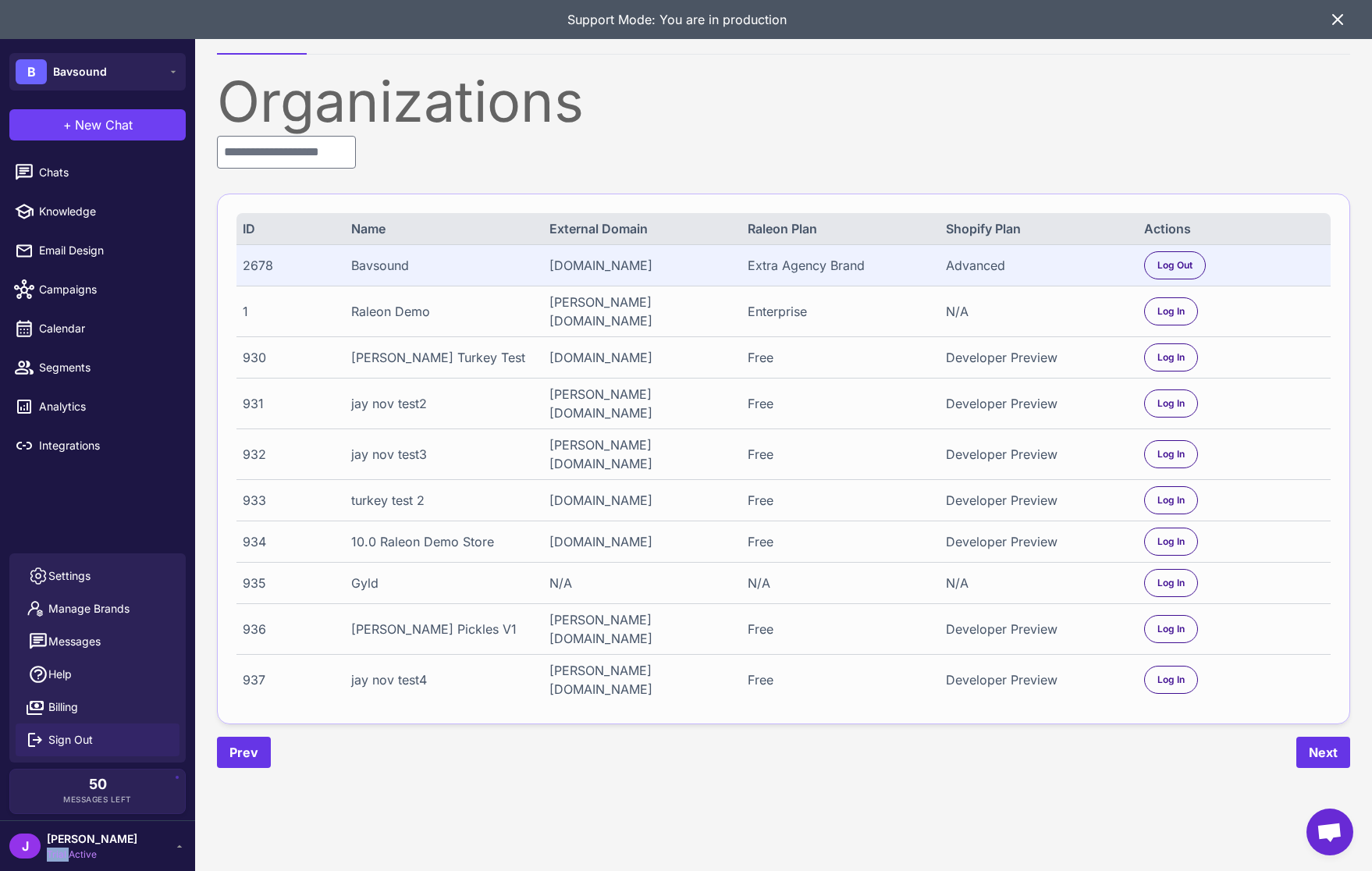
click at [61, 737] on span "Sign Out" at bounding box center [71, 740] width 45 height 17
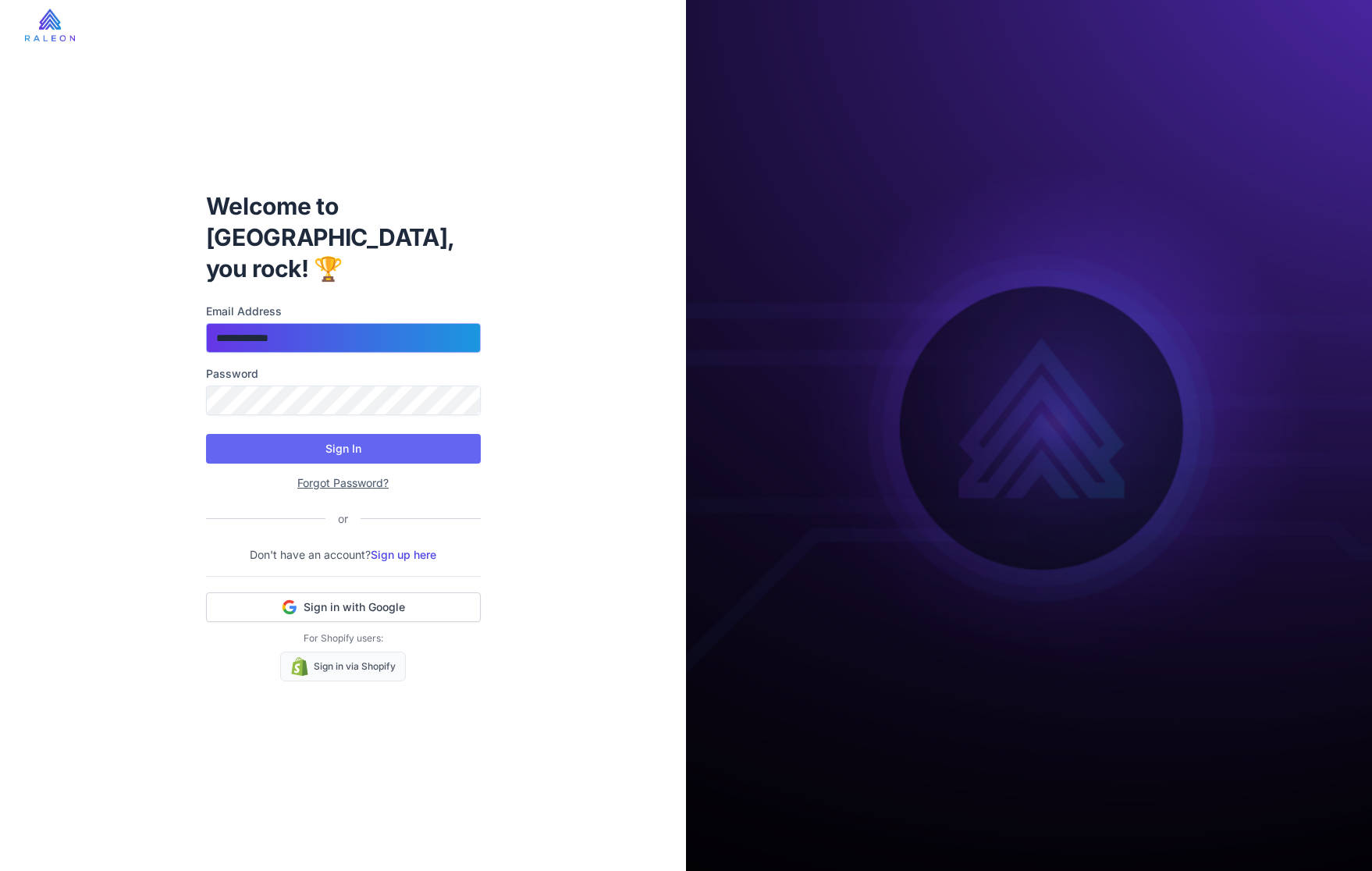
click at [246, 323] on input "**********" at bounding box center [343, 337] width 275 height 29
type input "**********"
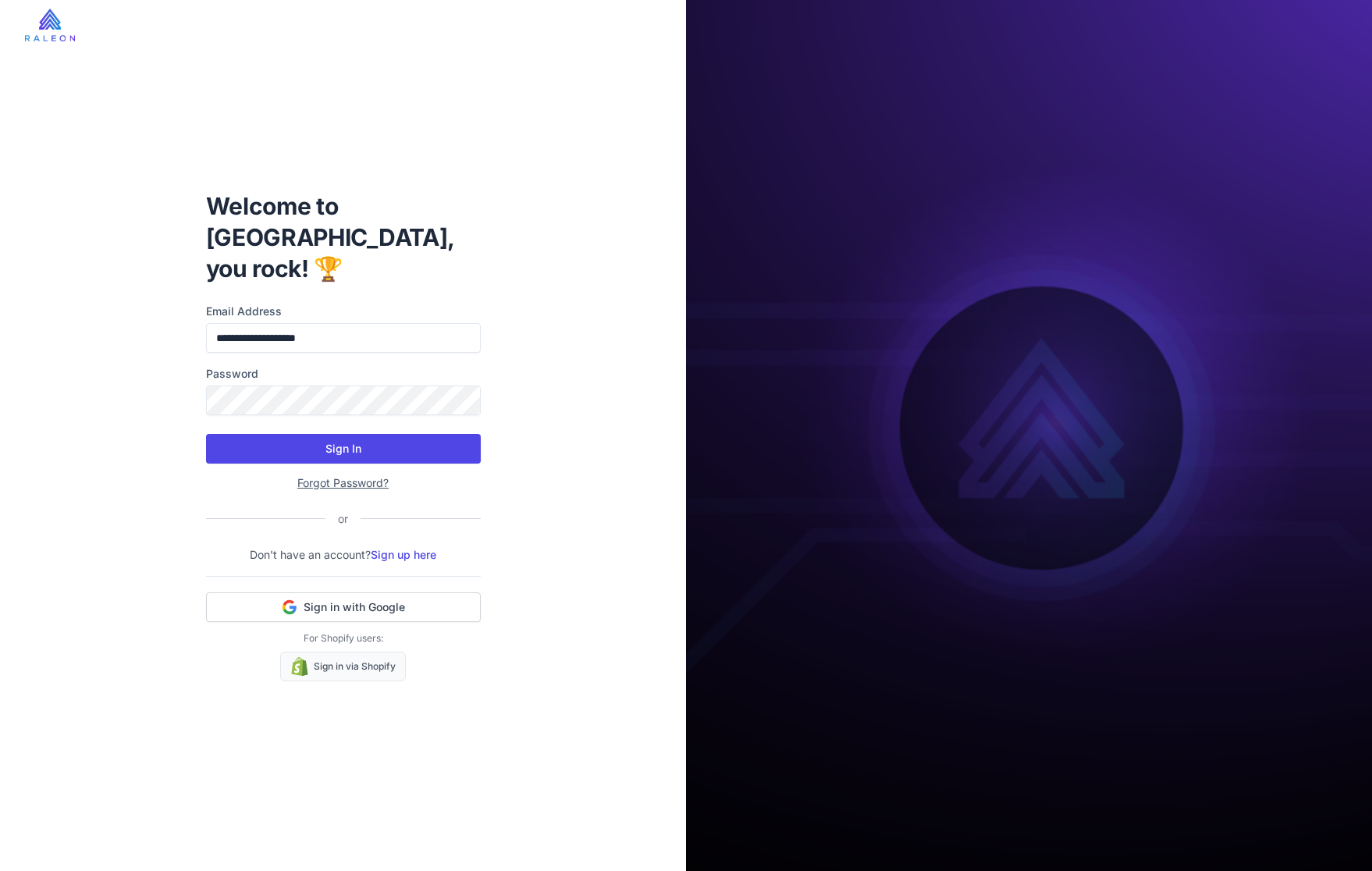
click at [353, 438] on button "Sign In" at bounding box center [343, 448] width 275 height 29
